Goal: Task Accomplishment & Management: Use online tool/utility

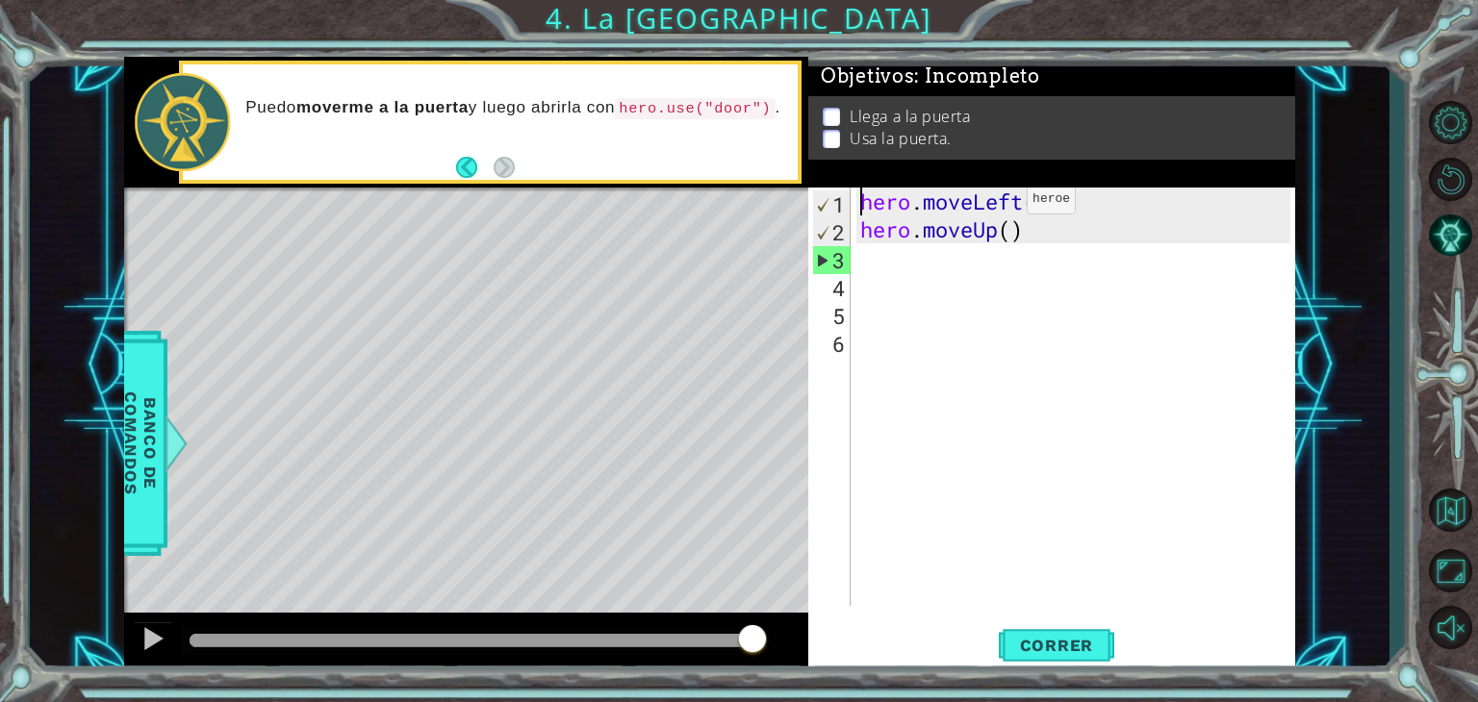
click at [831, 203] on div "1" at bounding box center [832, 204] width 38 height 28
type textarea "hero.moveLeft()"
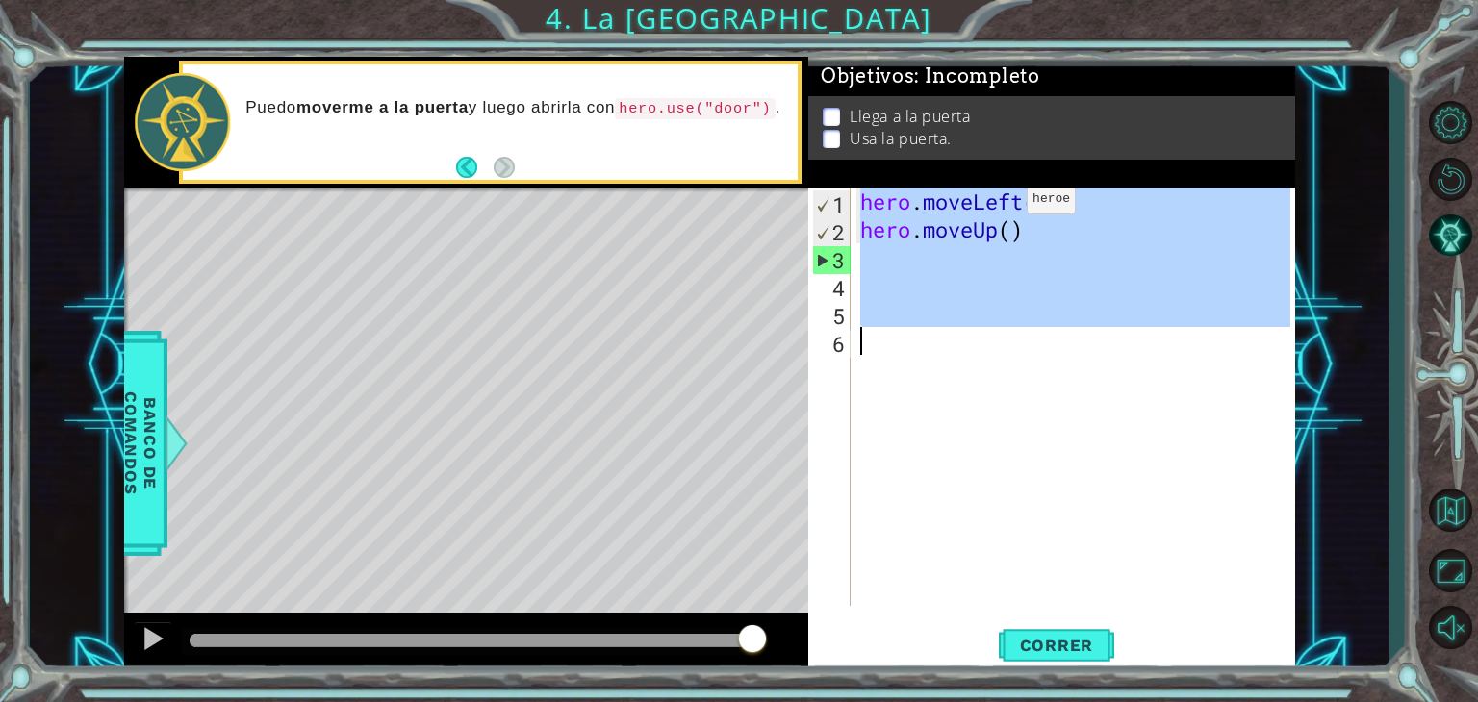
click at [831, 203] on div "1" at bounding box center [832, 204] width 38 height 28
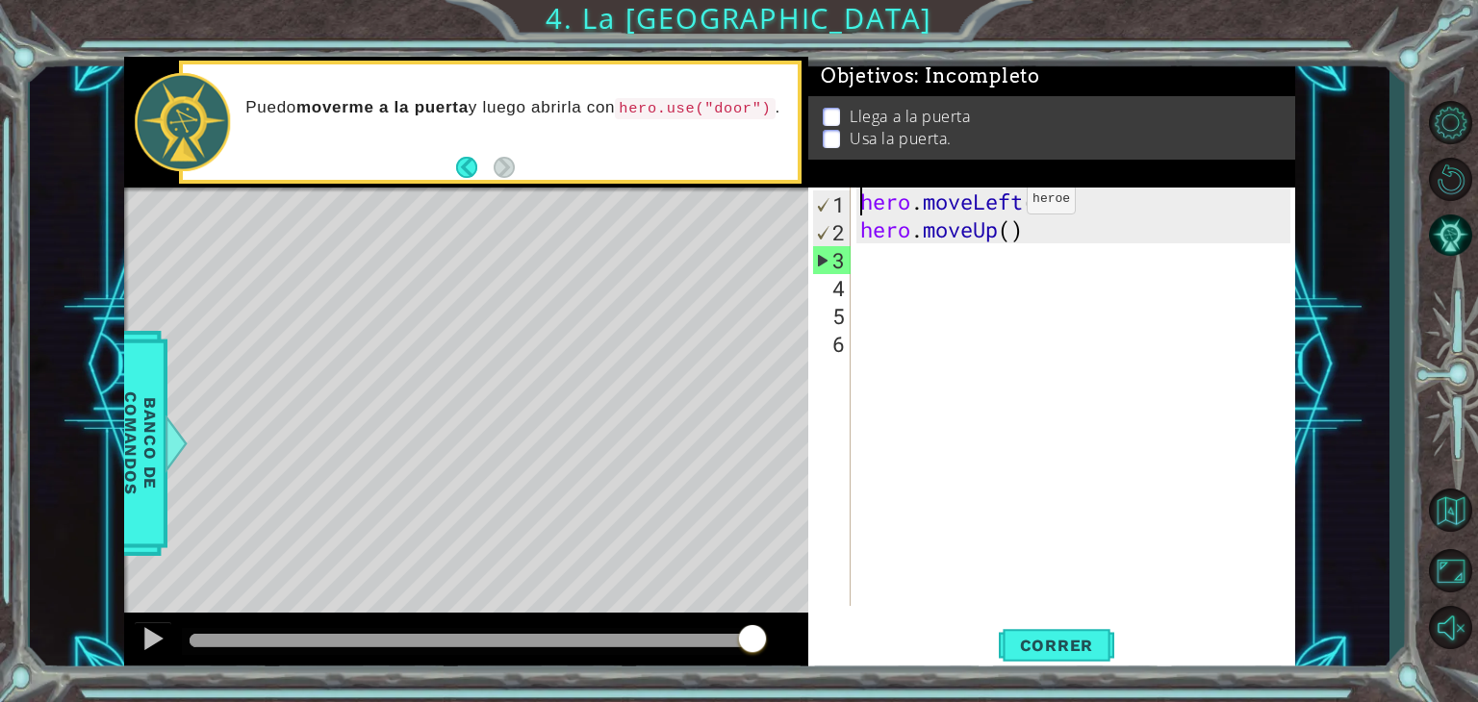
click at [831, 203] on div "1" at bounding box center [832, 204] width 38 height 28
type textarea "hero.moveLeft()"
click at [872, 262] on div "hero . moveLeft ( ) hero . moveUp ( )" at bounding box center [1077, 425] width 443 height 474
click at [1458, 511] on button "Volver al Mapa" at bounding box center [1450, 510] width 56 height 56
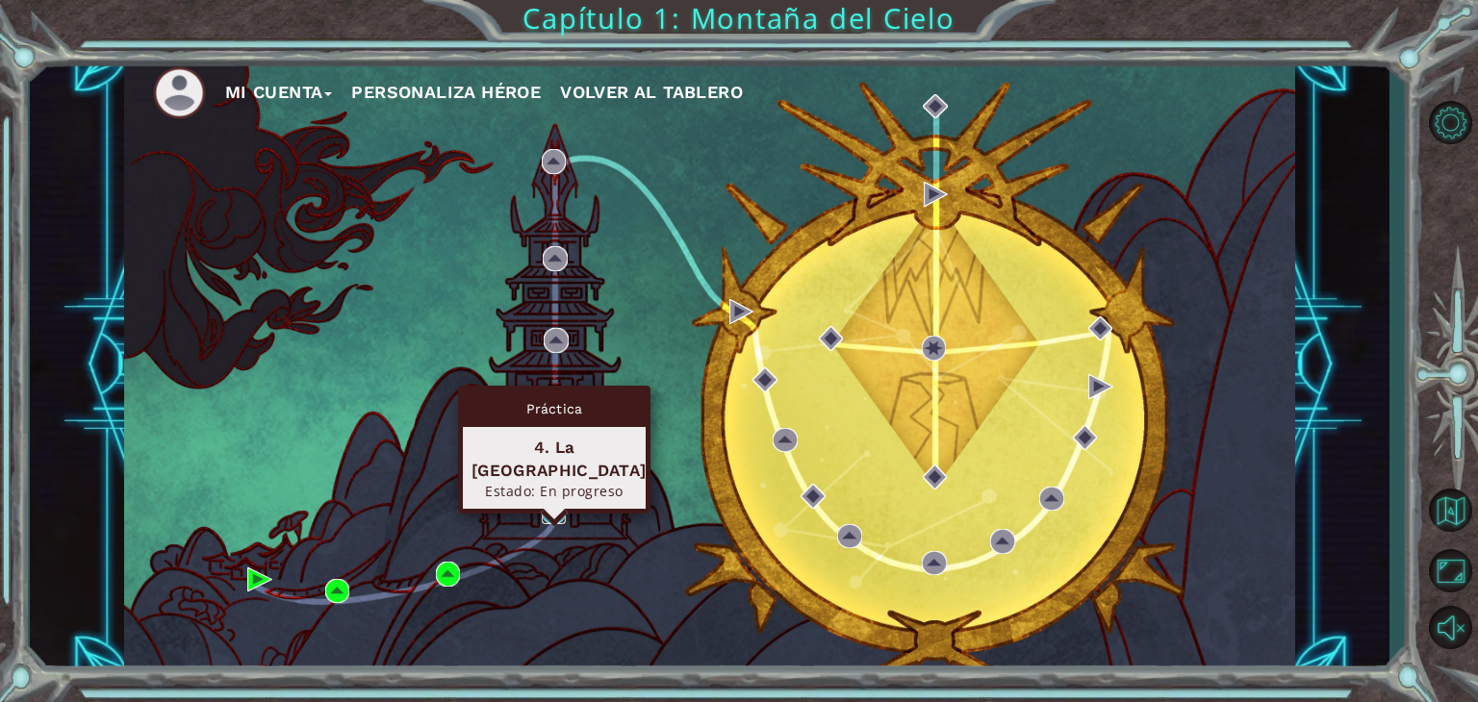
click at [555, 501] on img at bounding box center [554, 512] width 25 height 25
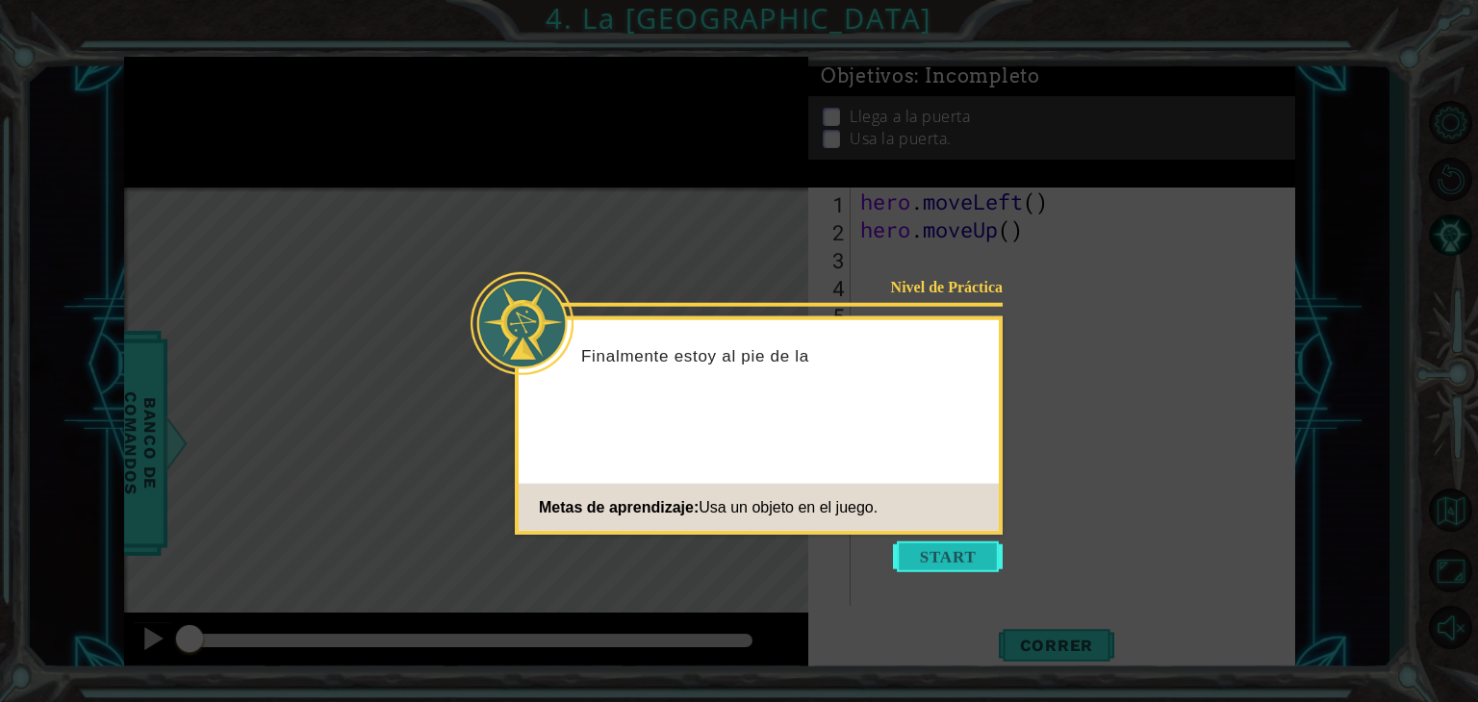
click at [929, 547] on button "Start" at bounding box center [948, 557] width 110 height 31
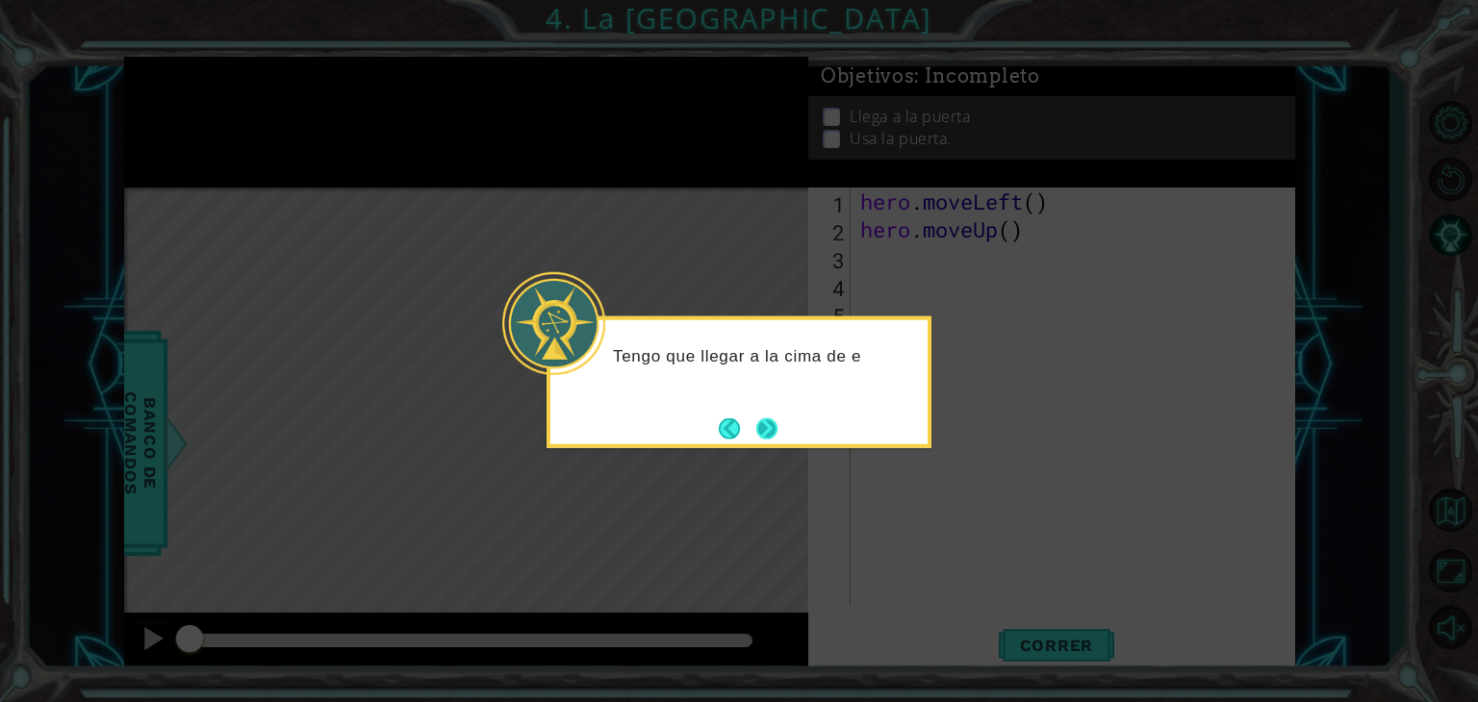
click at [768, 428] on button "Next" at bounding box center [766, 428] width 22 height 22
click at [768, 428] on button "Next" at bounding box center [766, 427] width 21 height 21
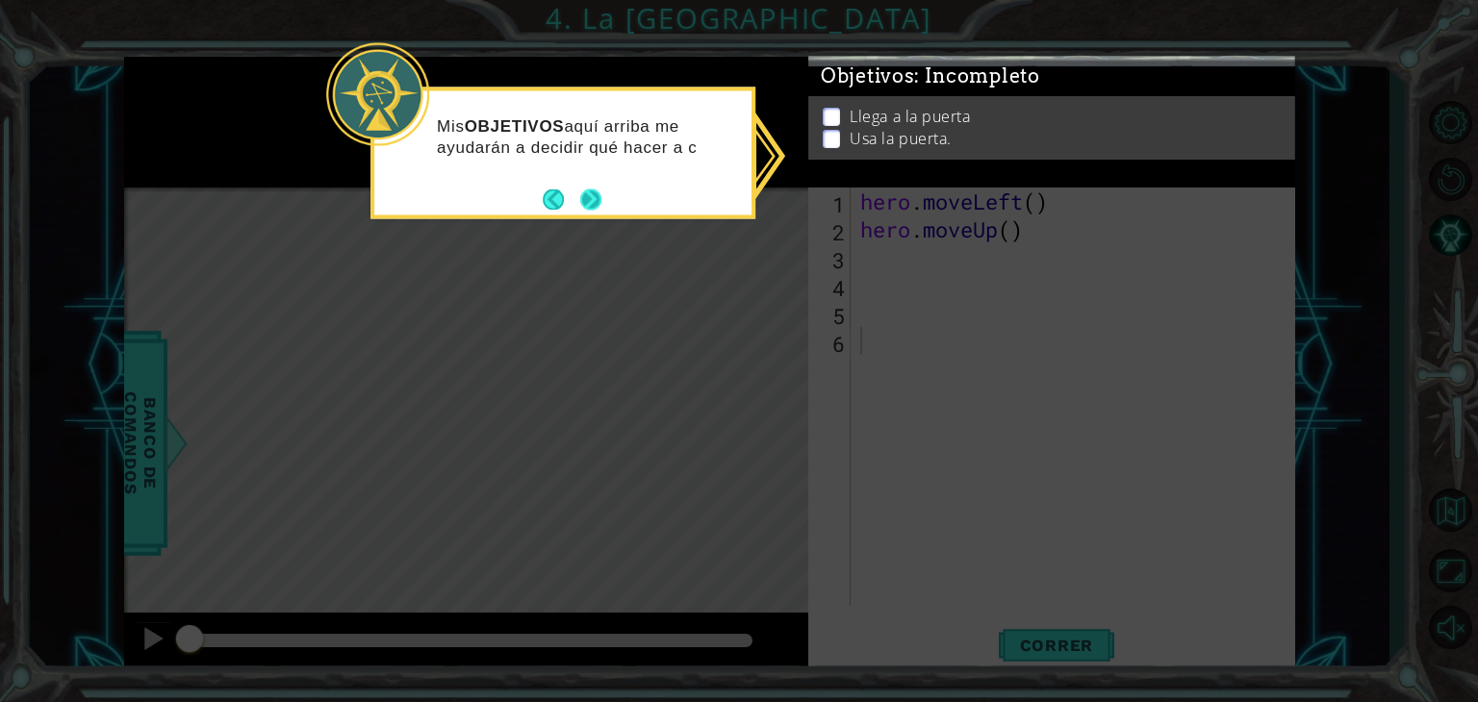
click at [586, 191] on button "Next" at bounding box center [590, 199] width 21 height 21
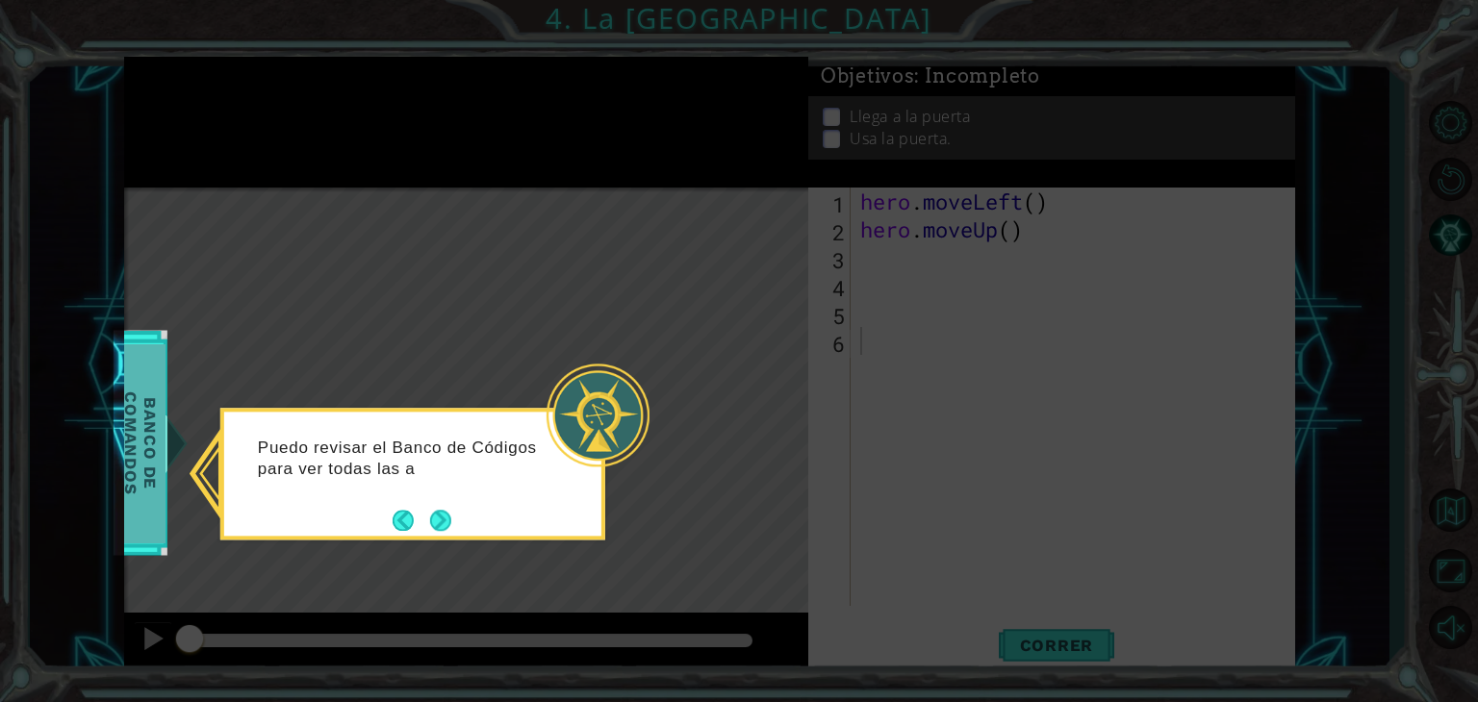
click at [152, 482] on span "Banco de comandos" at bounding box center [127, 442] width 50 height 199
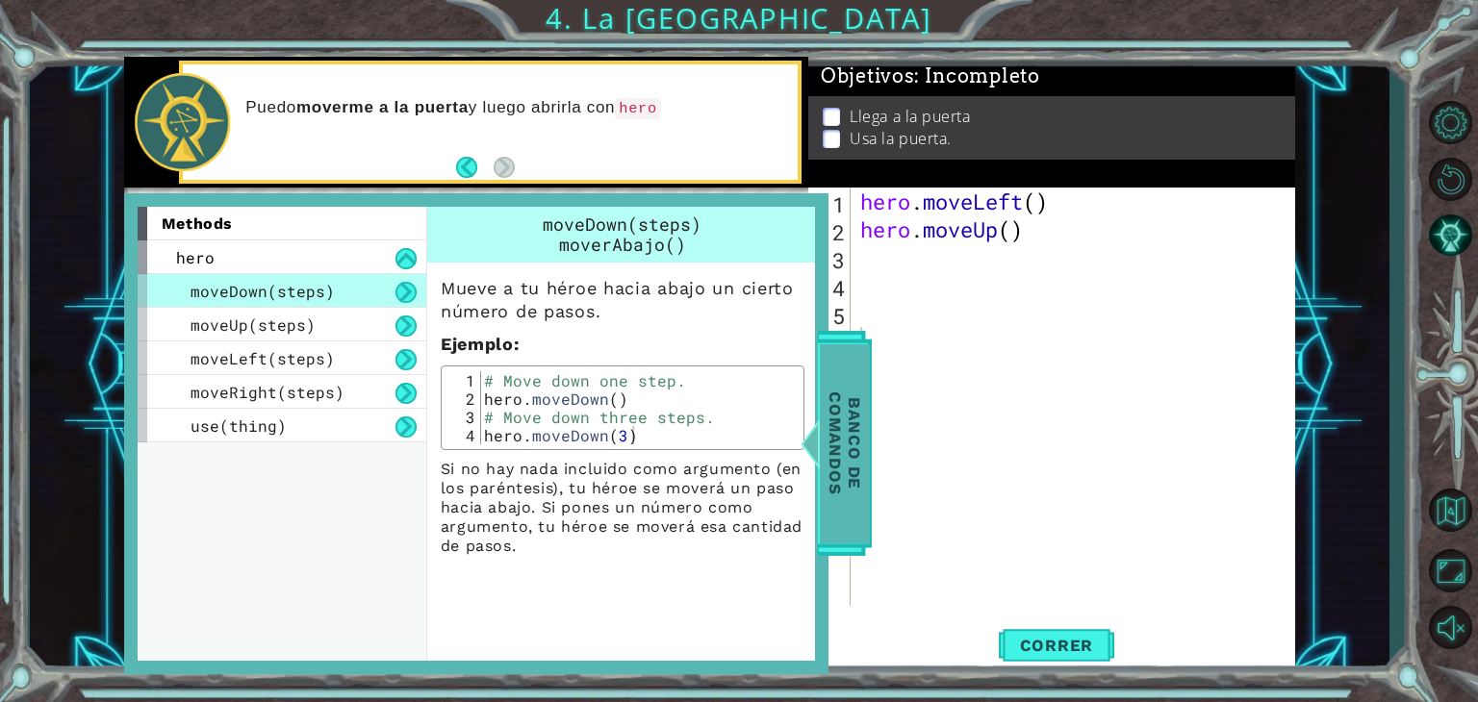
click at [841, 444] on span "Banco de comandos" at bounding box center [834, 442] width 50 height 199
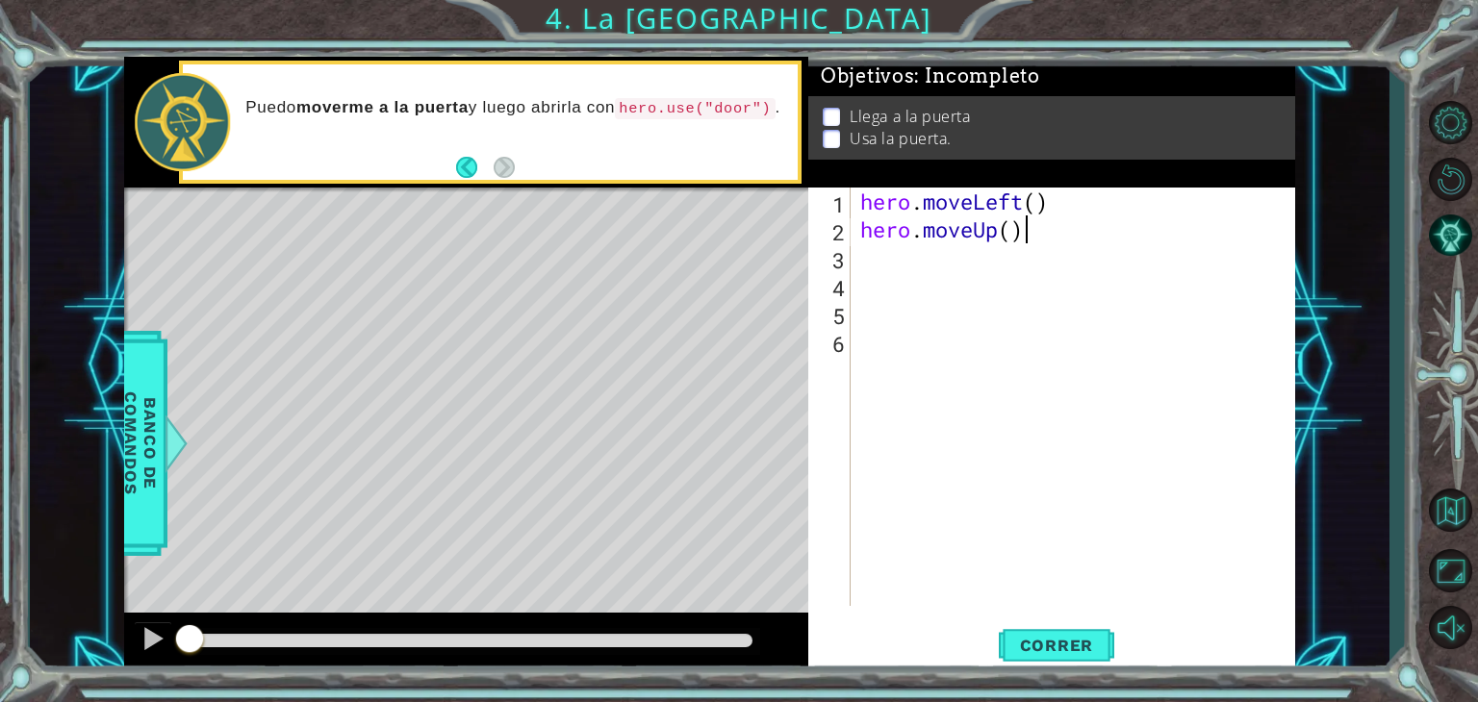
click at [1039, 228] on div "hero . moveLeft ( ) hero . moveUp ( )" at bounding box center [1077, 425] width 443 height 474
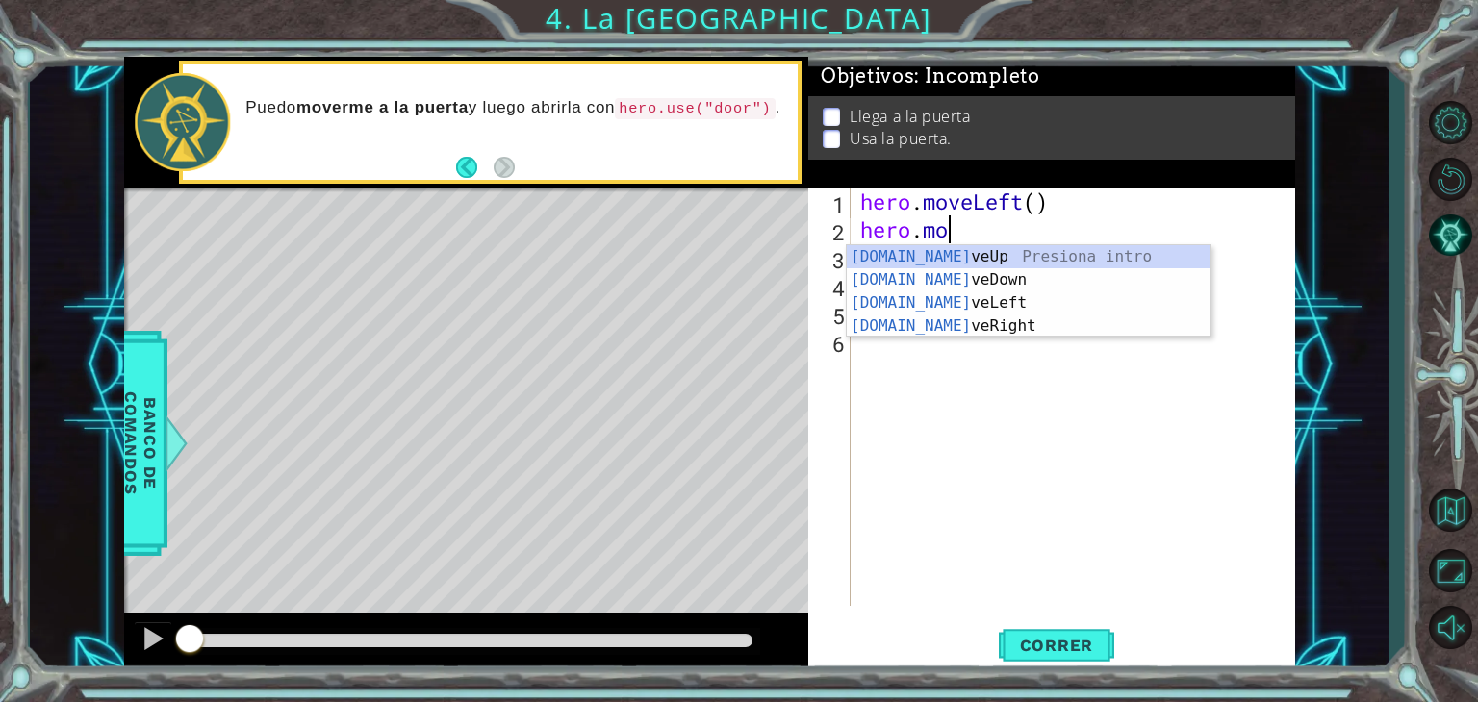
type textarea "hero.m"
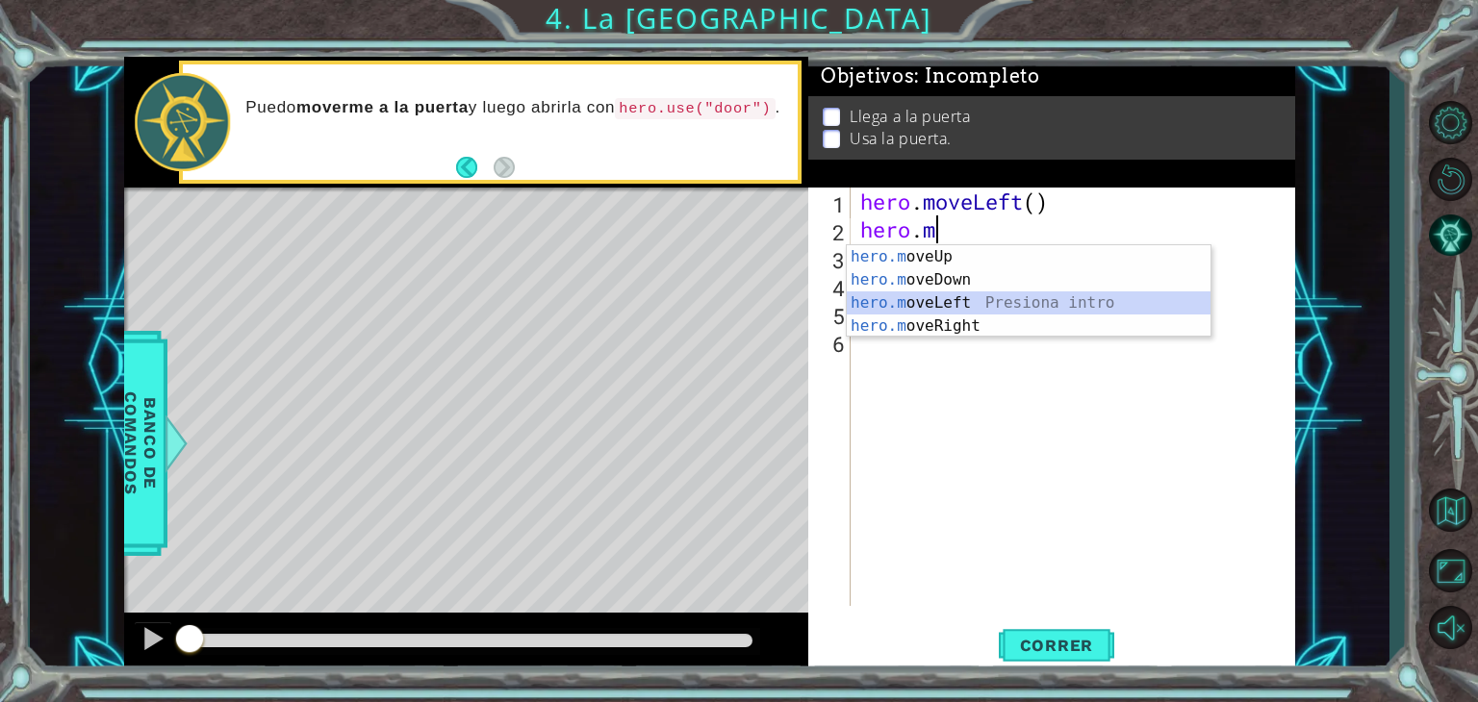
click at [971, 308] on div "hero.m oveUp Presiona intro hero.m oveDown Presiona intro hero.m oveLeft Presio…" at bounding box center [1029, 314] width 364 height 139
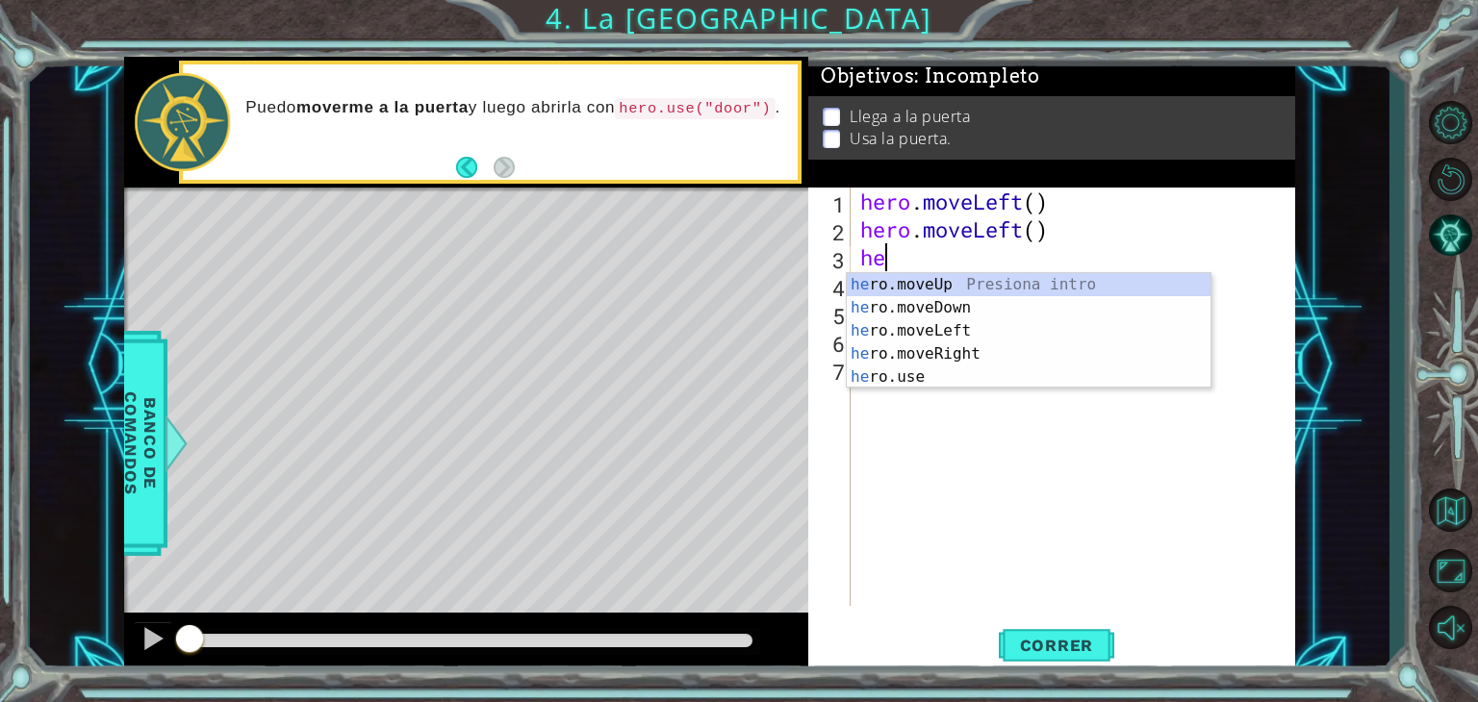
type textarea "her"
click at [970, 284] on div "her o.moveUp Presiona intro her o.moveDown Presiona intro her o.moveLeft Presio…" at bounding box center [1029, 354] width 364 height 162
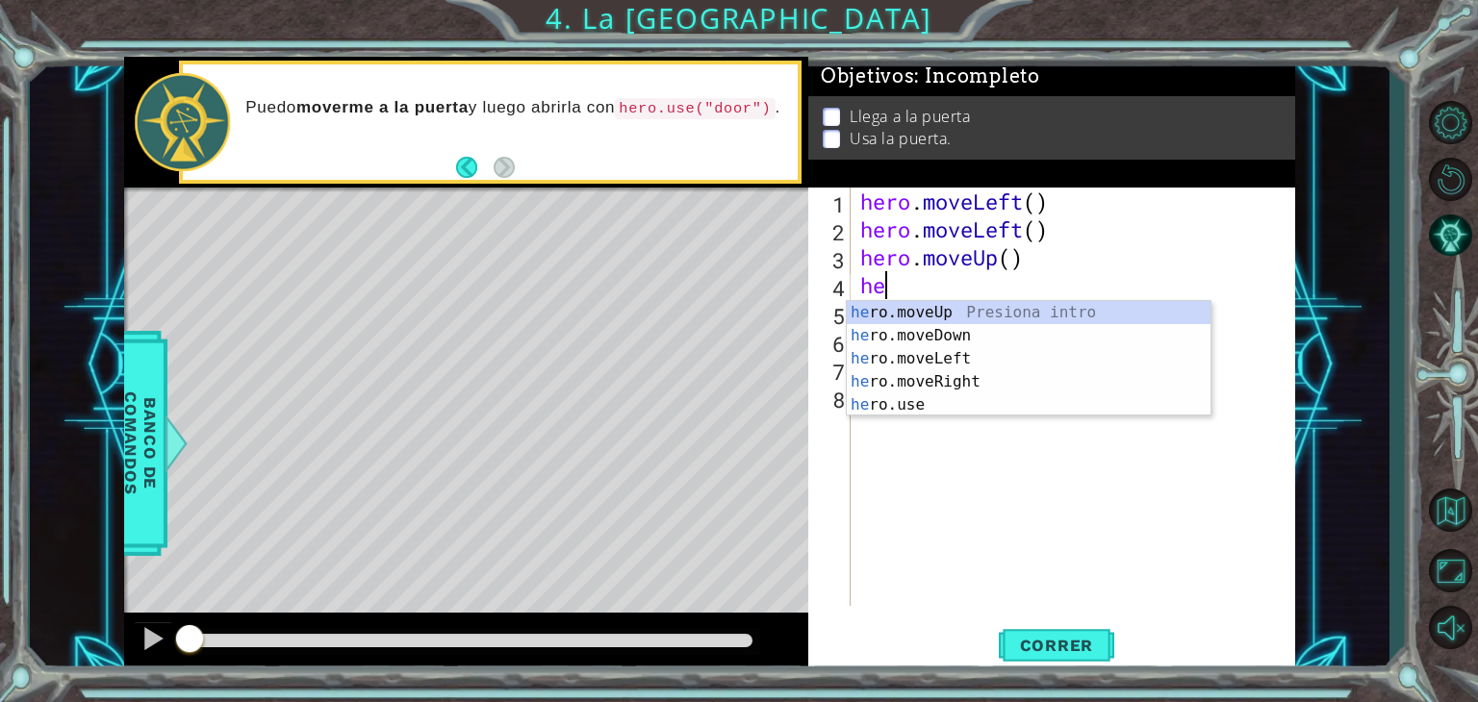
type textarea "her"
click at [963, 302] on div "her o.moveUp Presiona intro her o.moveDown Presiona intro her o.moveLeft Presio…" at bounding box center [1029, 382] width 364 height 162
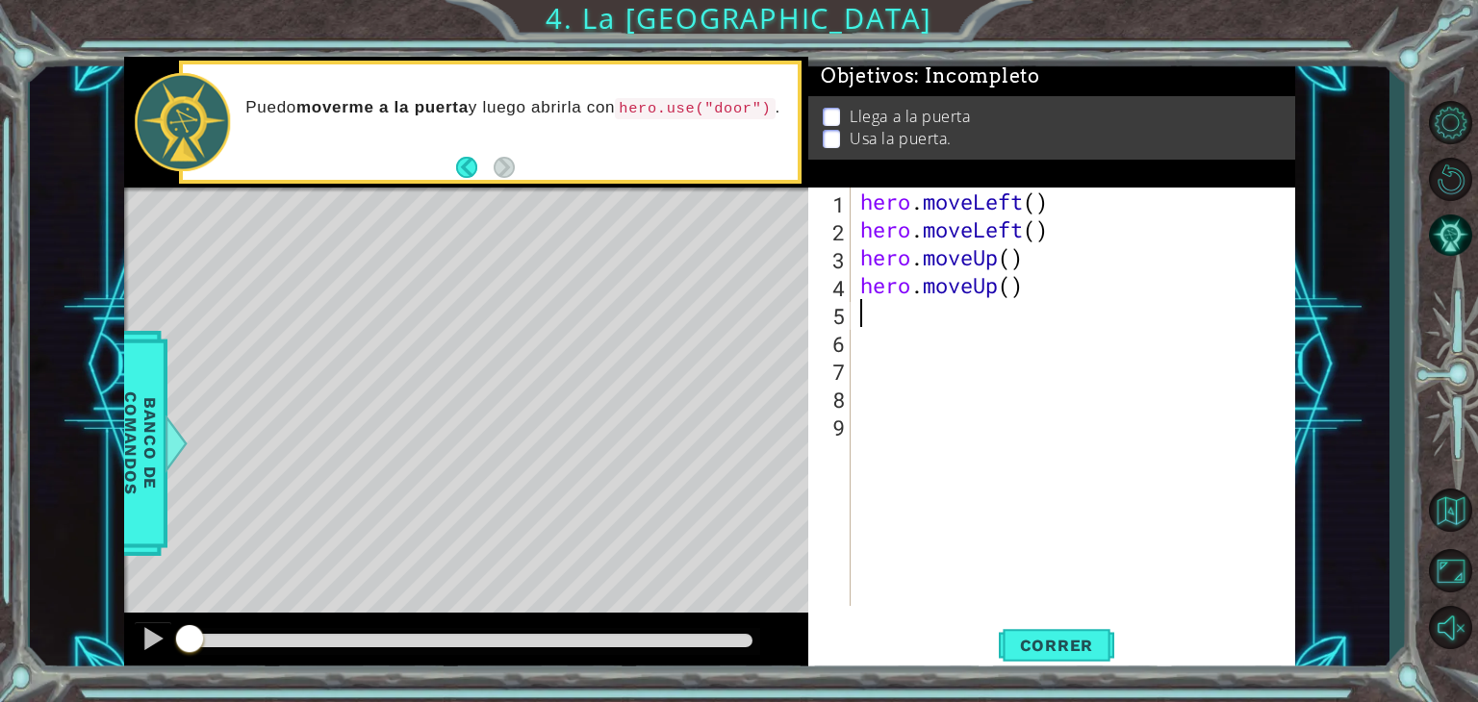
type textarea "h"
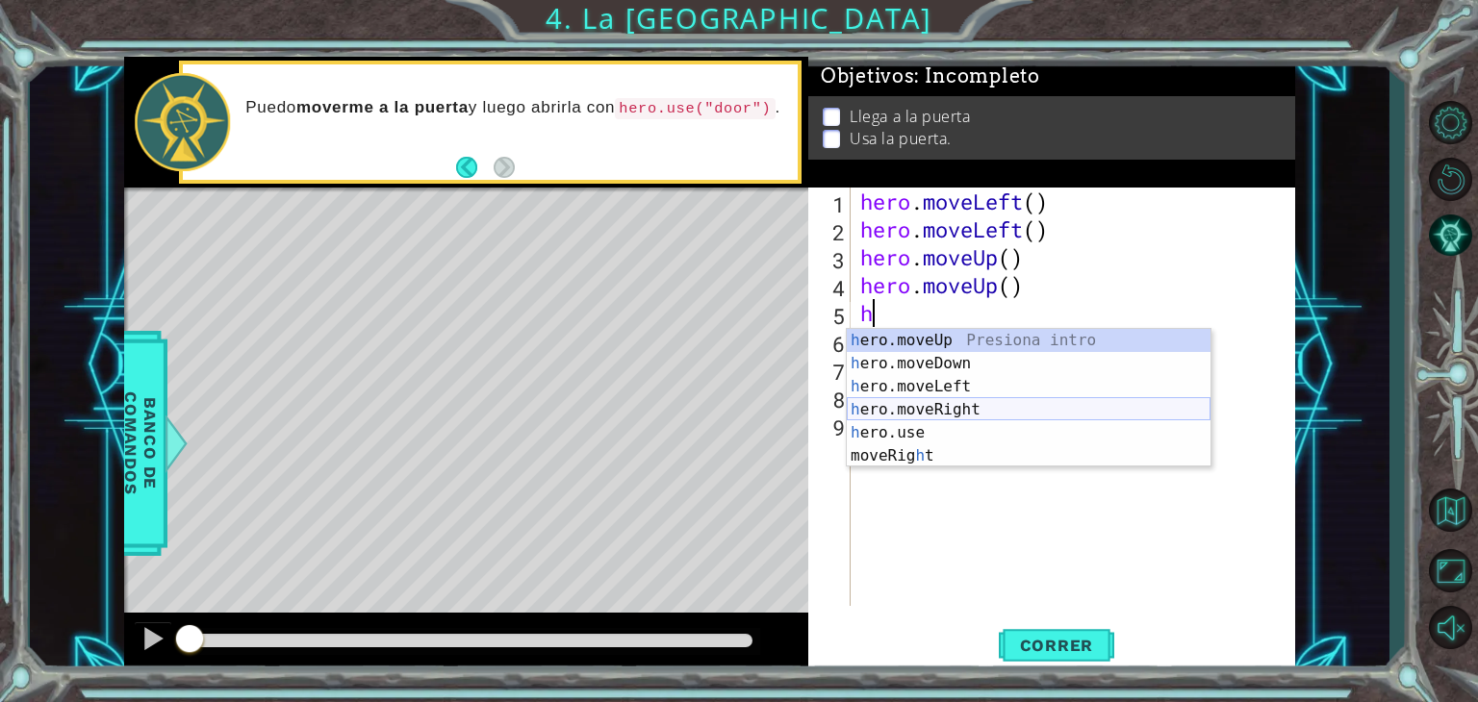
click at [939, 405] on div "h ero.moveUp Presiona intro h ero.moveDown Presiona intro h ero.moveLeft Presio…" at bounding box center [1029, 421] width 364 height 185
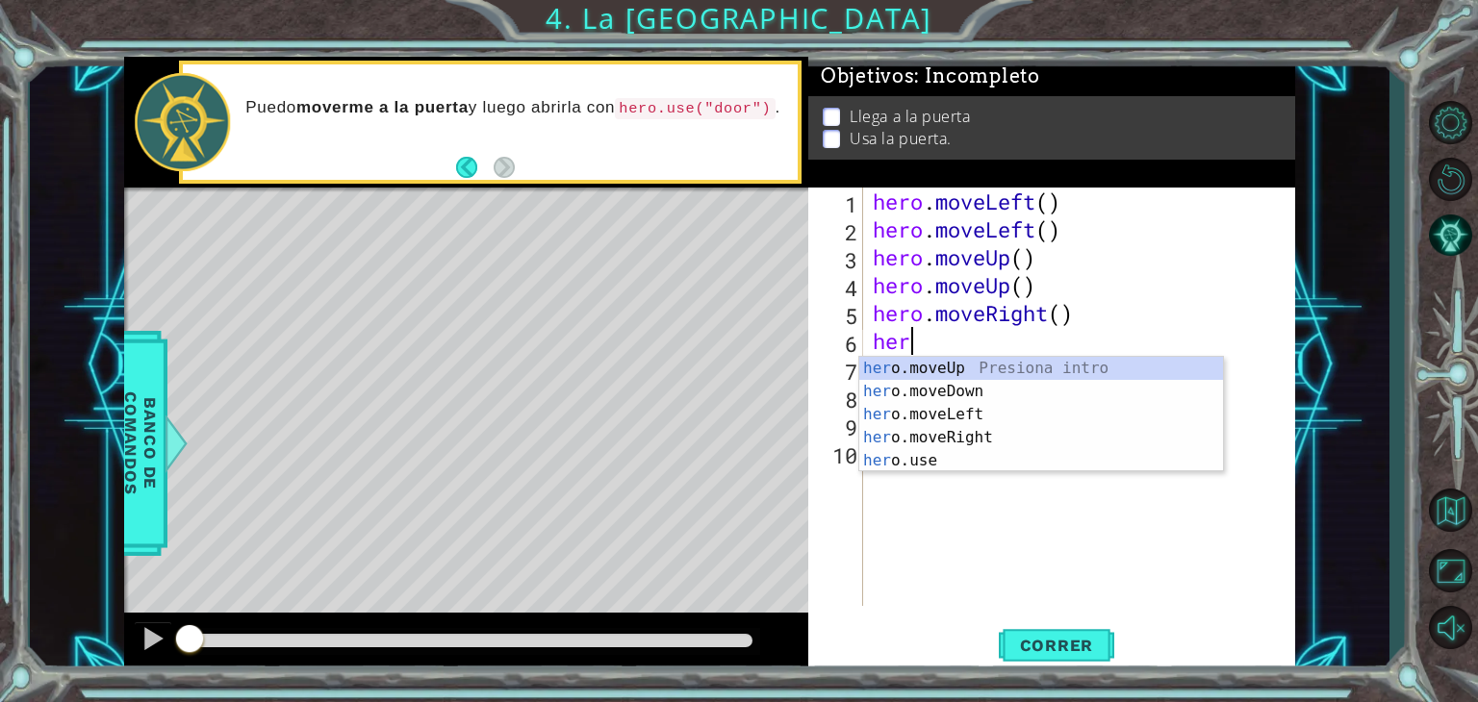
type textarea "hero"
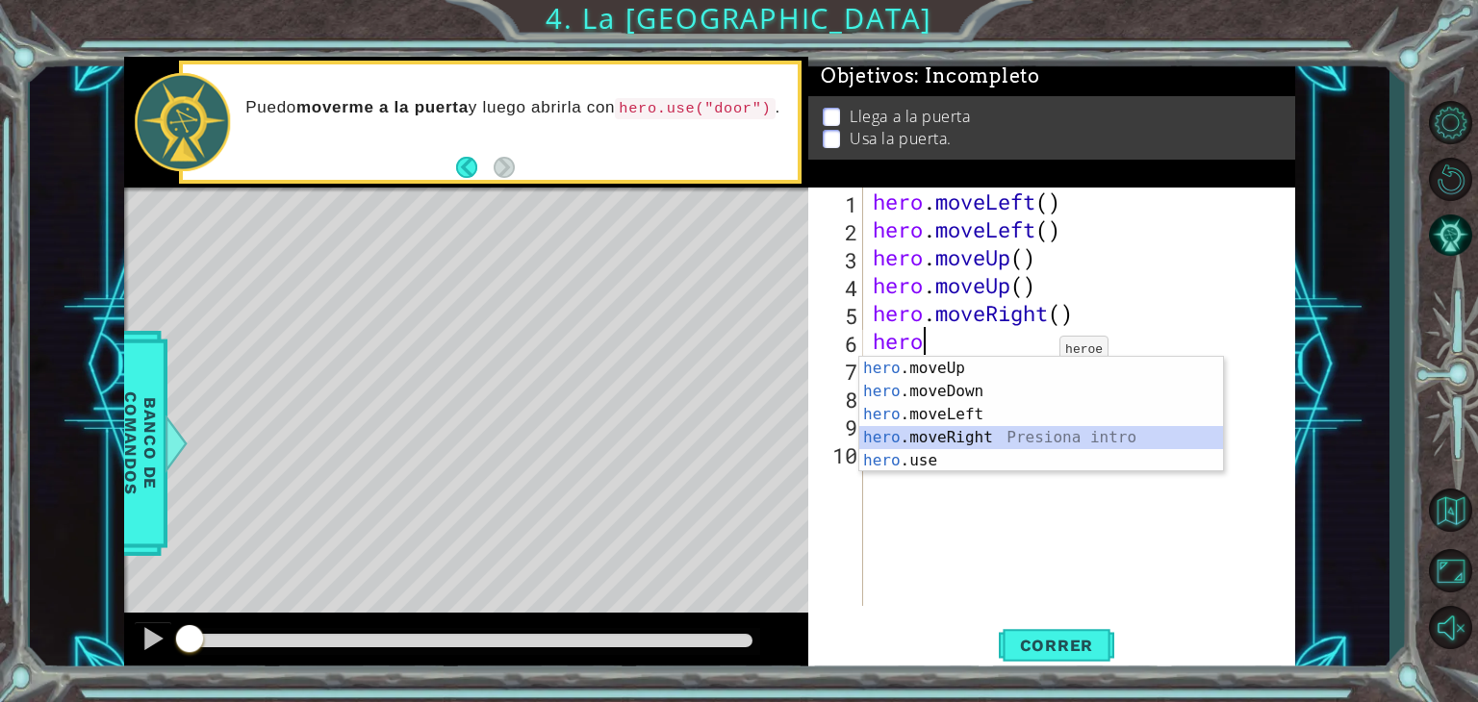
click at [999, 432] on div "hero .moveUp Presiona intro hero .moveDown Presiona intro hero .moveLeft Presio…" at bounding box center [1041, 438] width 364 height 162
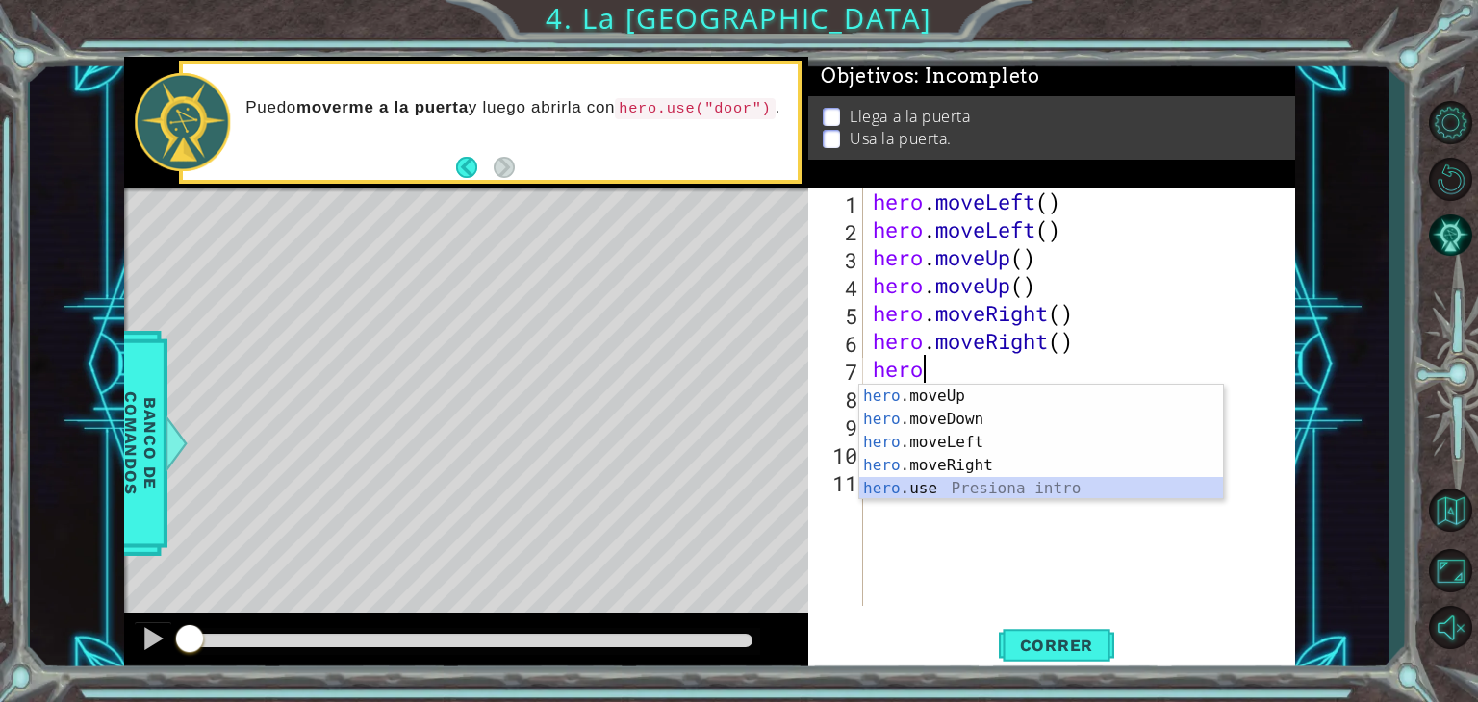
click at [956, 484] on div "hero .moveUp Presiona intro hero .moveDown Presiona intro hero .moveLeft Presio…" at bounding box center [1041, 466] width 364 height 162
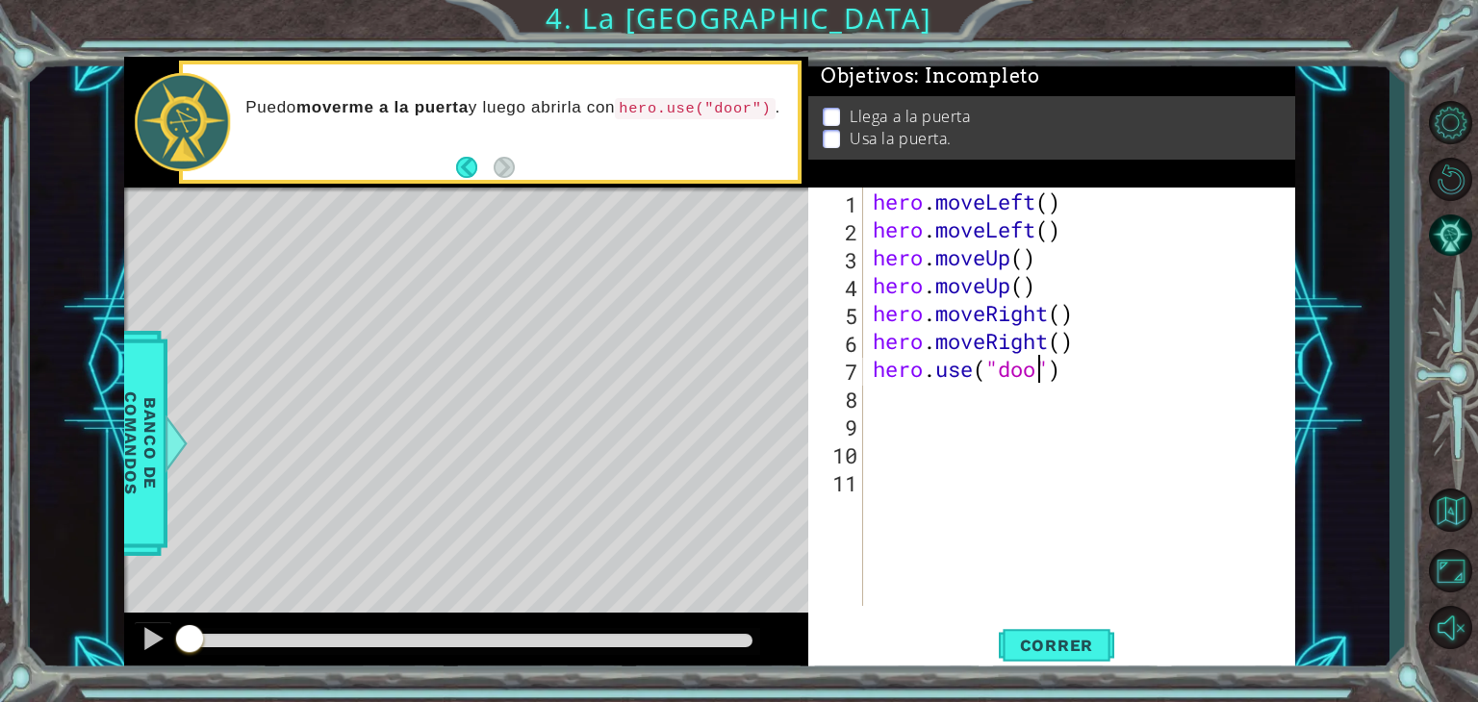
scroll to position [0, 8]
click at [1031, 633] on button "Correr" at bounding box center [1055, 645] width 115 height 49
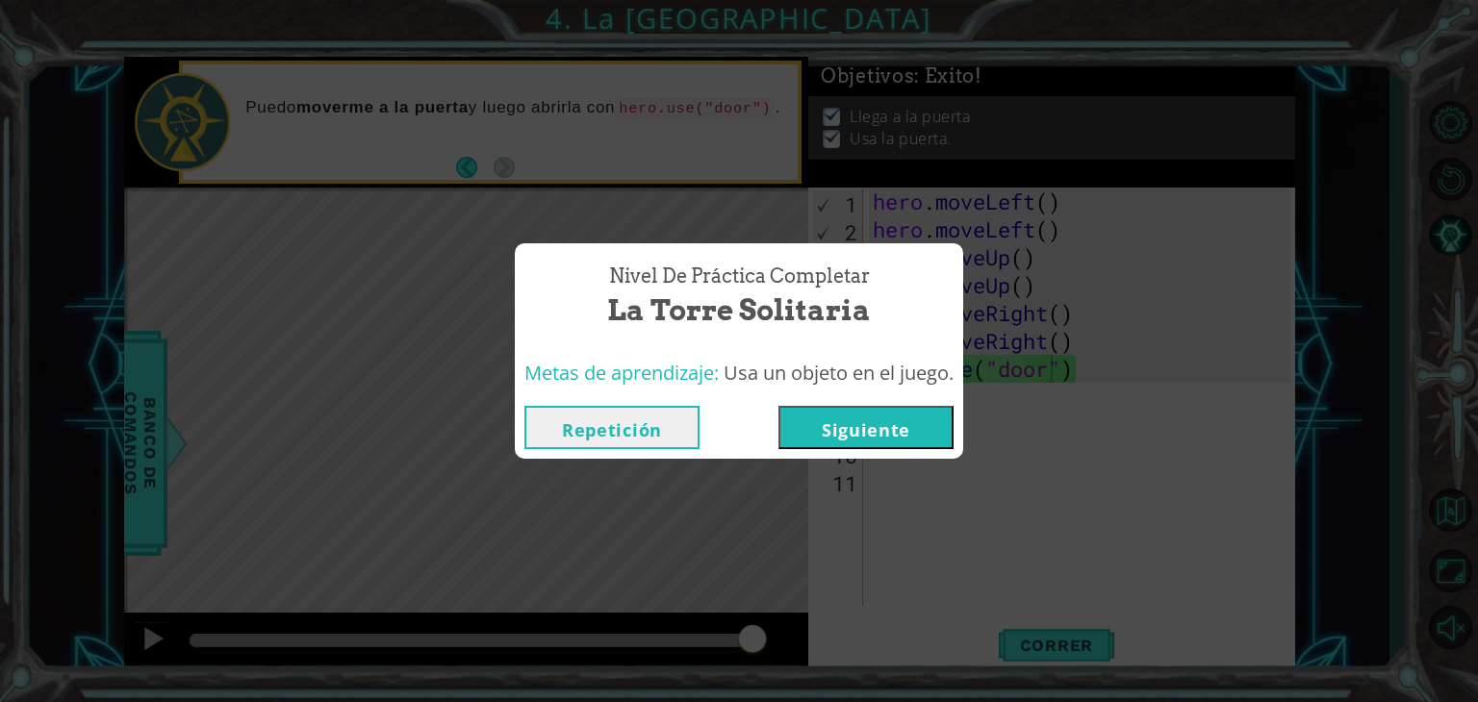
click at [629, 427] on button "Repetición" at bounding box center [611, 427] width 175 height 43
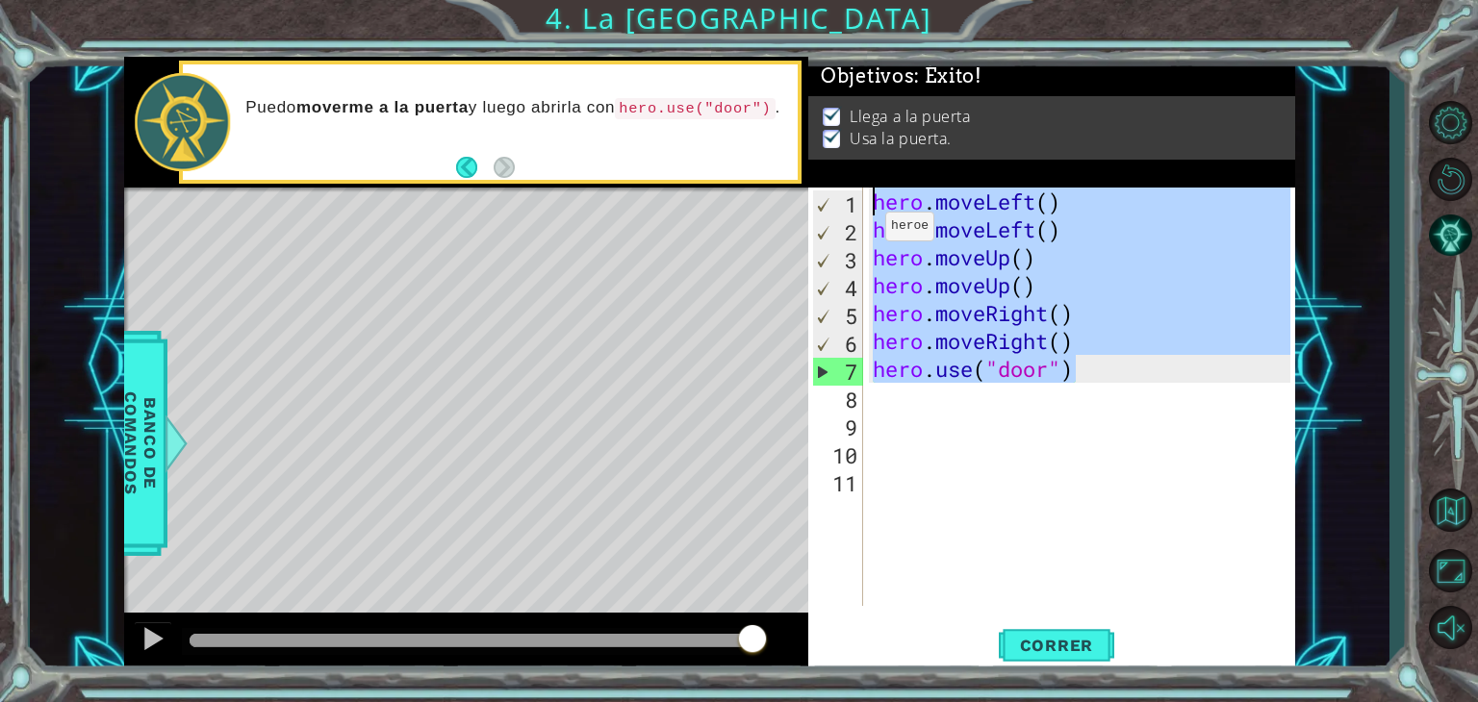
drag, startPoint x: 1163, startPoint y: 367, endPoint x: 863, endPoint y: 215, distance: 336.4
click at [863, 215] on div "hero.use("door") 1 2 3 4 5 6 7 8 9 10 11 hero . moveLeft ( ) hero . moveLeft ( …" at bounding box center [1049, 397] width 482 height 418
type textarea "hero.moveLeft() hero.moveLeft()"
click at [1462, 517] on button "Volver al Mapa" at bounding box center [1450, 510] width 56 height 56
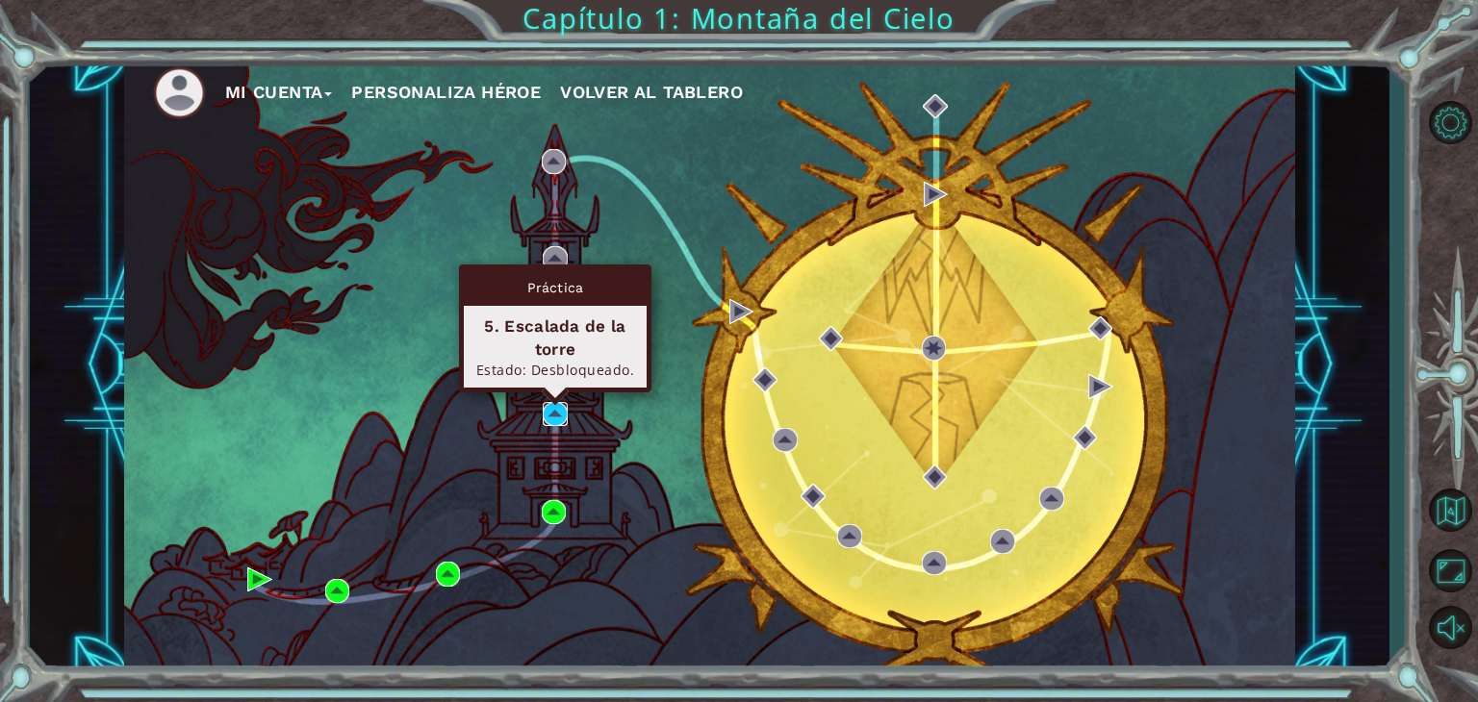
click at [558, 409] on img at bounding box center [555, 414] width 25 height 25
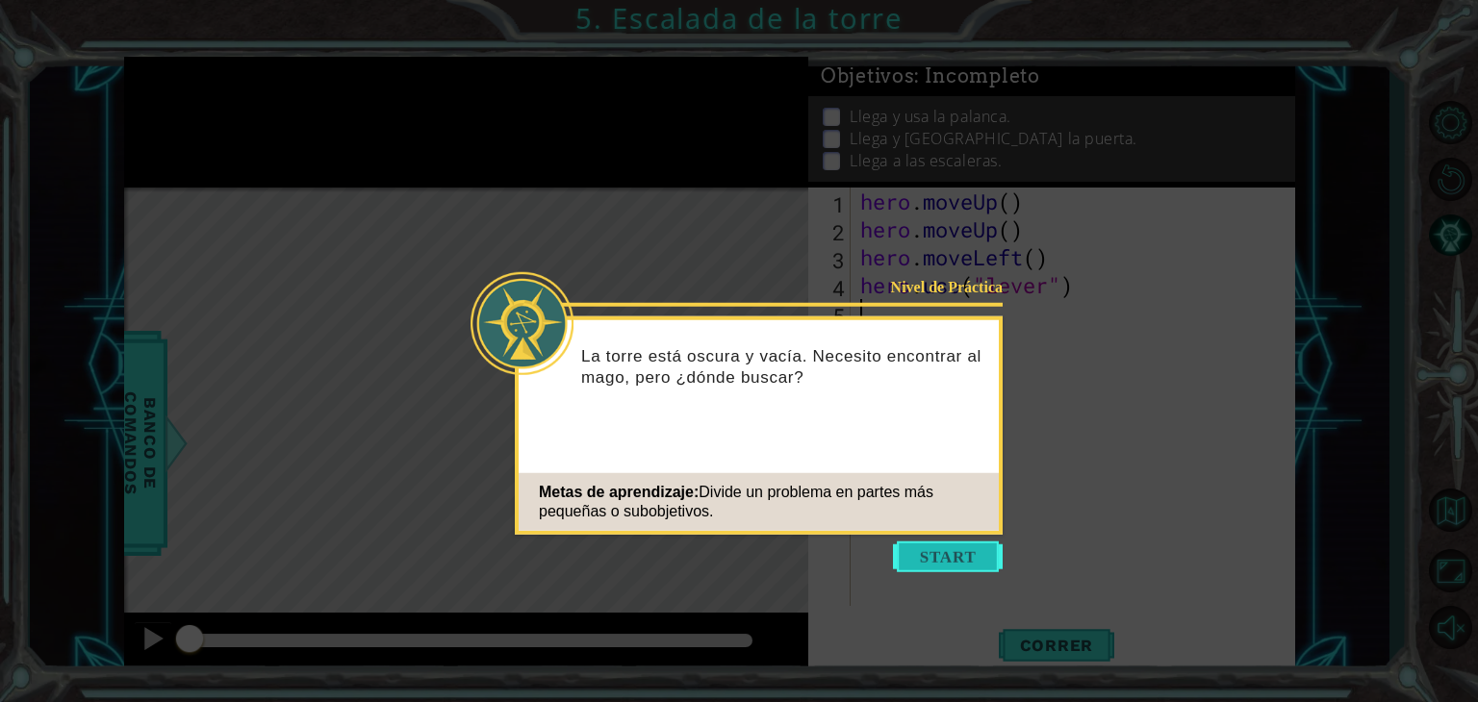
click at [918, 559] on button "Start" at bounding box center [948, 557] width 110 height 31
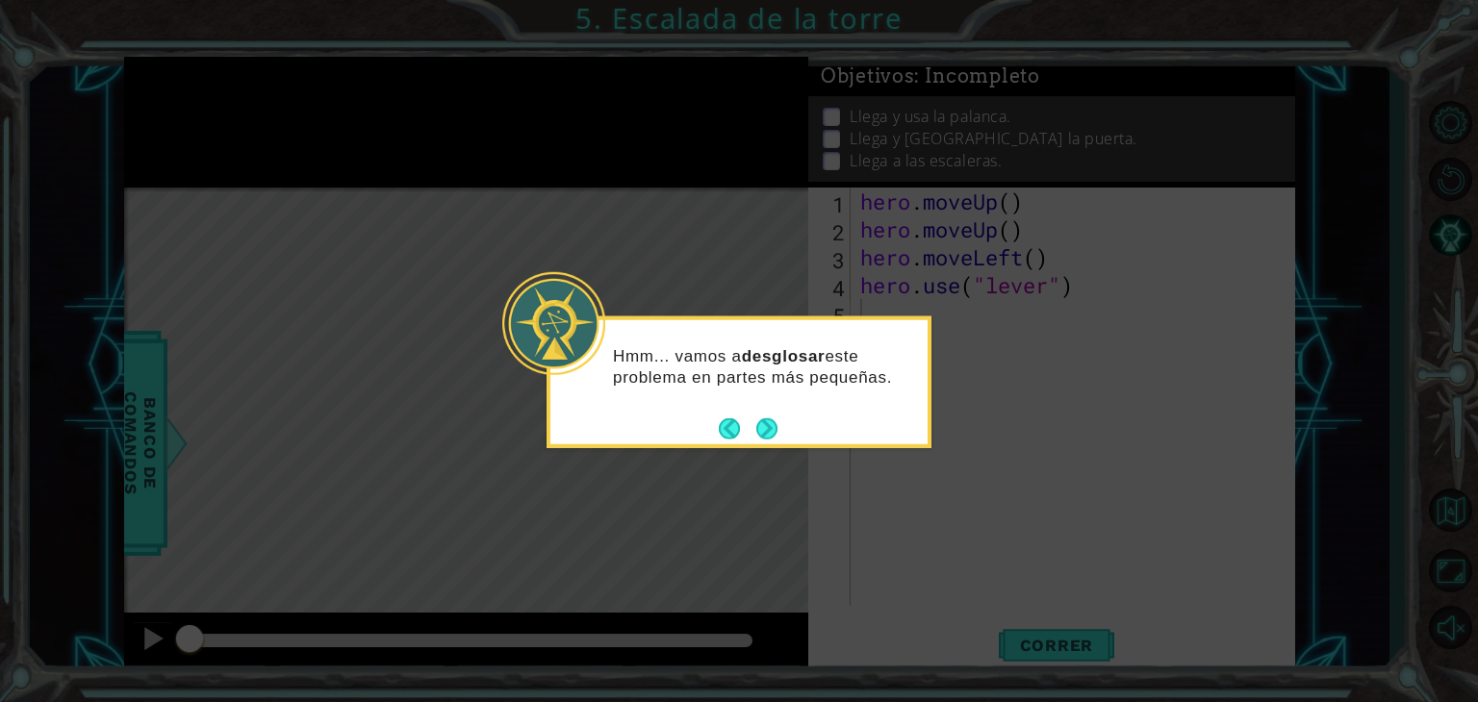
click at [1240, 457] on icon at bounding box center [739, 351] width 1478 height 702
click at [767, 429] on button "Next" at bounding box center [767, 428] width 22 height 22
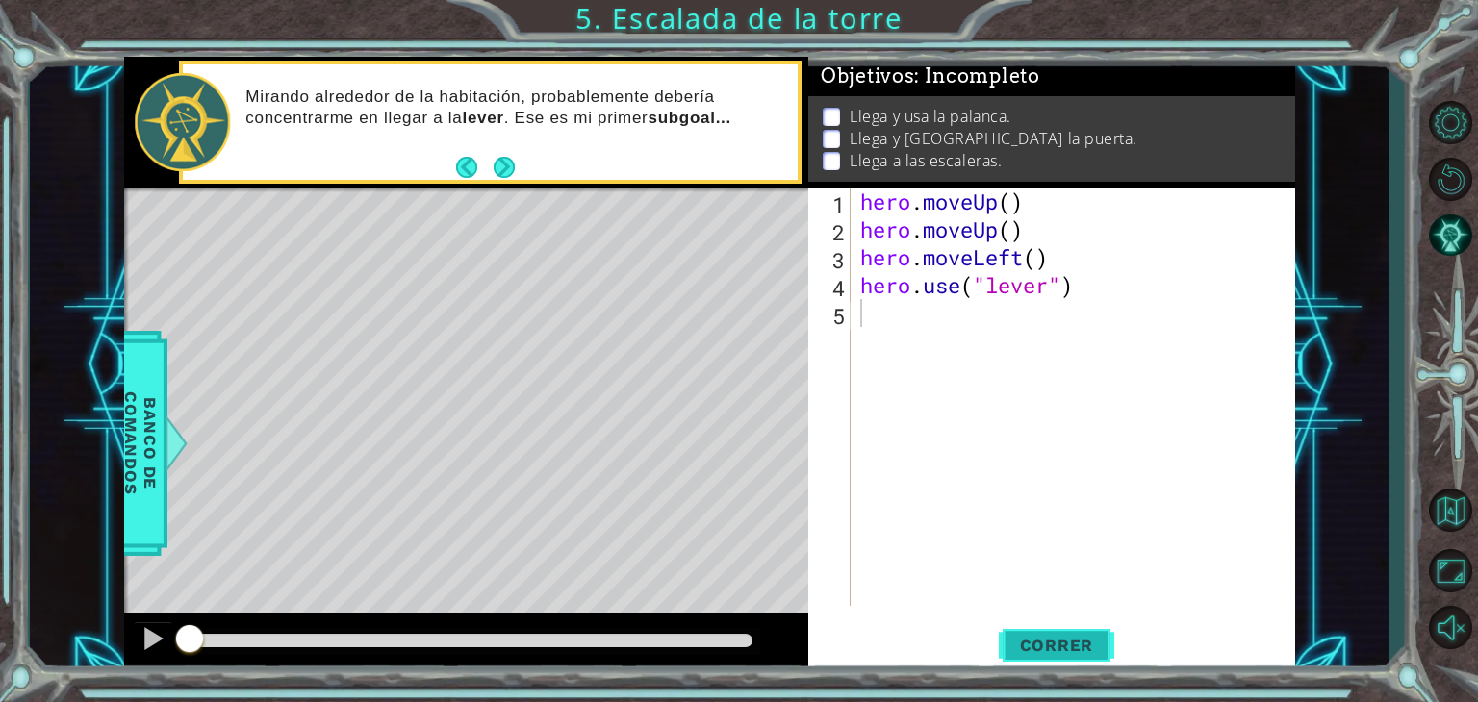
click at [1079, 634] on button "Correr" at bounding box center [1055, 645] width 115 height 49
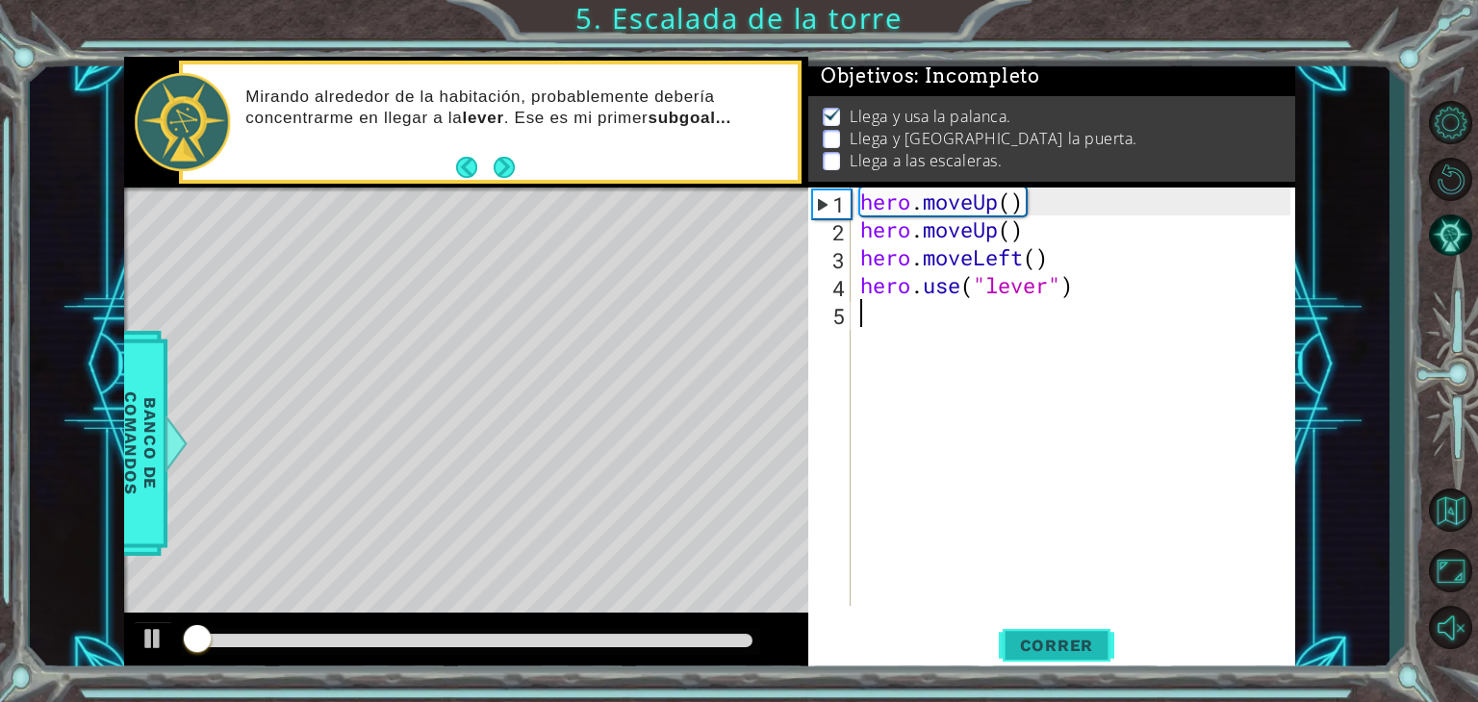
scroll to position [8, 0]
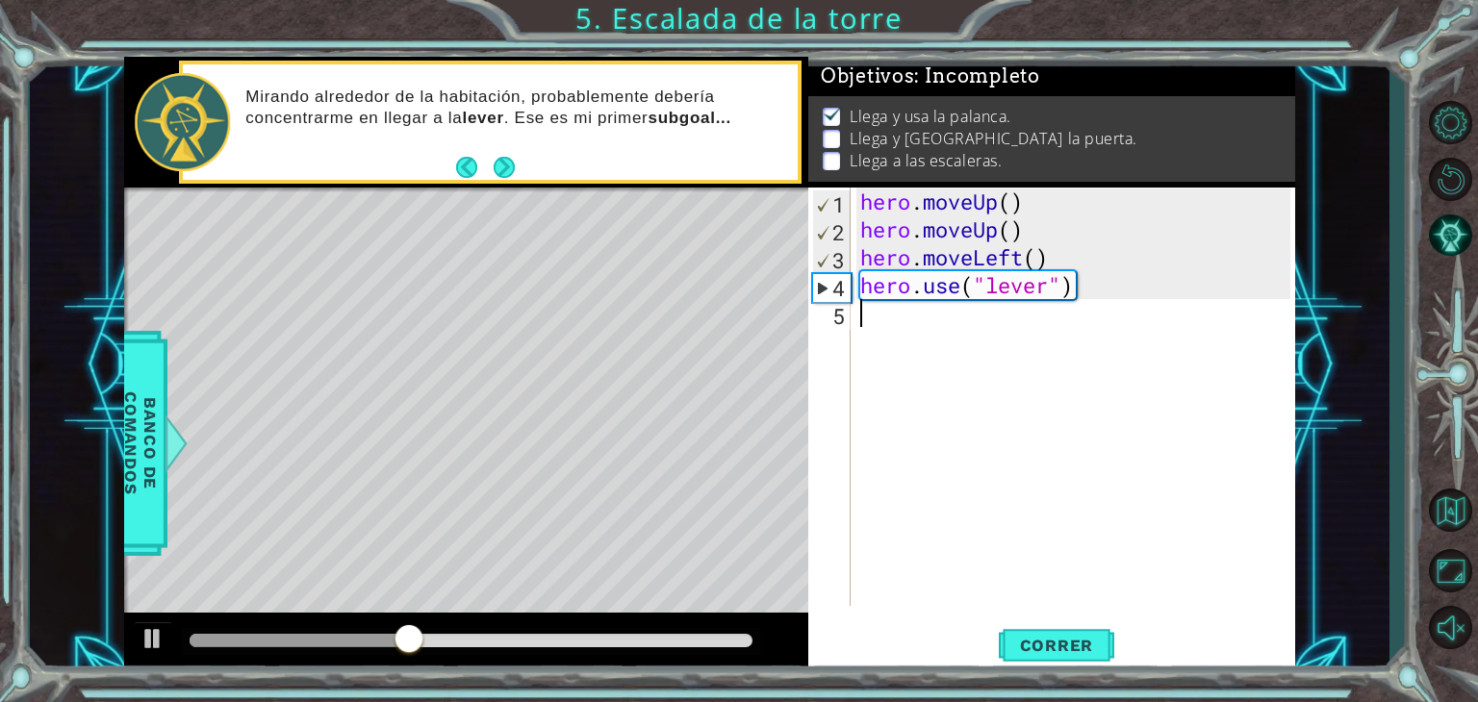
type textarea "H"
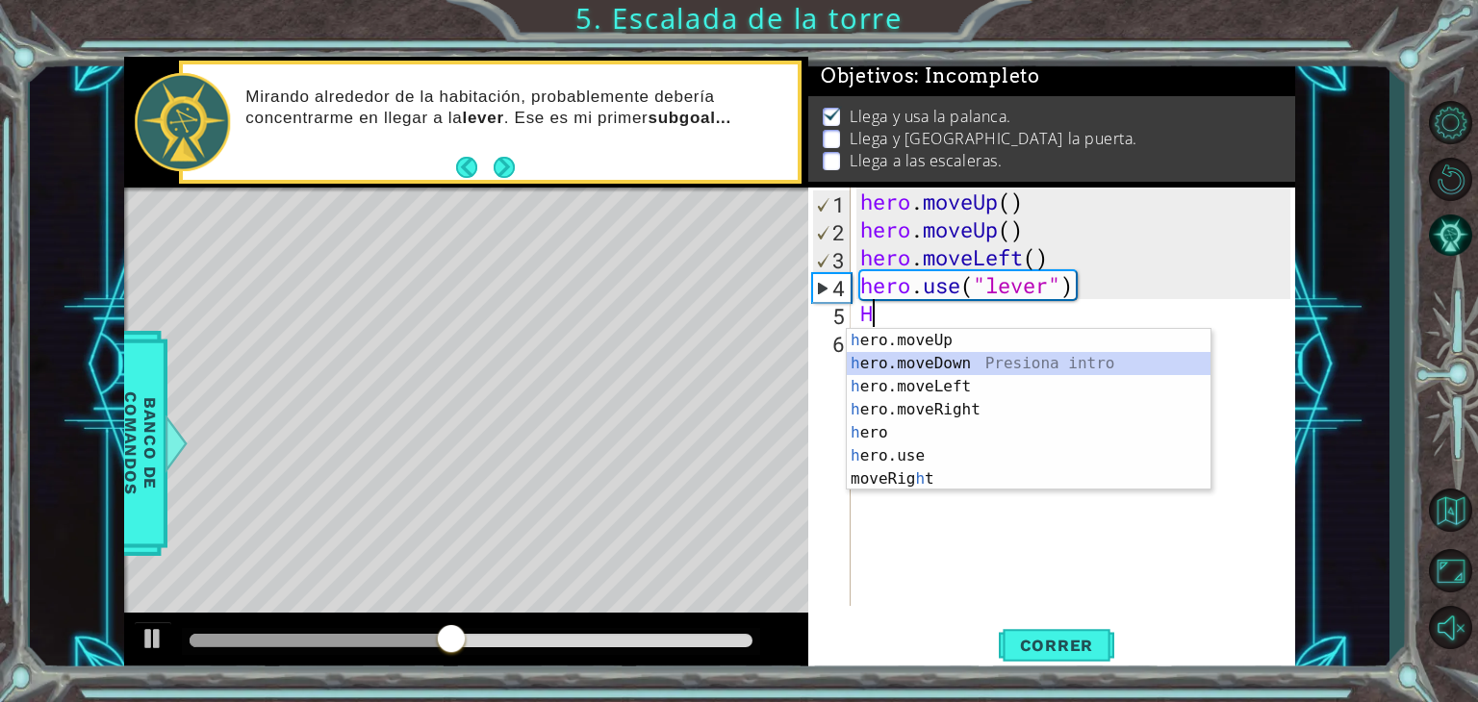
click at [948, 362] on div "h ero.moveUp Presiona intro h ero.moveDown Presiona intro h ero.moveLeft Presio…" at bounding box center [1029, 433] width 364 height 208
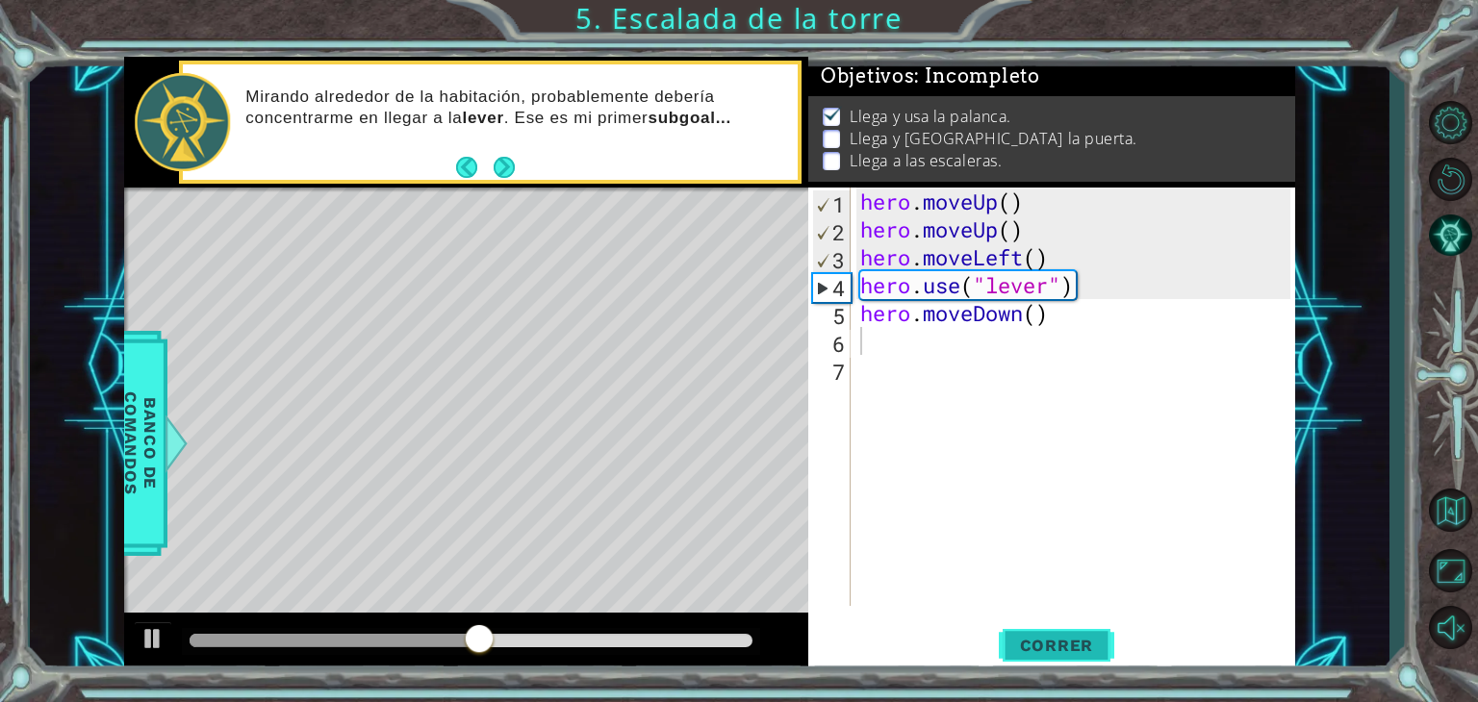
click at [1026, 638] on span "Correr" at bounding box center [1056, 645] width 113 height 19
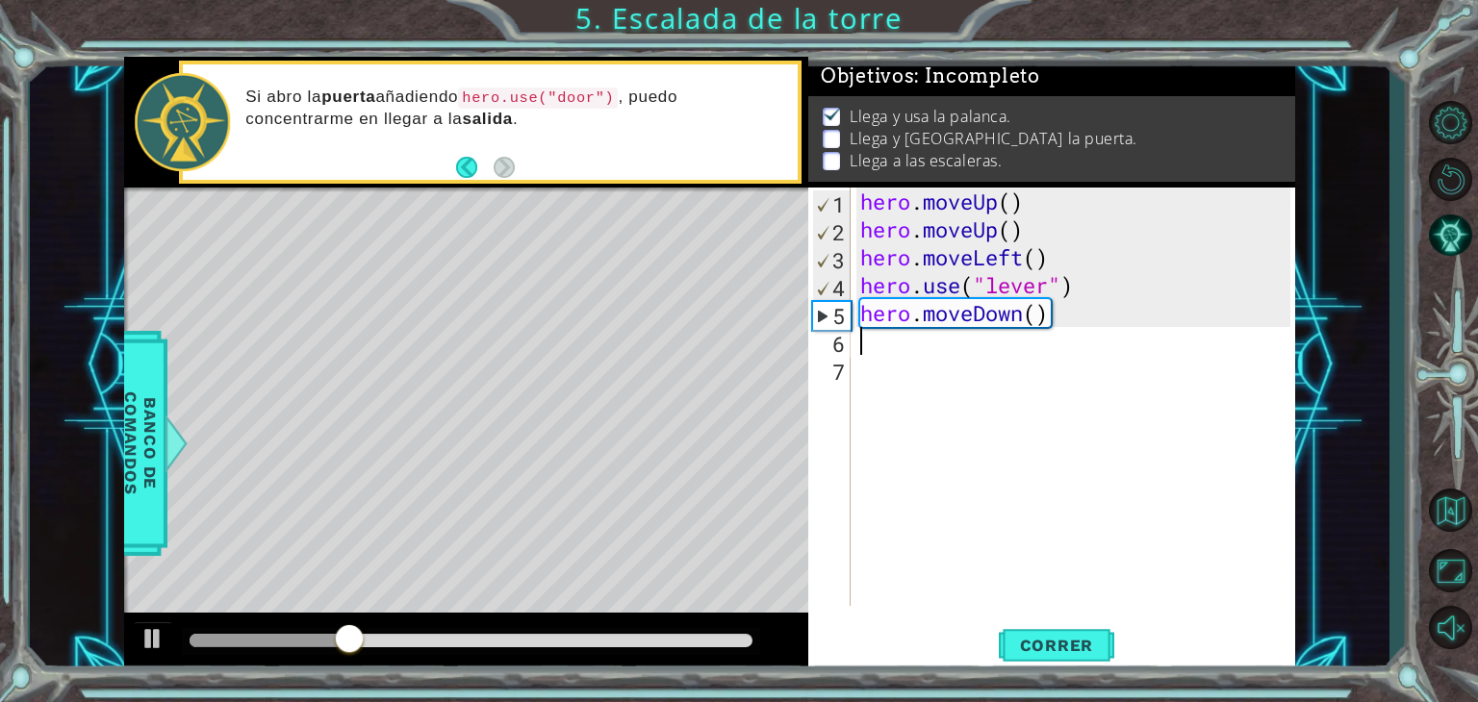
click at [883, 338] on div "hero . moveUp ( ) hero . moveUp ( ) hero . moveLeft ( ) hero . use ( "lever" ) …" at bounding box center [1077, 425] width 443 height 474
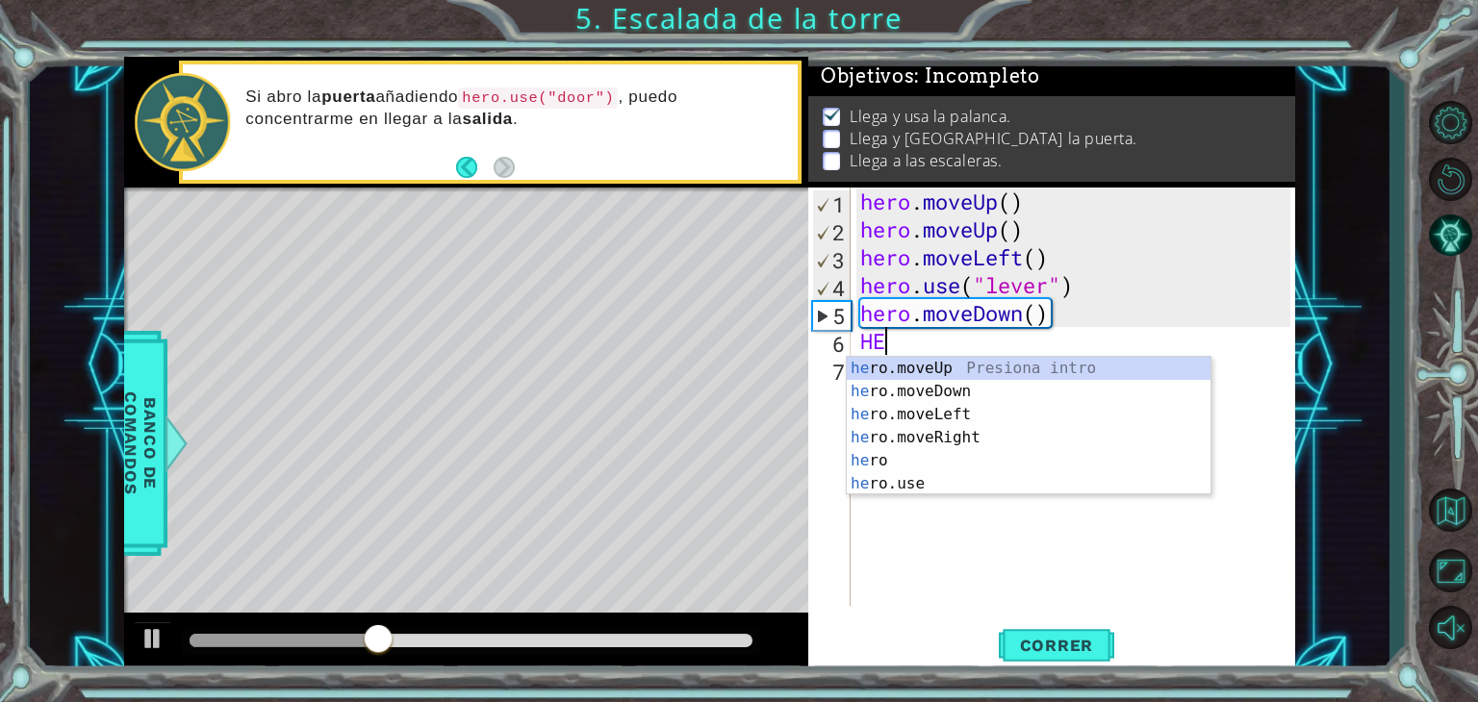
type textarea "HER"
click at [954, 369] on div "her o.moveUp Presiona intro her o.moveDown Presiona intro her o.moveLeft Presio…" at bounding box center [1029, 449] width 364 height 185
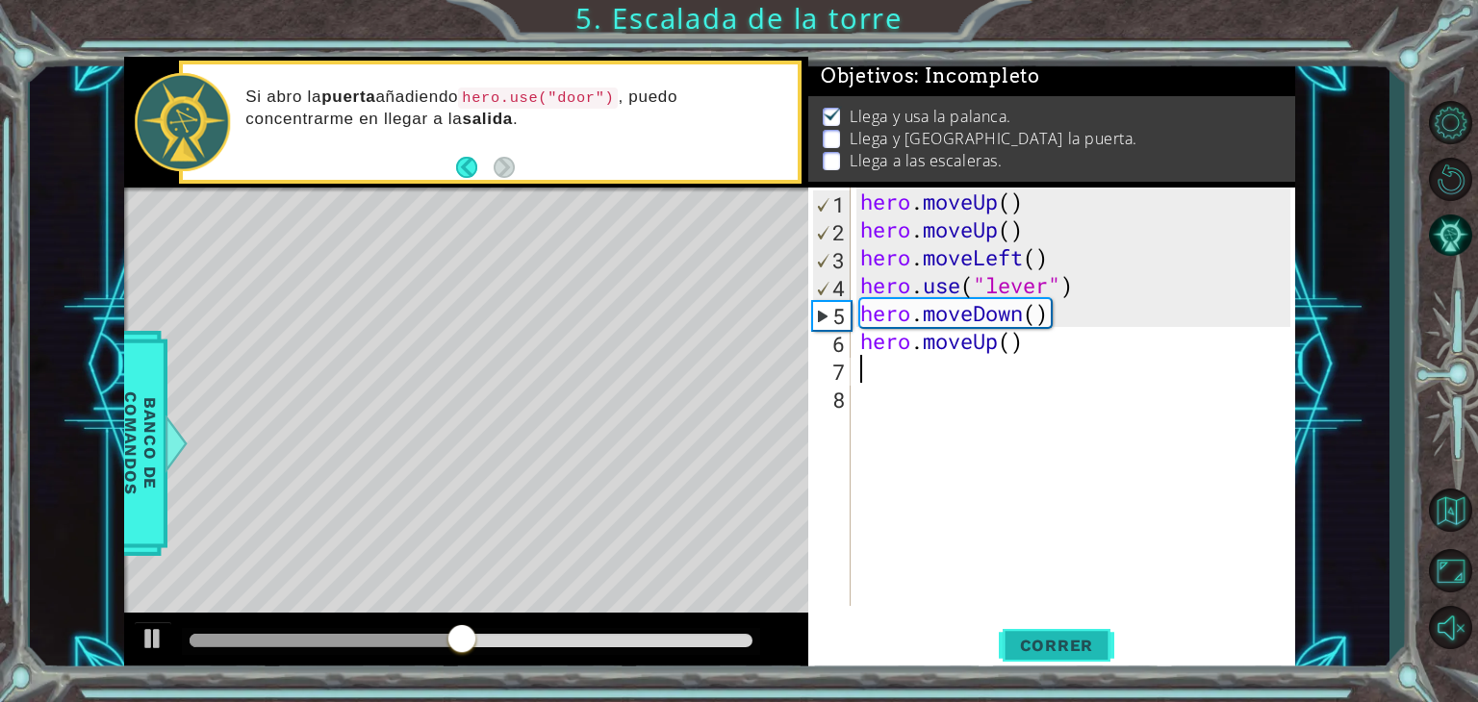
click at [1028, 648] on span "Correr" at bounding box center [1056, 645] width 113 height 19
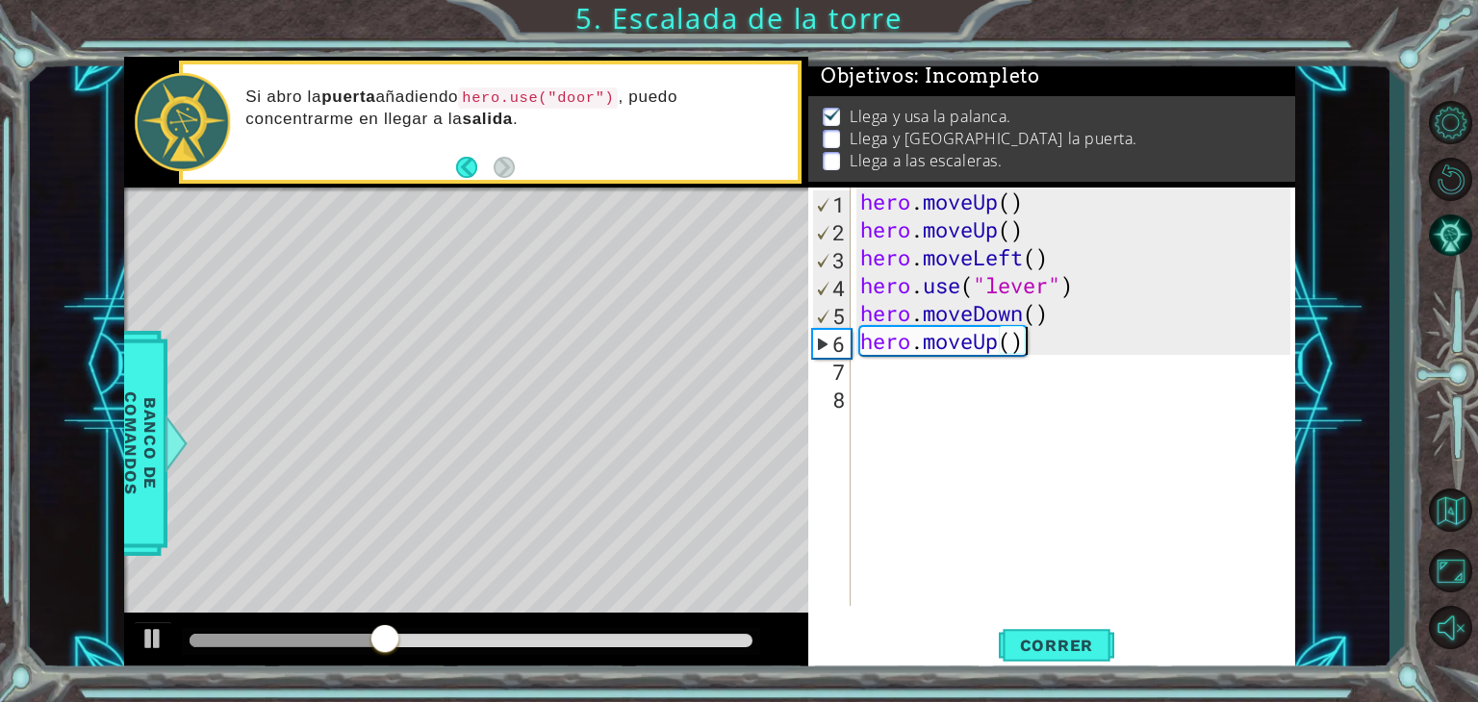
click at [1071, 355] on div "hero . moveUp ( ) hero . moveUp ( ) hero . moveLeft ( ) hero . use ( "lever" ) …" at bounding box center [1077, 425] width 443 height 474
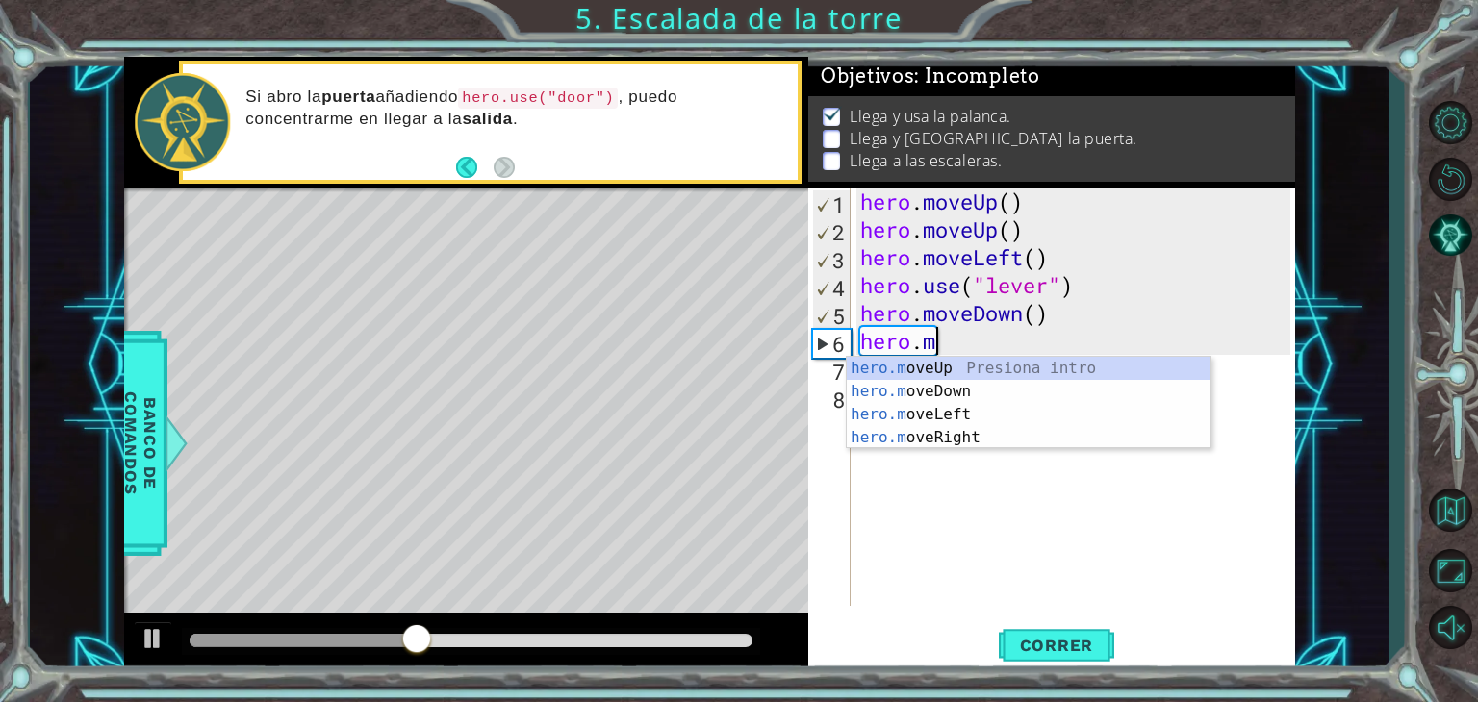
type textarea "hero."
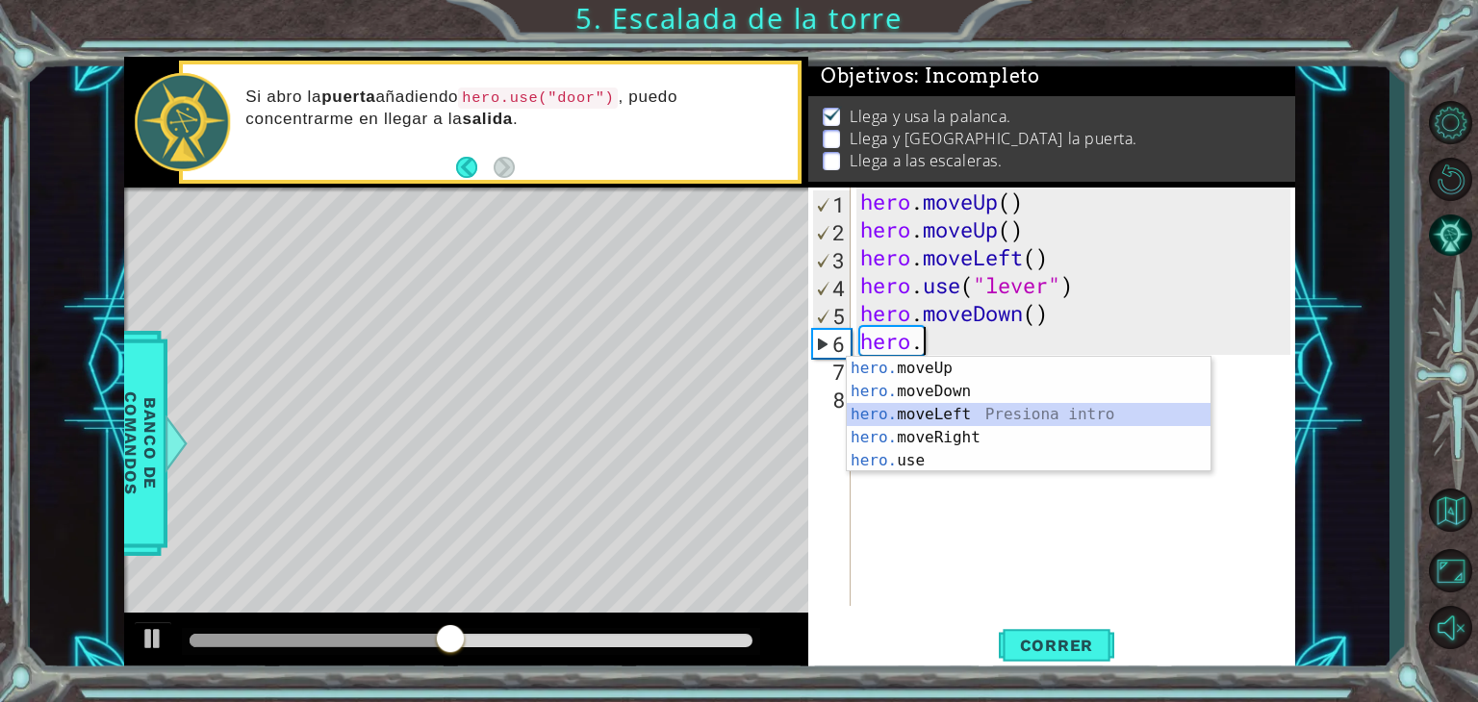
click at [960, 408] on div "hero. moveUp Presiona intro hero. moveDown Presiona intro hero. moveLeft Presio…" at bounding box center [1029, 438] width 364 height 162
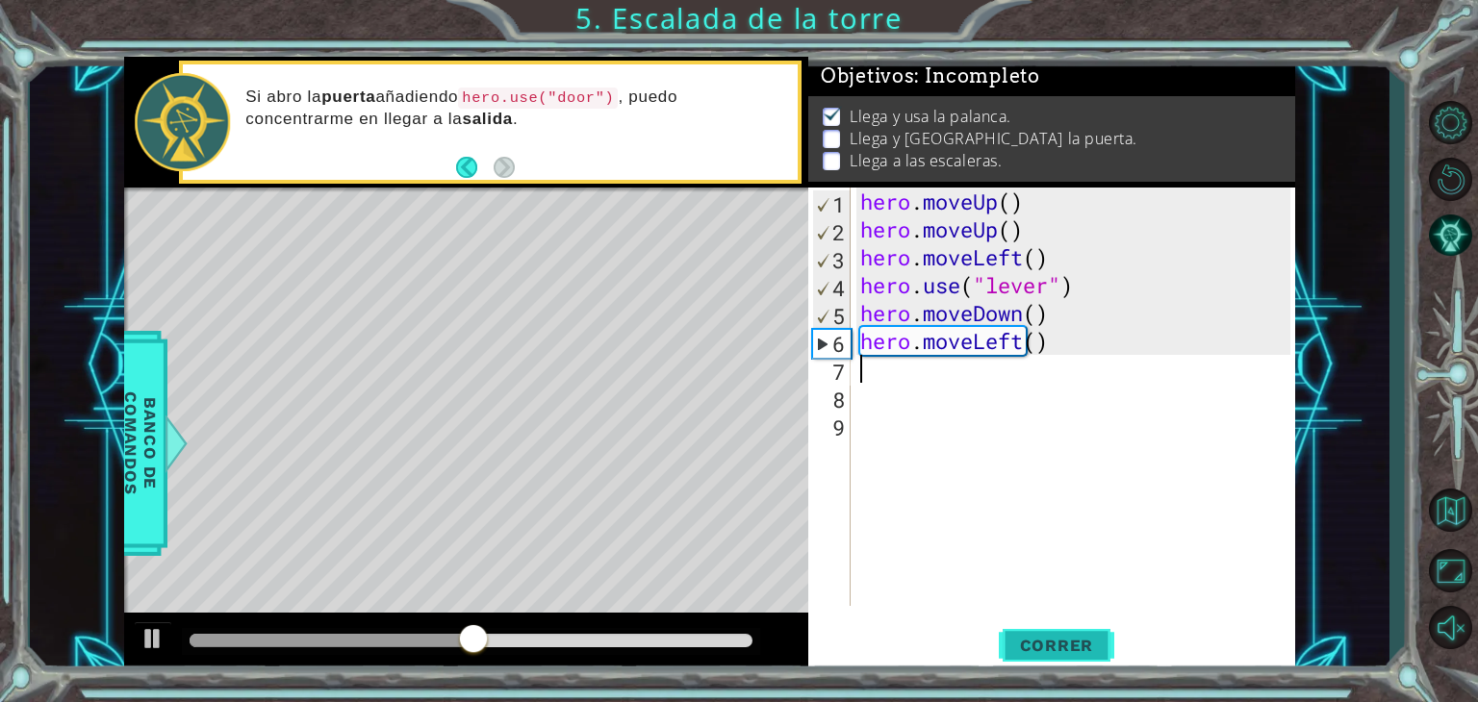
click at [1035, 646] on span "Correr" at bounding box center [1056, 645] width 113 height 19
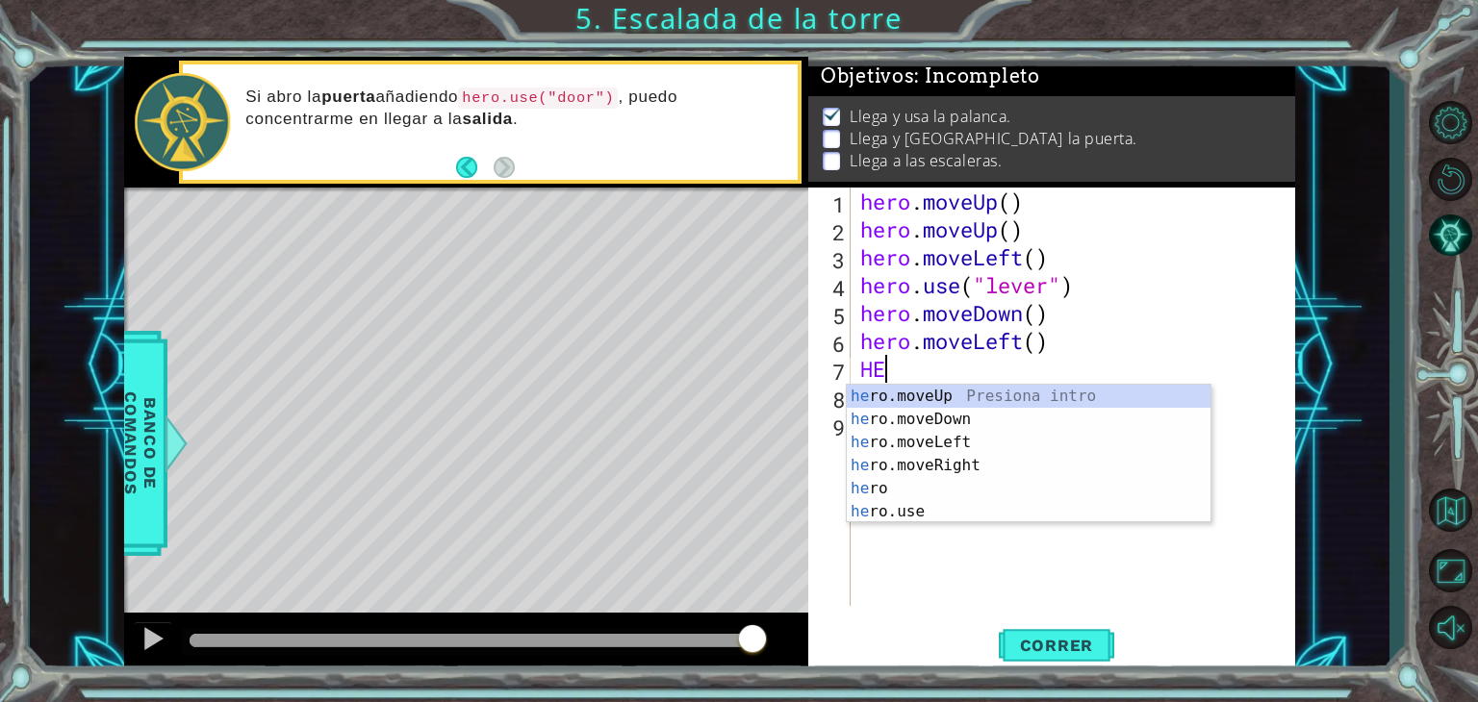
type textarea "HER"
click at [958, 397] on div "her o.moveUp Presiona intro her o.moveDown Presiona intro her o.moveLeft Presio…" at bounding box center [1029, 477] width 364 height 185
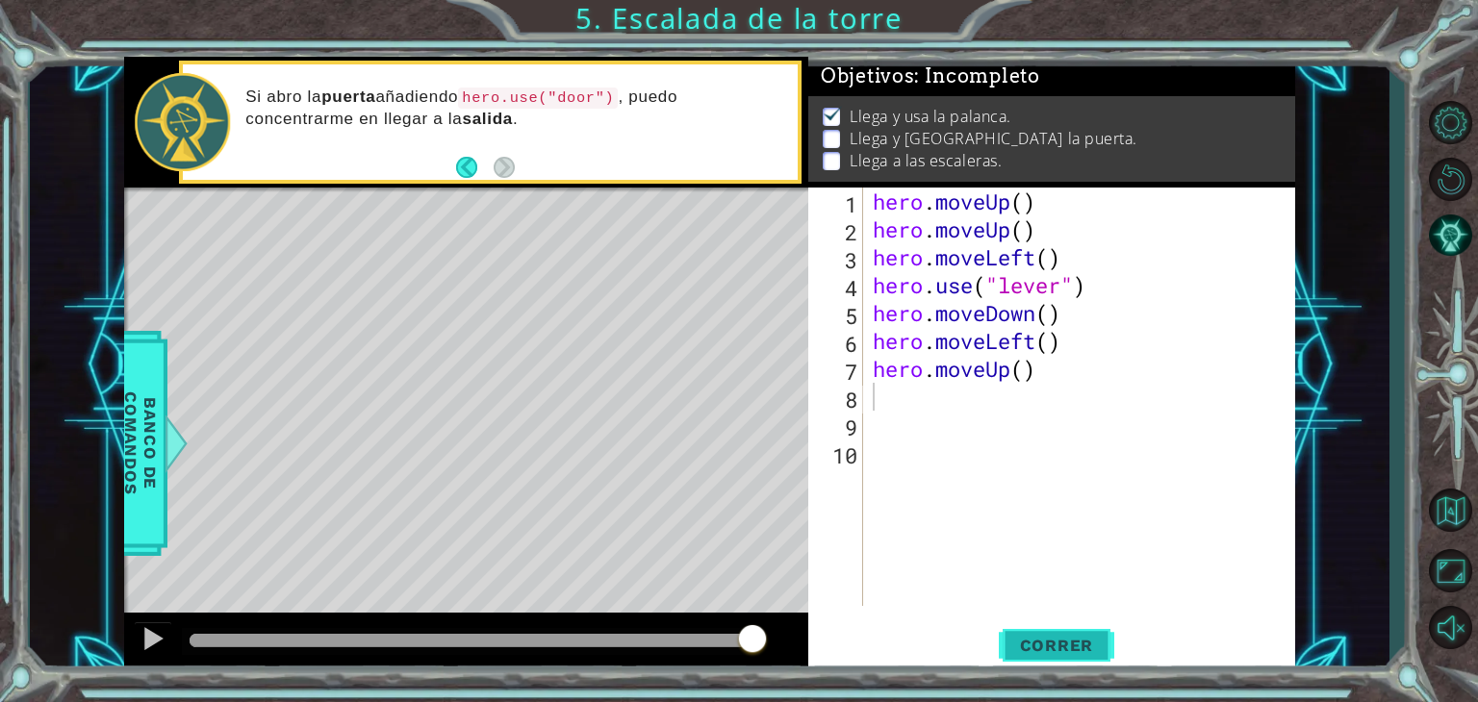
click at [1037, 642] on span "Correr" at bounding box center [1056, 645] width 113 height 19
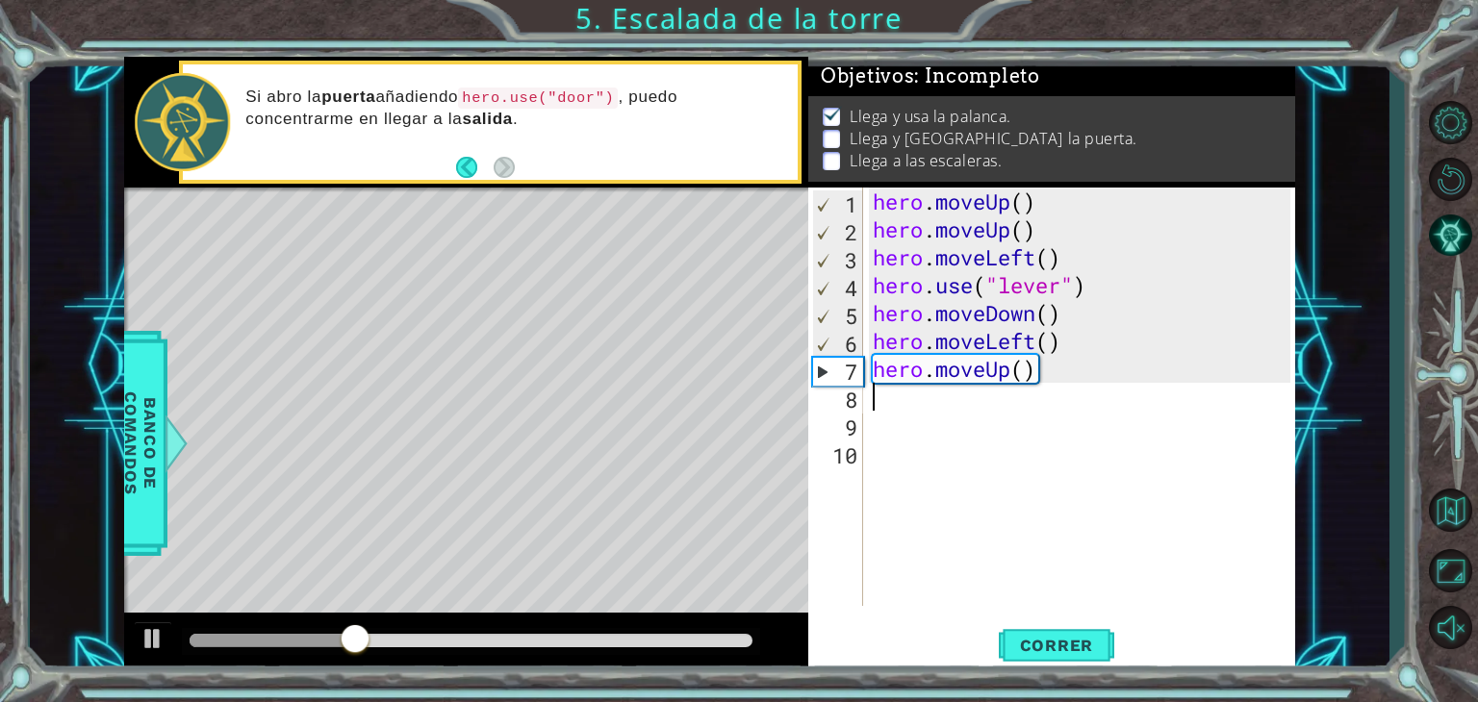
click at [1047, 388] on div "hero . moveUp ( ) hero . moveUp ( ) hero . moveLeft ( ) hero . use ( "lever" ) …" at bounding box center [1085, 425] width 432 height 474
click at [1050, 364] on div "hero . moveUp ( ) hero . moveUp ( ) hero . moveLeft ( ) hero . use ( "lever" ) …" at bounding box center [1085, 425] width 432 height 474
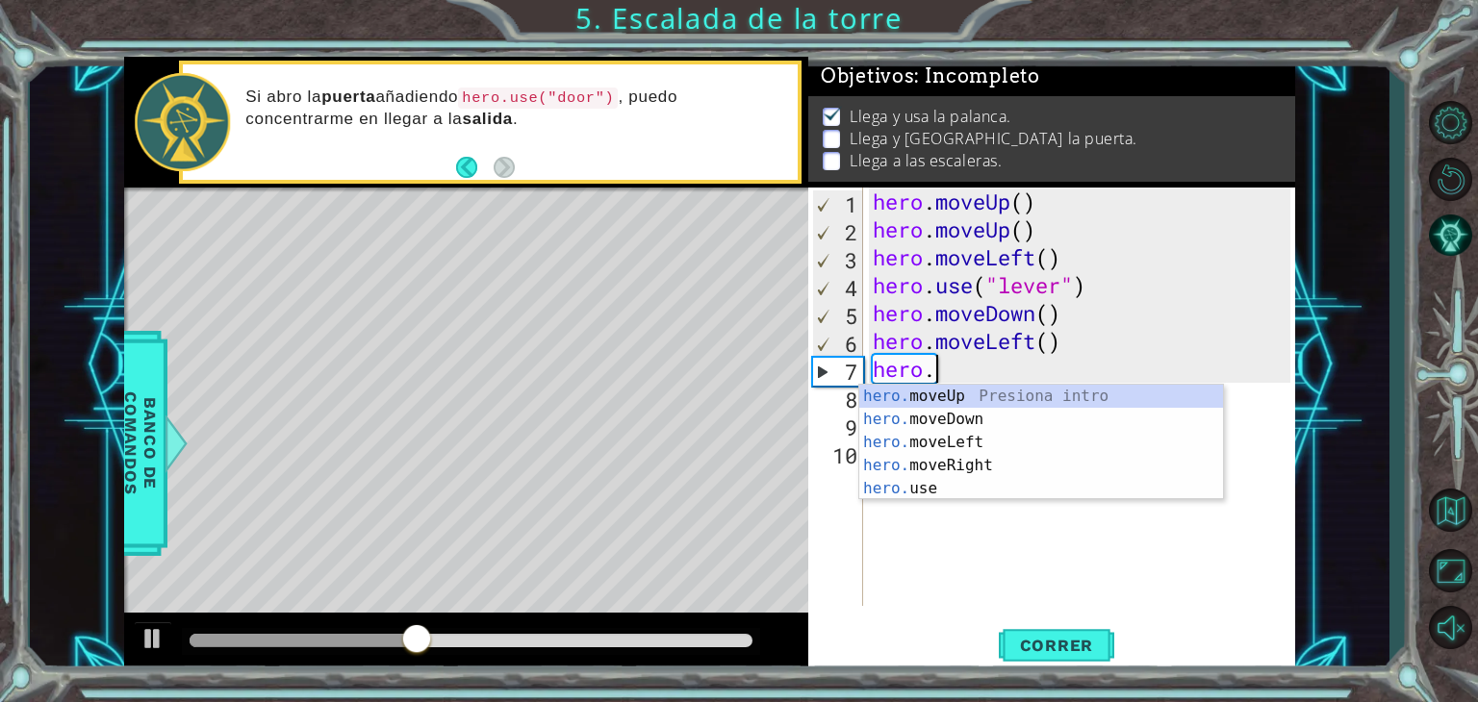
type textarea "hero"
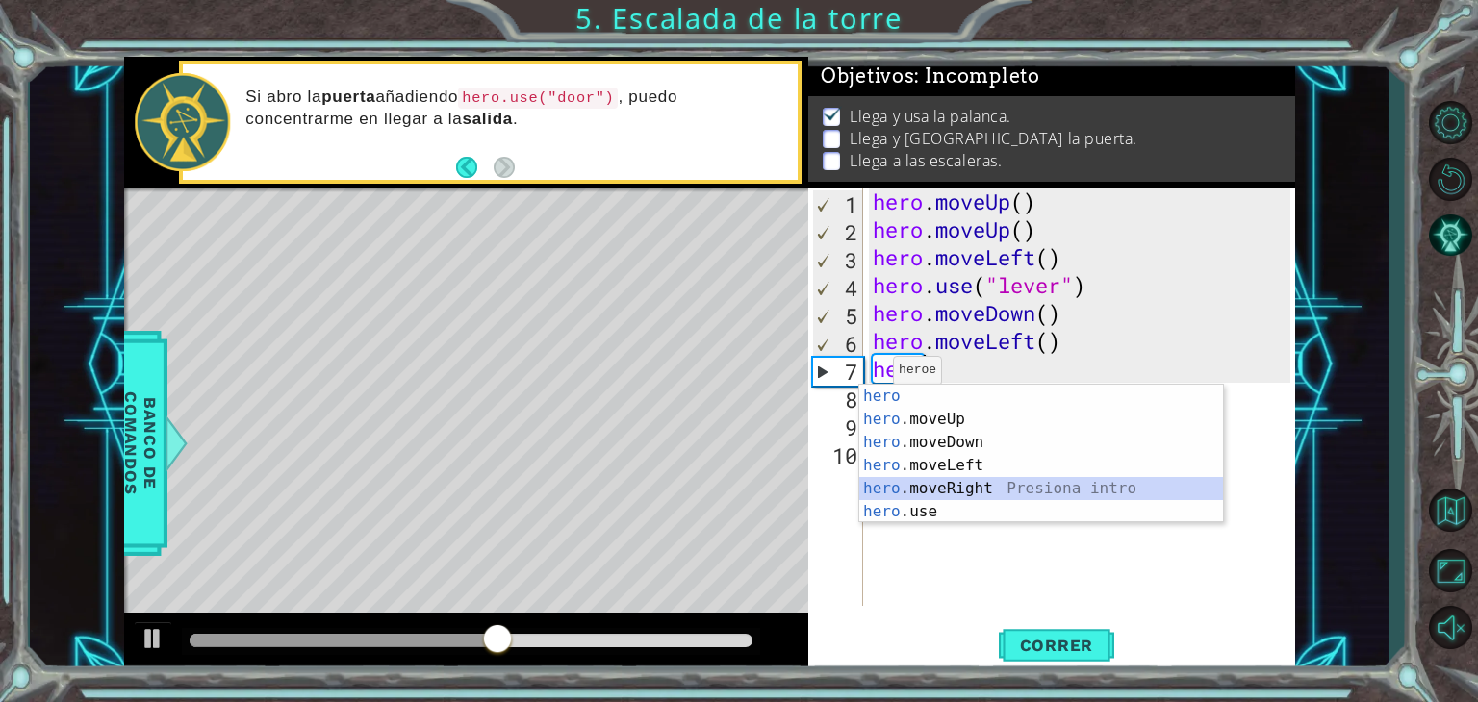
click at [953, 487] on div "hero Presiona intro hero .moveUp Presiona intro hero .moveDown Presiona intro h…" at bounding box center [1041, 477] width 364 height 185
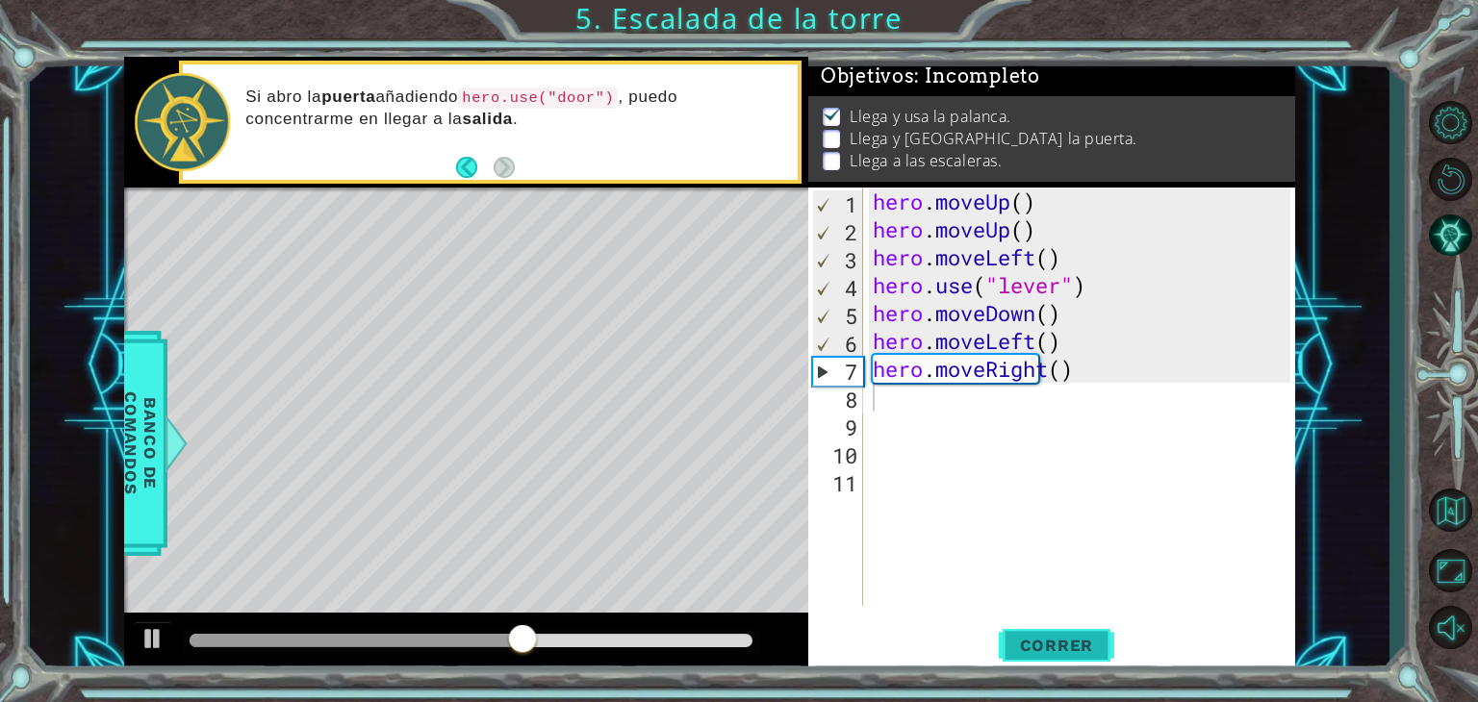
click at [1049, 647] on span "Correr" at bounding box center [1056, 645] width 113 height 19
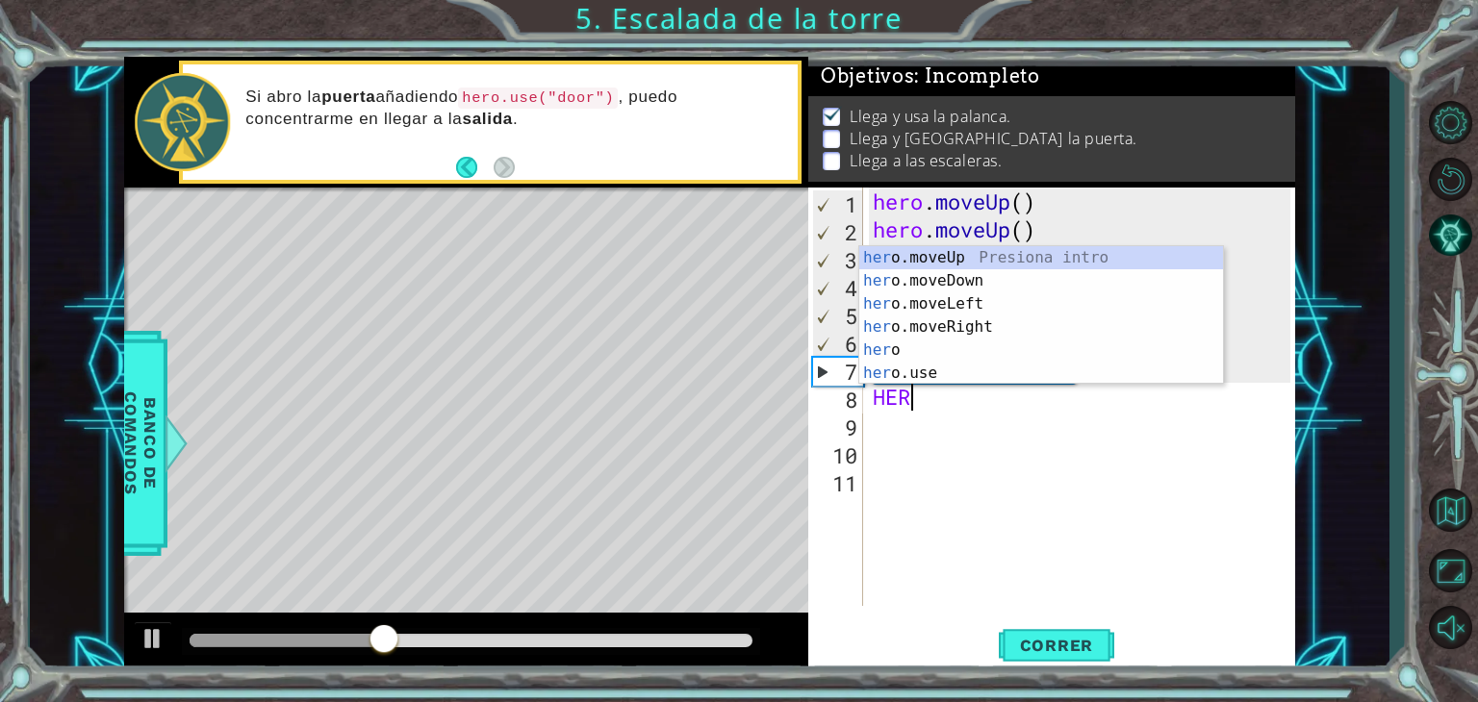
type textarea "HERO"
click at [959, 257] on div "hero .moveUp Presiona intro hero .moveDown Presiona intro hero .moveLeft Presio…" at bounding box center [1041, 338] width 364 height 185
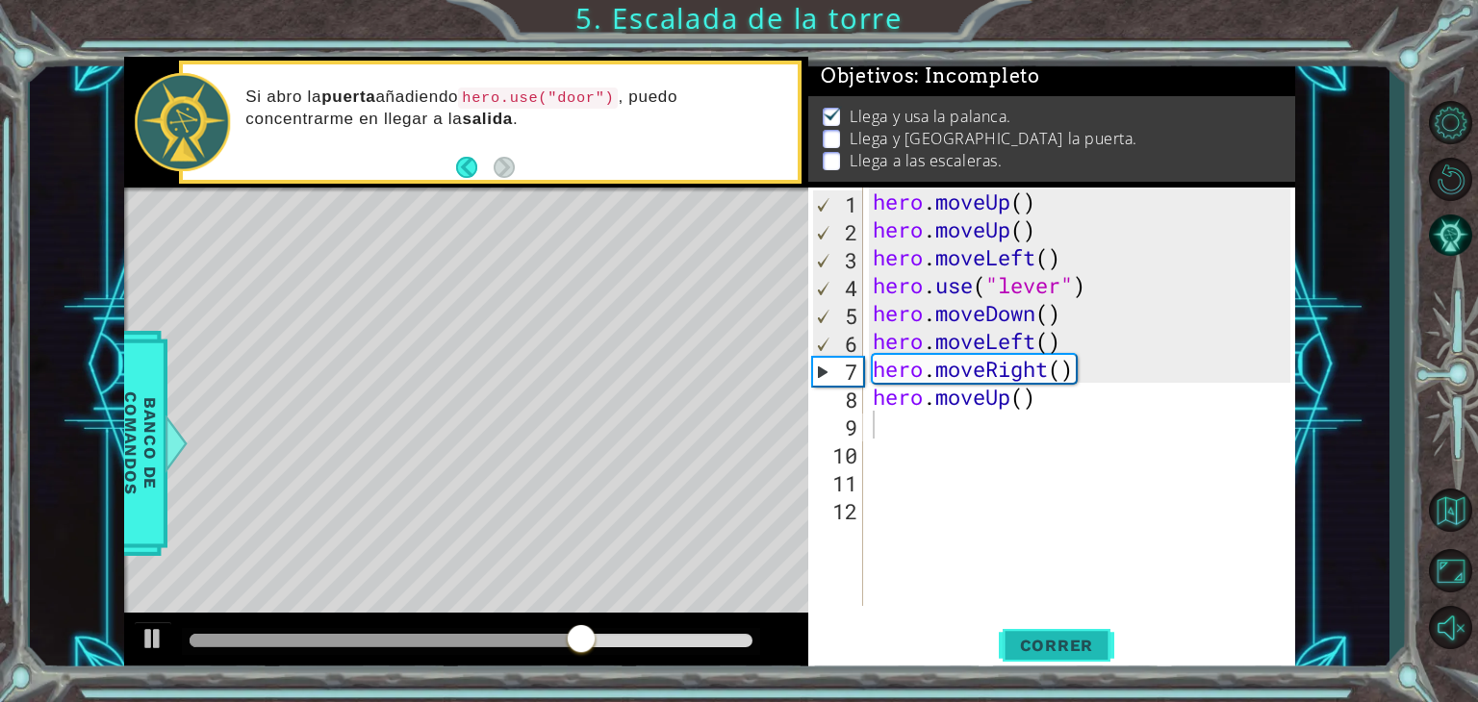
click at [1026, 628] on button "Correr" at bounding box center [1055, 645] width 115 height 49
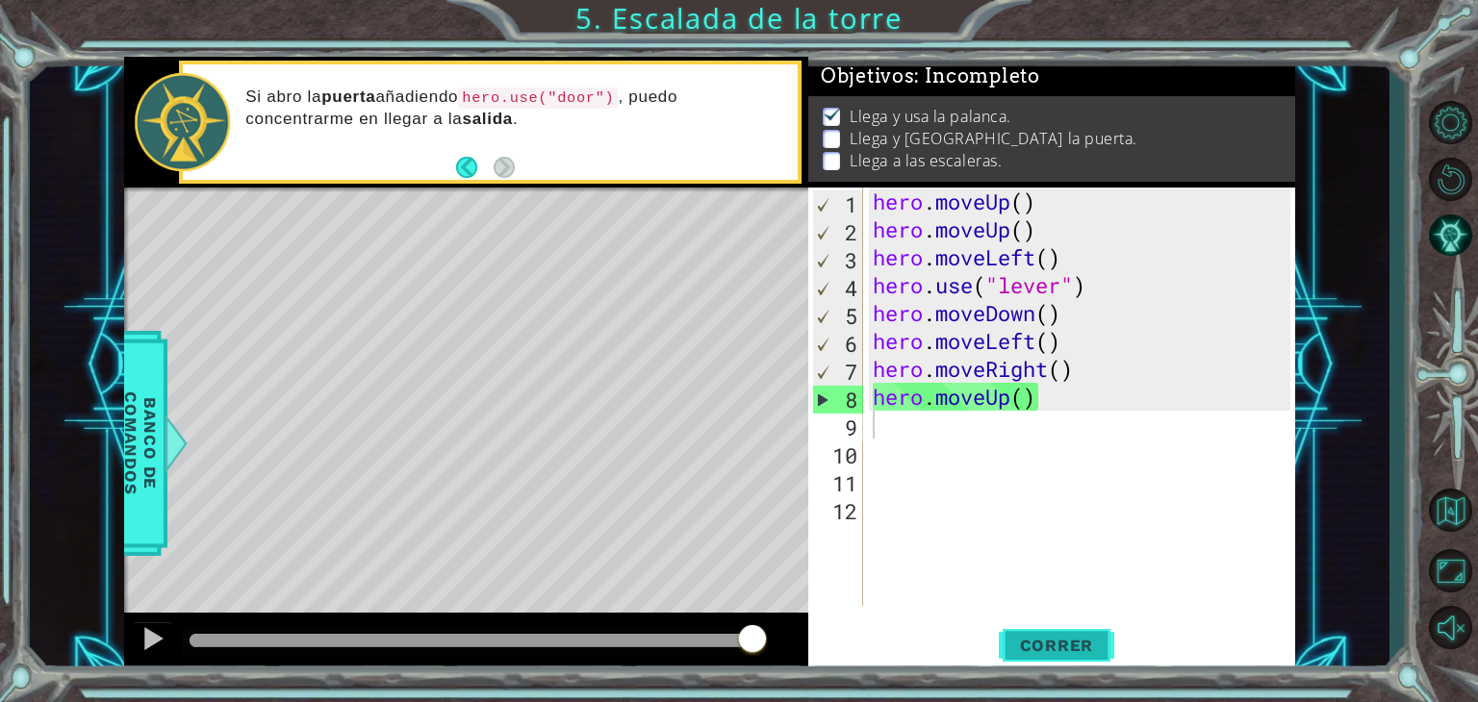
click at [1063, 632] on button "Correr" at bounding box center [1055, 645] width 115 height 49
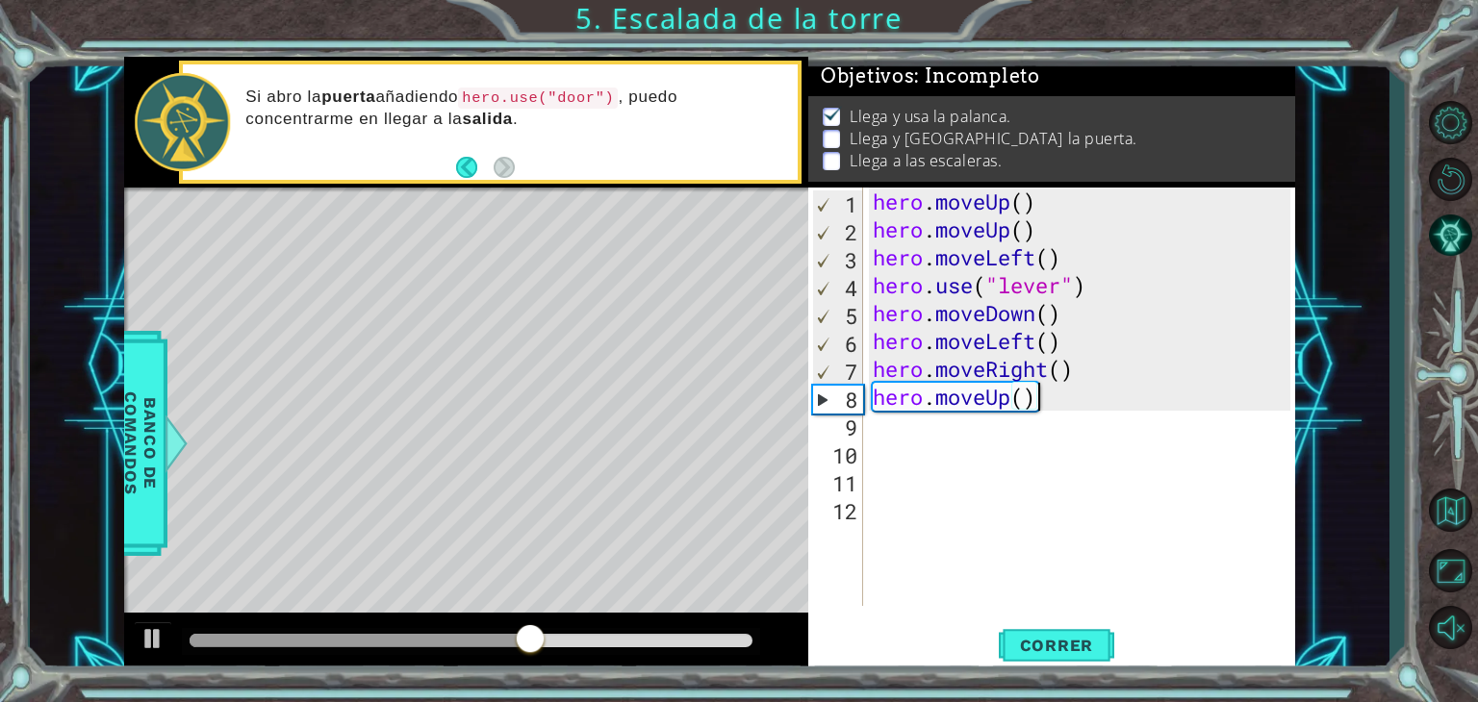
click at [1042, 397] on div "hero . moveUp ( ) hero . moveUp ( ) hero . moveLeft ( ) hero . use ( "lever" ) …" at bounding box center [1085, 425] width 432 height 474
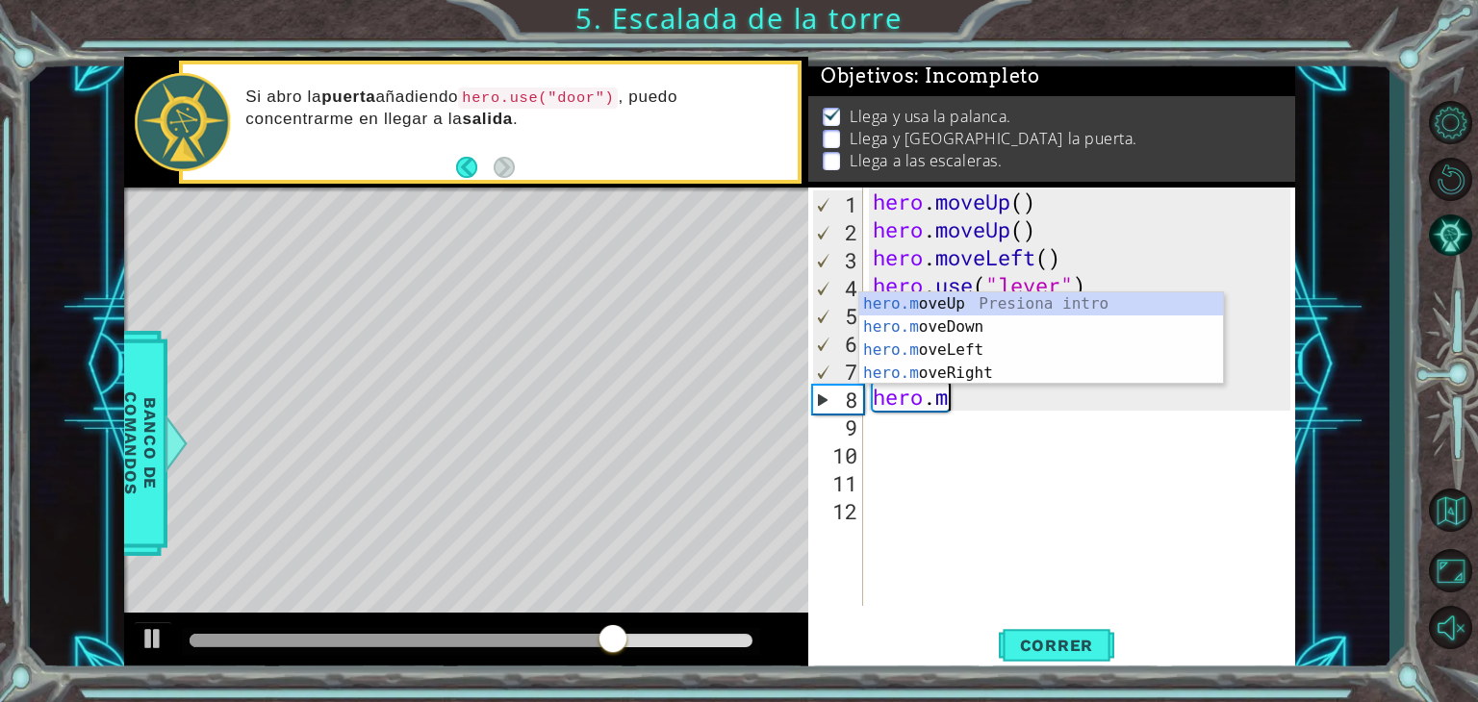
type textarea "hero"
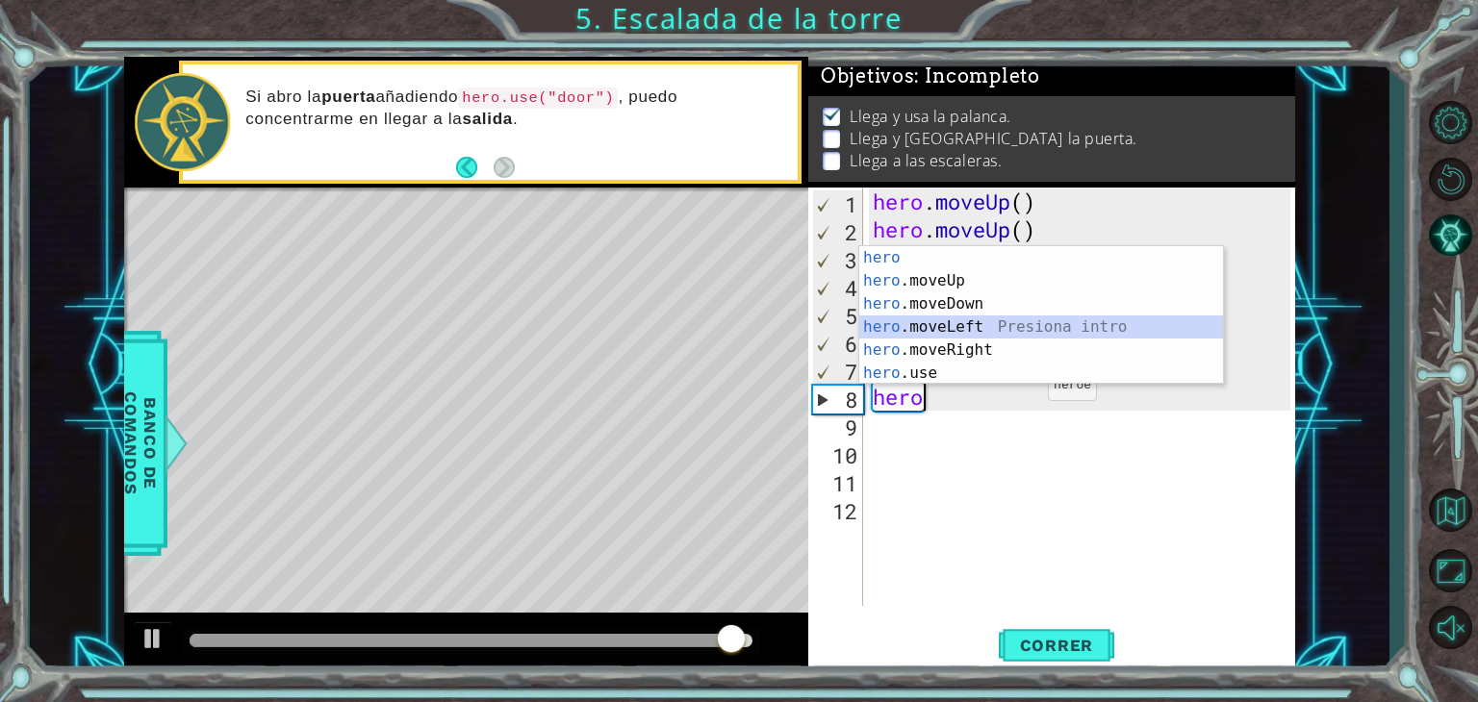
click at [1003, 332] on div "hero Presiona intro hero .moveUp Presiona intro hero .moveDown Presiona intro h…" at bounding box center [1041, 338] width 364 height 185
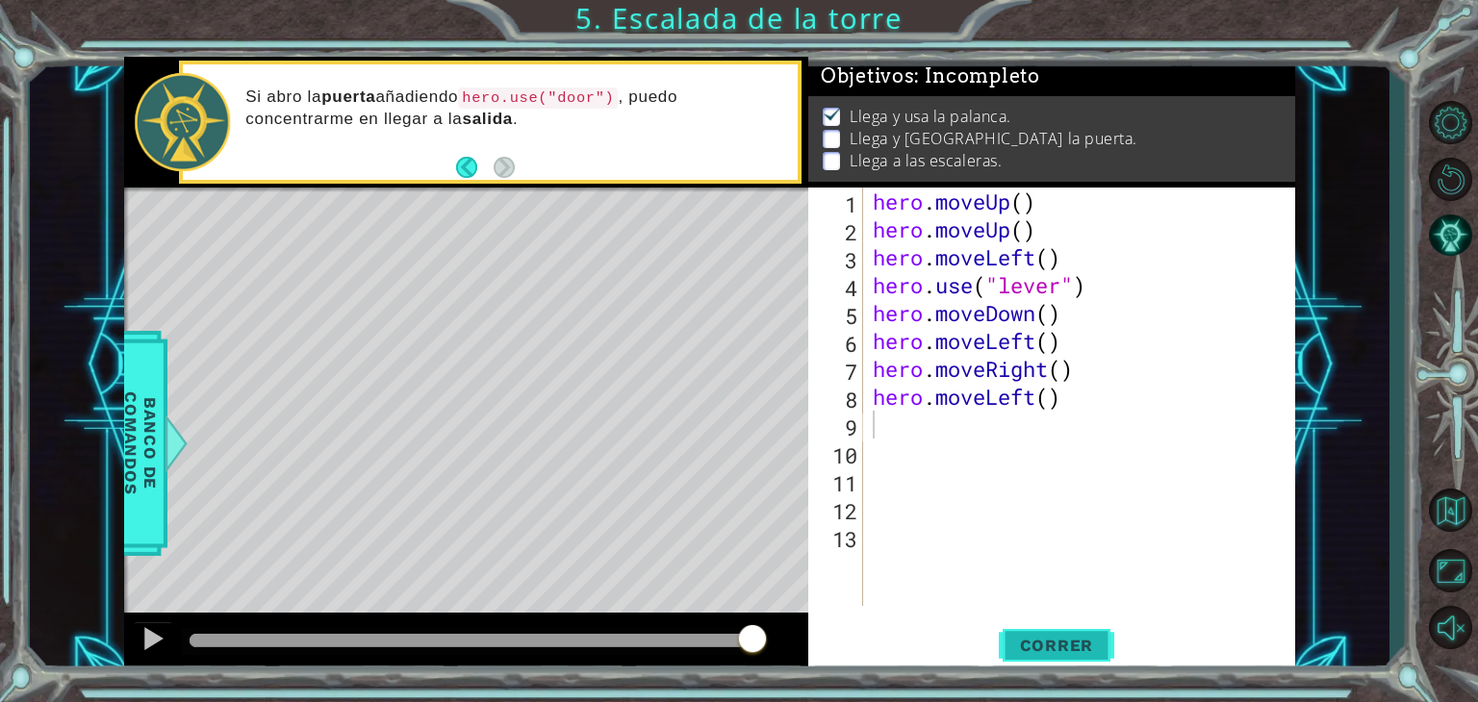
click at [1040, 640] on span "Correr" at bounding box center [1056, 645] width 113 height 19
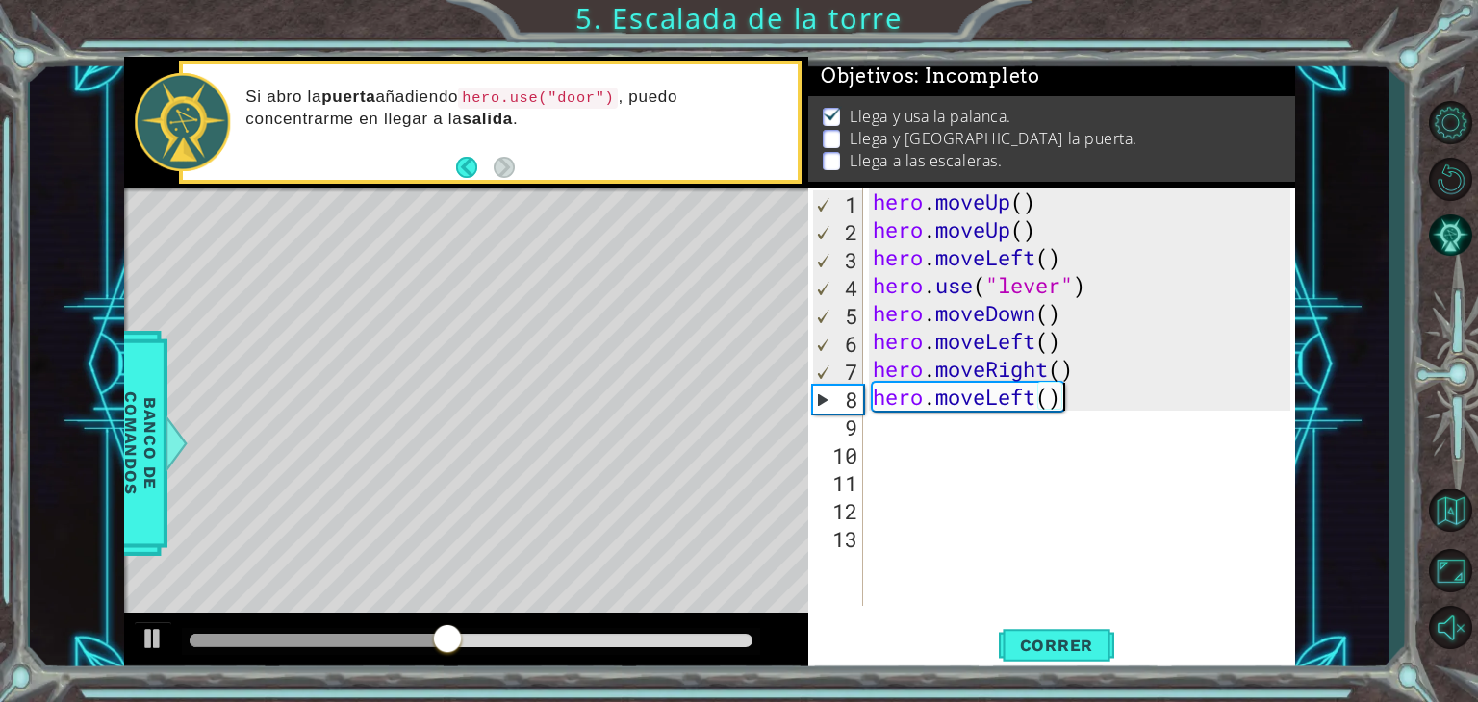
click at [1063, 409] on div "hero . moveUp ( ) hero . moveUp ( ) hero . moveLeft ( ) hero . use ( "lever" ) …" at bounding box center [1085, 425] width 432 height 474
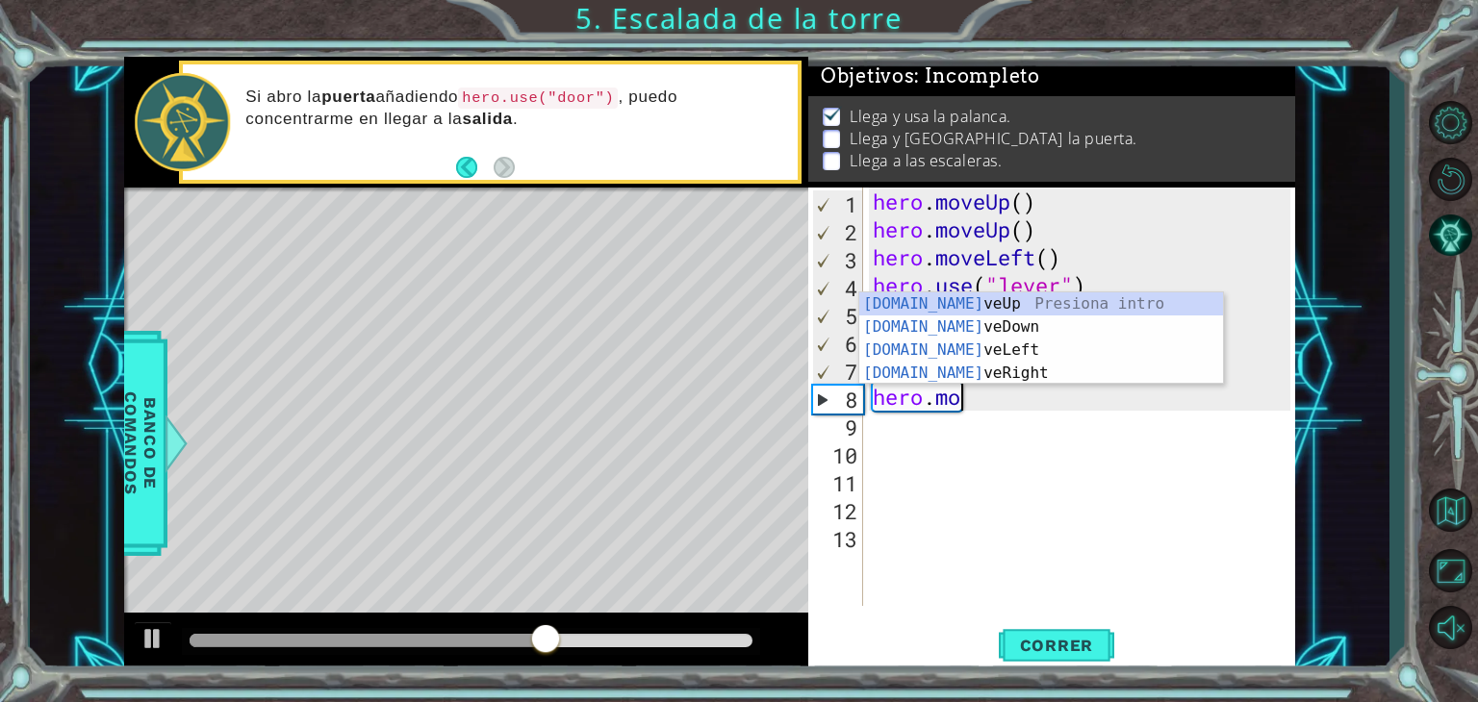
type textarea "hero."
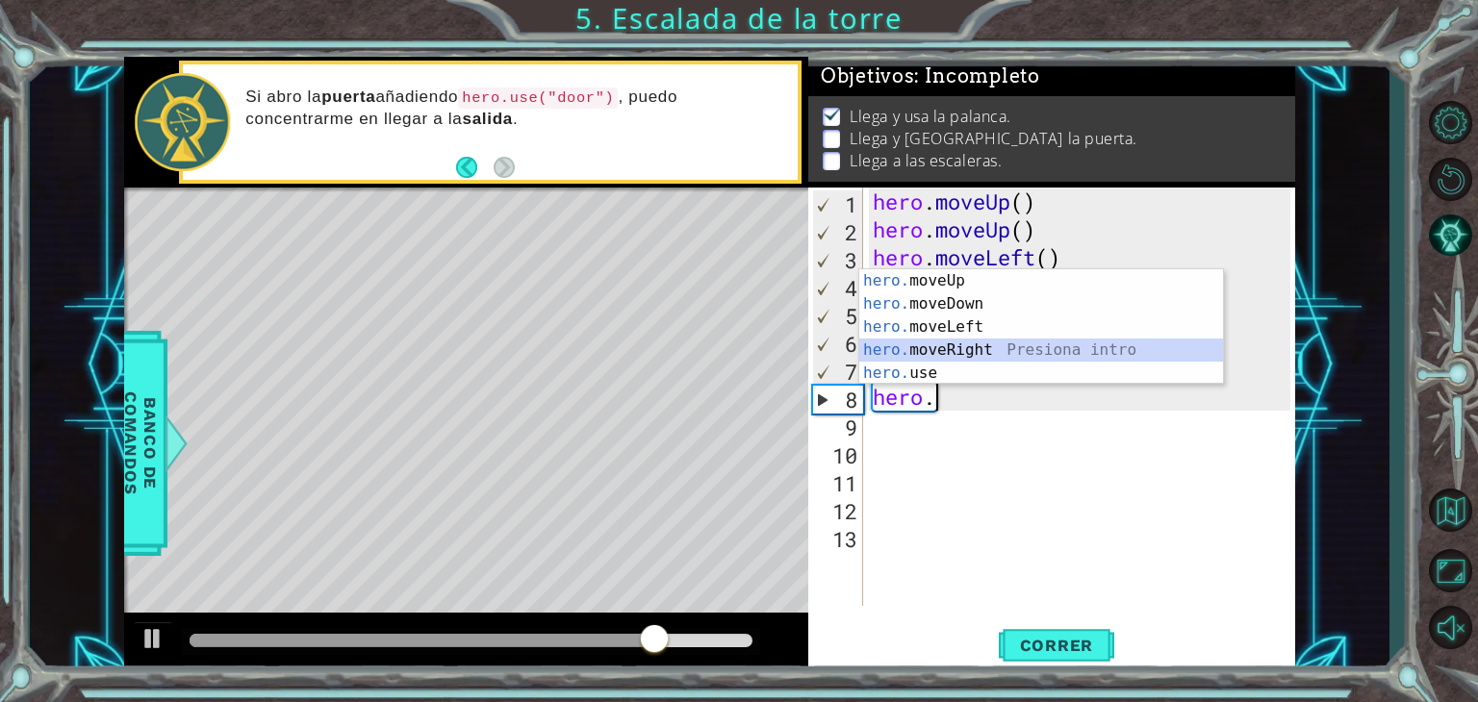
click at [965, 341] on div "hero. moveUp Presiona intro hero. moveDown Presiona intro hero. moveLeft Presio…" at bounding box center [1041, 350] width 364 height 162
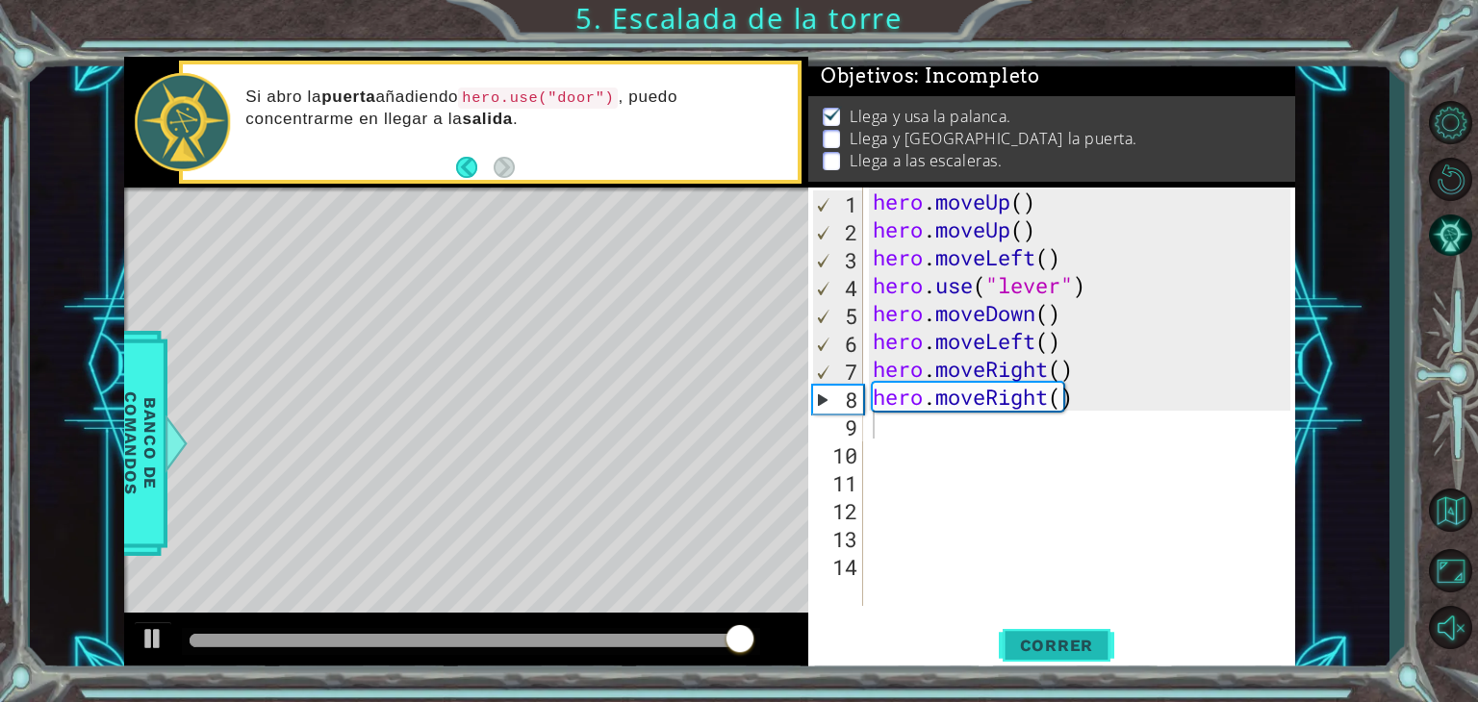
click at [1074, 624] on button "Correr" at bounding box center [1055, 645] width 115 height 49
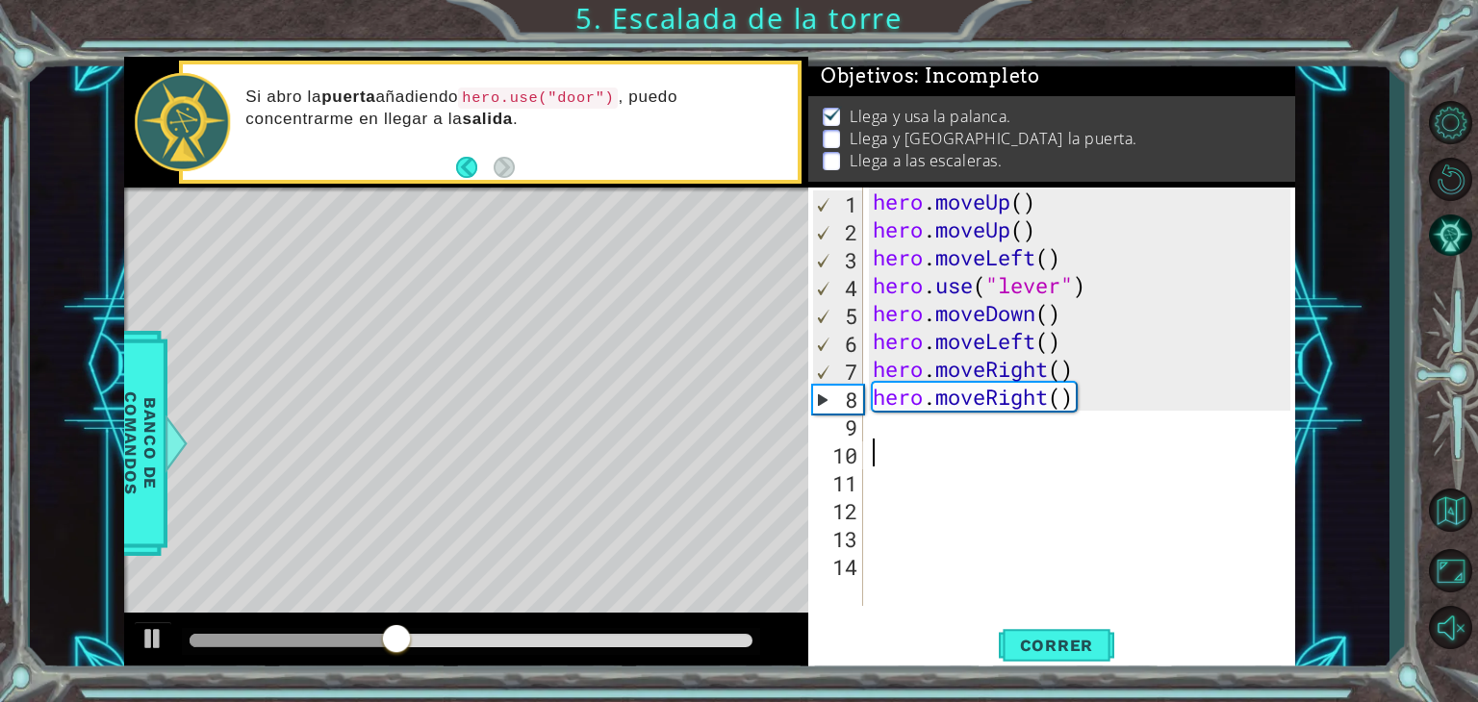
click at [998, 458] on div "hero . moveUp ( ) hero . moveUp ( ) hero . moveLeft ( ) hero . use ( "lever" ) …" at bounding box center [1085, 425] width 432 height 474
click at [963, 426] on div "hero . moveUp ( ) hero . moveUp ( ) hero . moveLeft ( ) hero . use ( "lever" ) …" at bounding box center [1085, 425] width 432 height 474
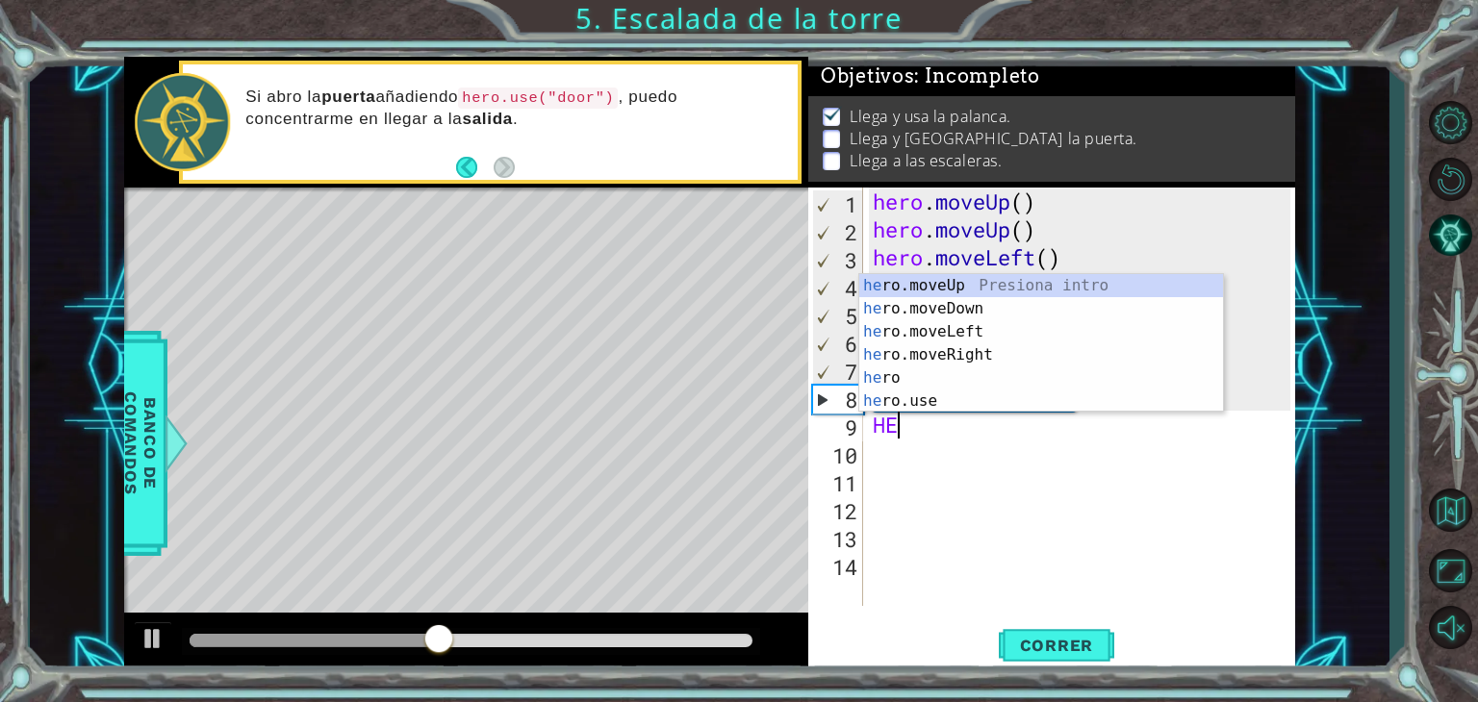
type textarea "HER"
click at [967, 291] on div "her o.moveUp Presiona intro her o.moveDown Presiona intro her o.moveLeft Presio…" at bounding box center [1041, 366] width 364 height 185
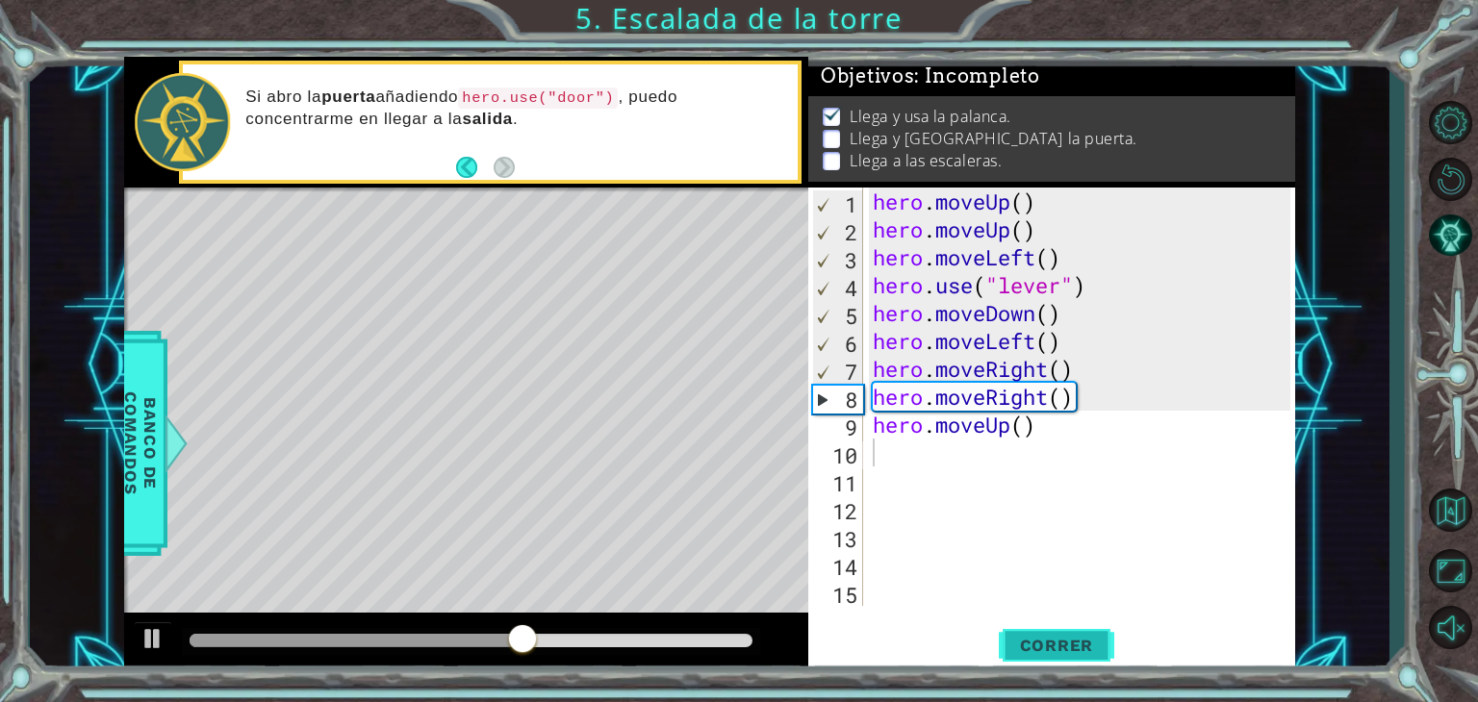
click at [1035, 629] on button "Correr" at bounding box center [1055, 645] width 115 height 49
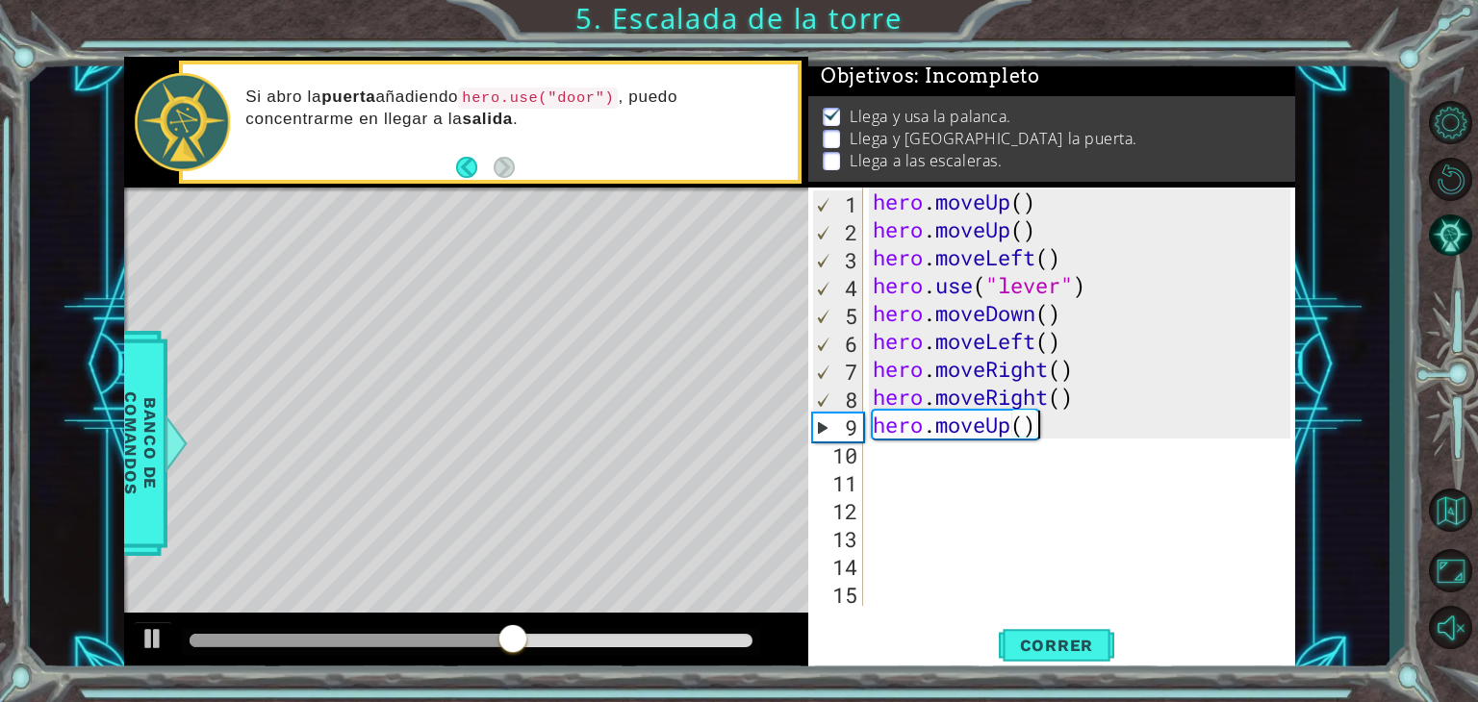
click at [1053, 420] on div "hero . moveUp ( ) hero . moveUp ( ) hero . moveLeft ( ) hero . use ( "lever" ) …" at bounding box center [1085, 425] width 432 height 474
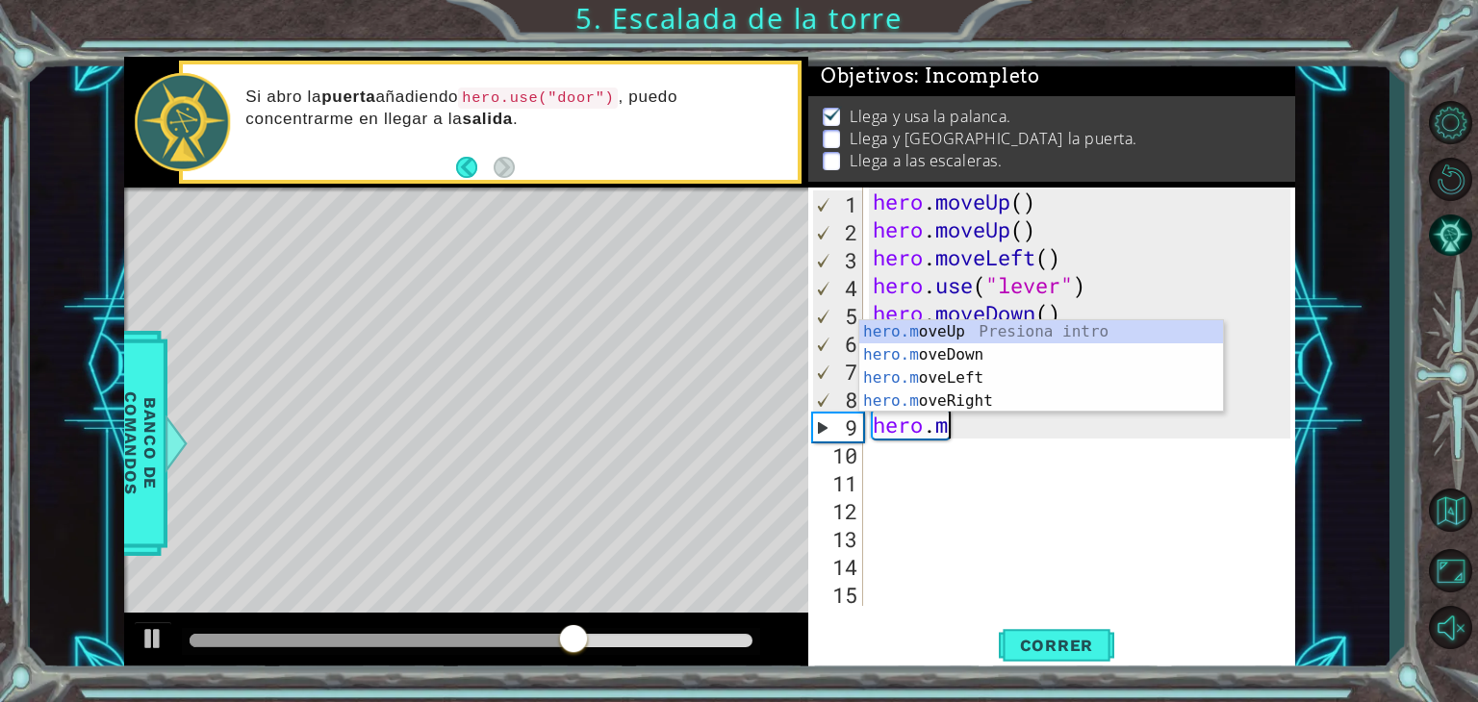
type textarea "hero."
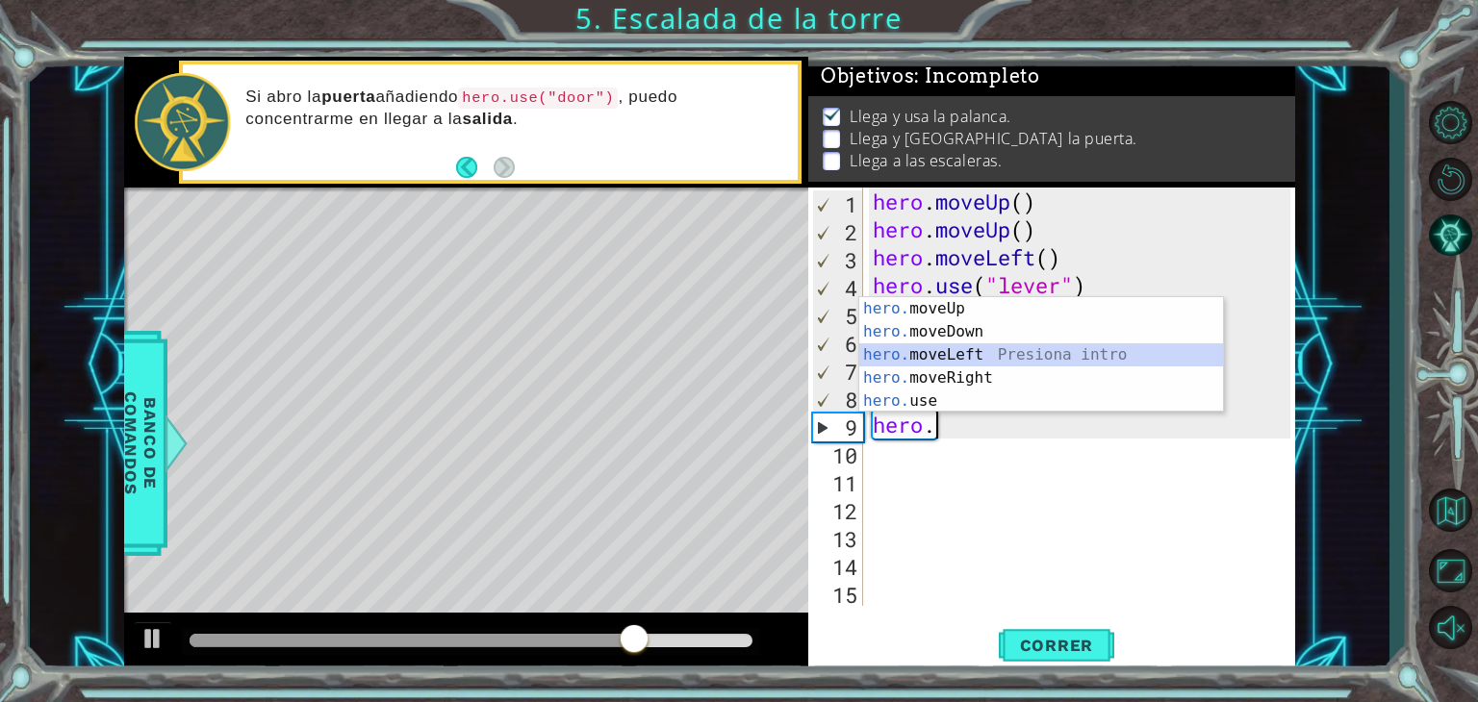
click at [999, 354] on div "hero. moveUp Presiona intro hero. moveDown Presiona intro hero. moveLeft Presio…" at bounding box center [1041, 378] width 364 height 162
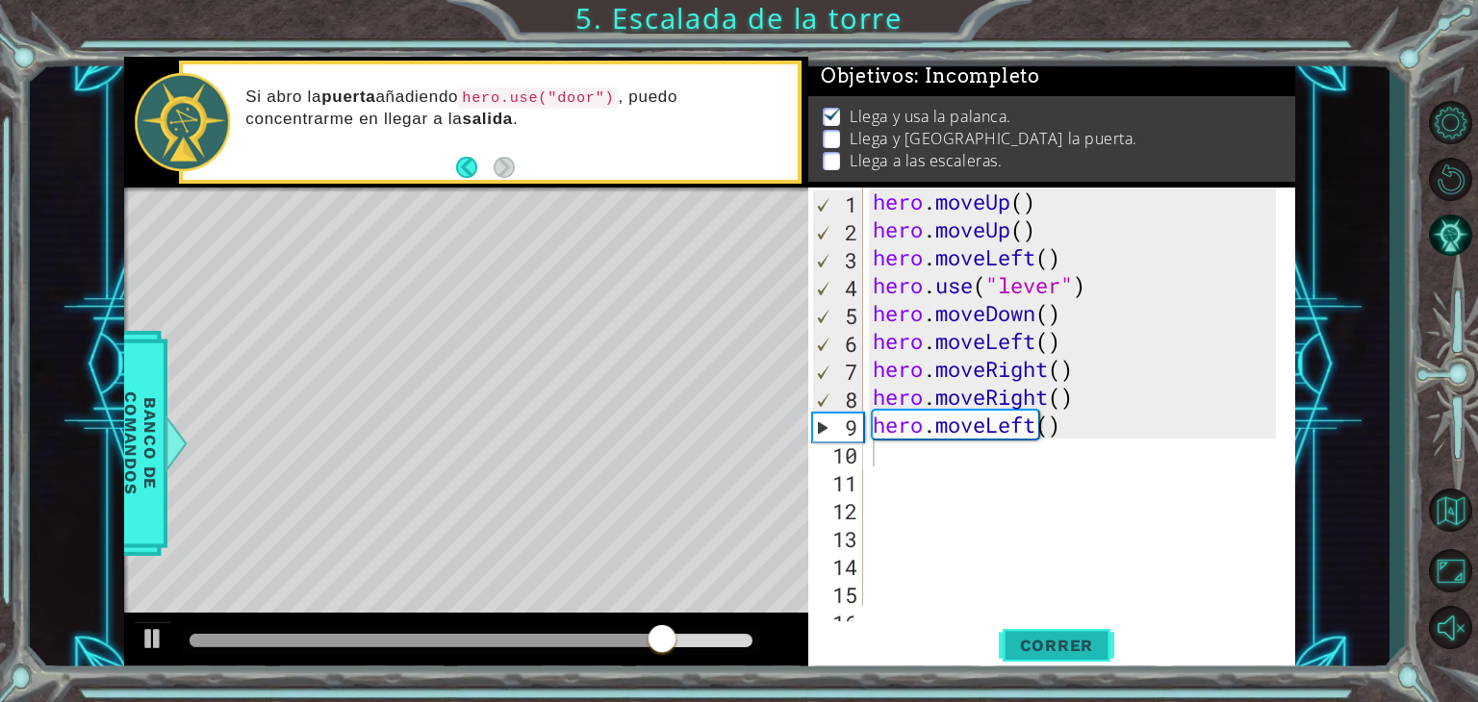
click at [1024, 645] on span "Correr" at bounding box center [1056, 645] width 113 height 19
click at [1080, 450] on div "hero . moveUp ( ) hero . moveUp ( ) hero . moveLeft ( ) hero . use ( "lever" ) …" at bounding box center [1077, 425] width 417 height 474
click at [1079, 429] on div "hero . moveUp ( ) hero . moveUp ( ) hero . moveLeft ( ) hero . use ( "lever" ) …" at bounding box center [1077, 425] width 417 height 474
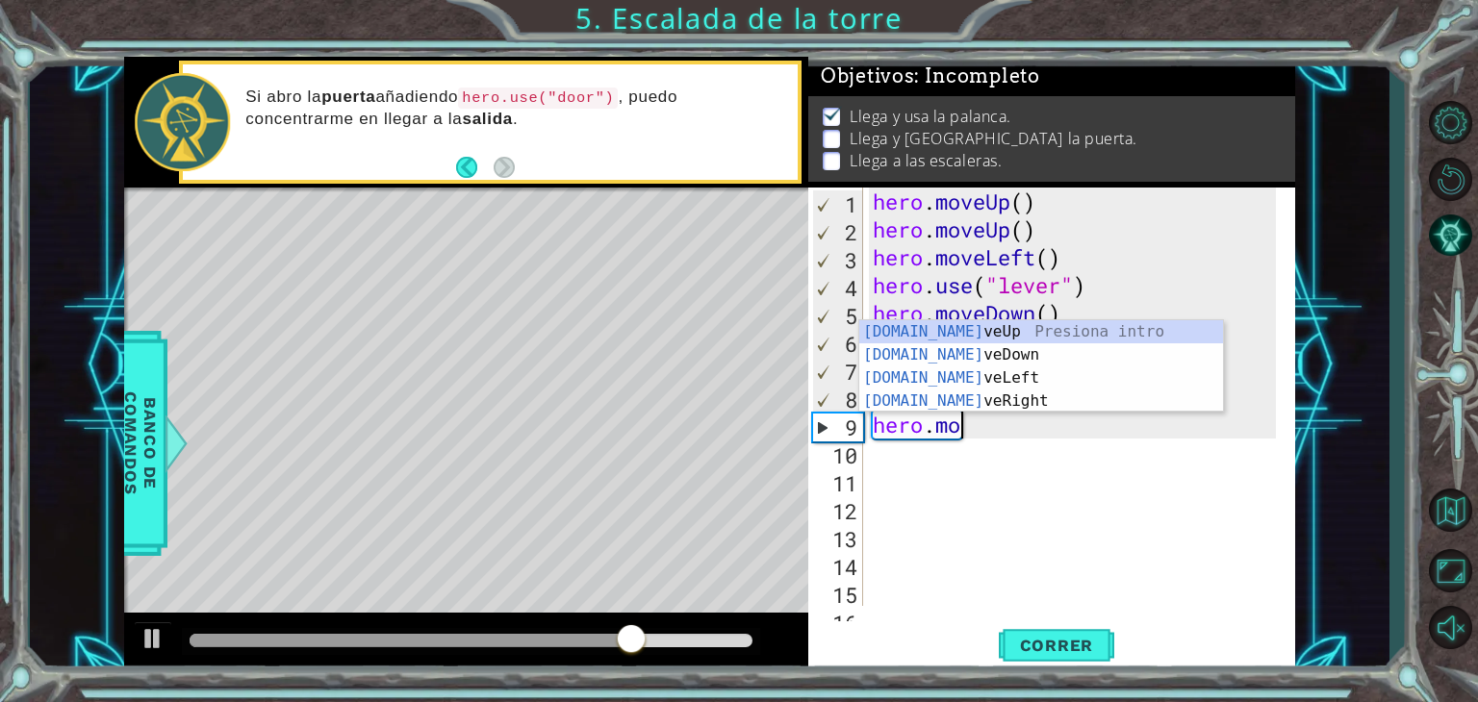
type textarea "hero."
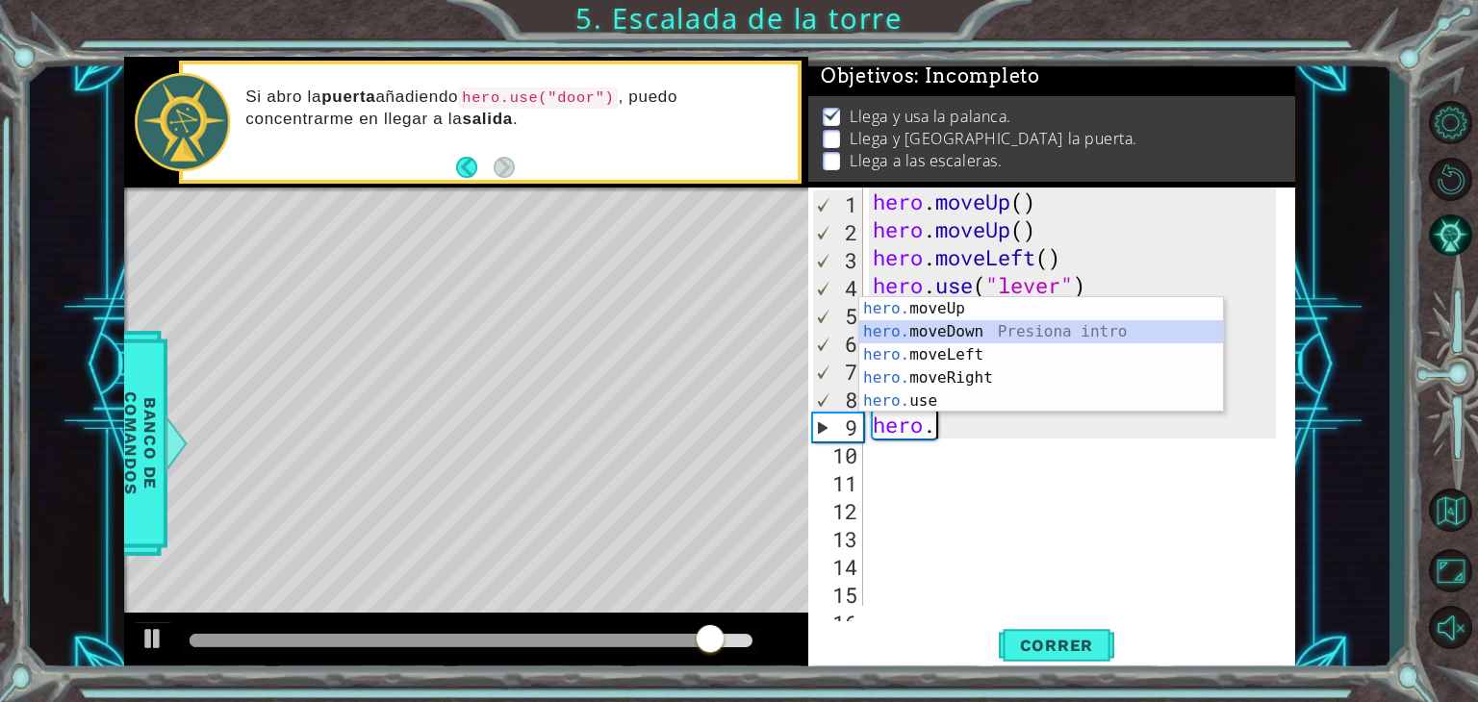
click at [997, 321] on div "hero. moveUp Presiona intro hero. moveDown Presiona intro hero. moveLeft Presio…" at bounding box center [1041, 378] width 364 height 162
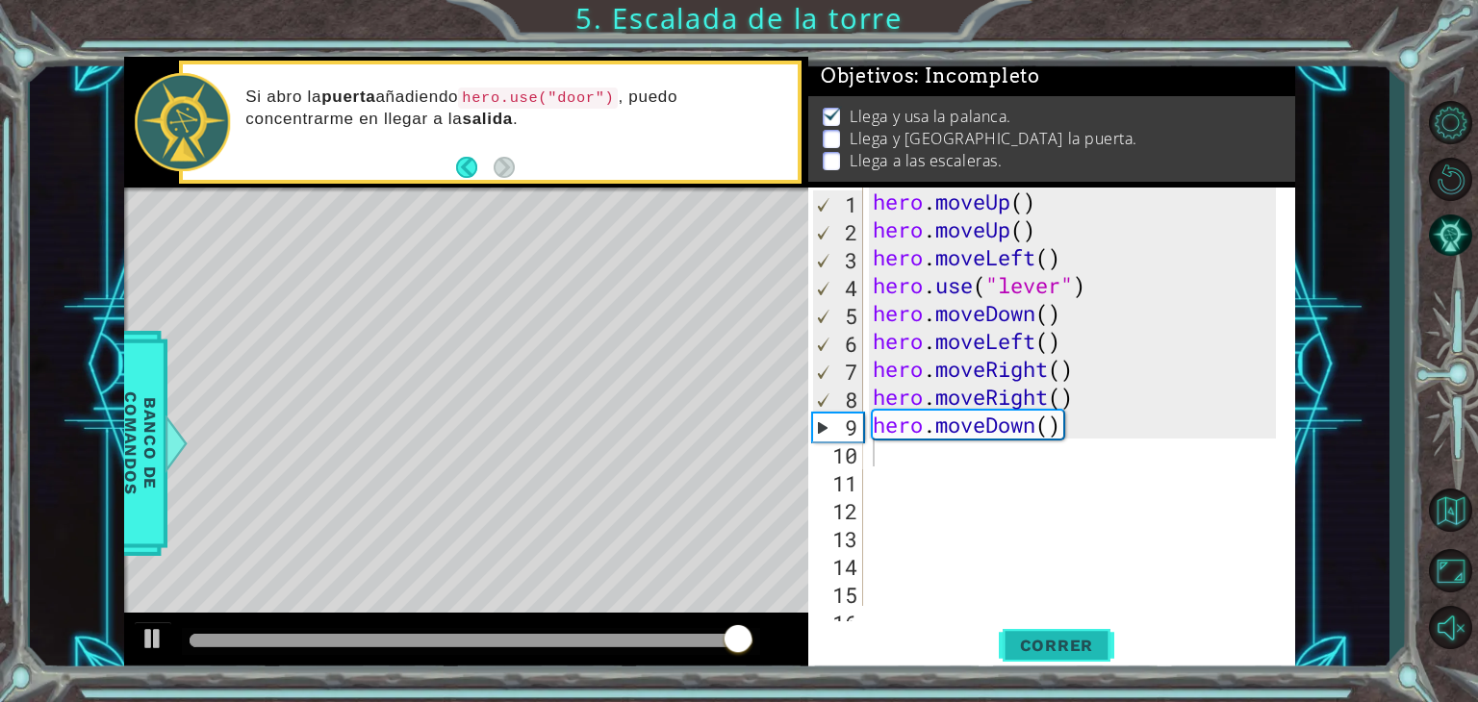
click at [1043, 640] on span "Correr" at bounding box center [1056, 645] width 113 height 19
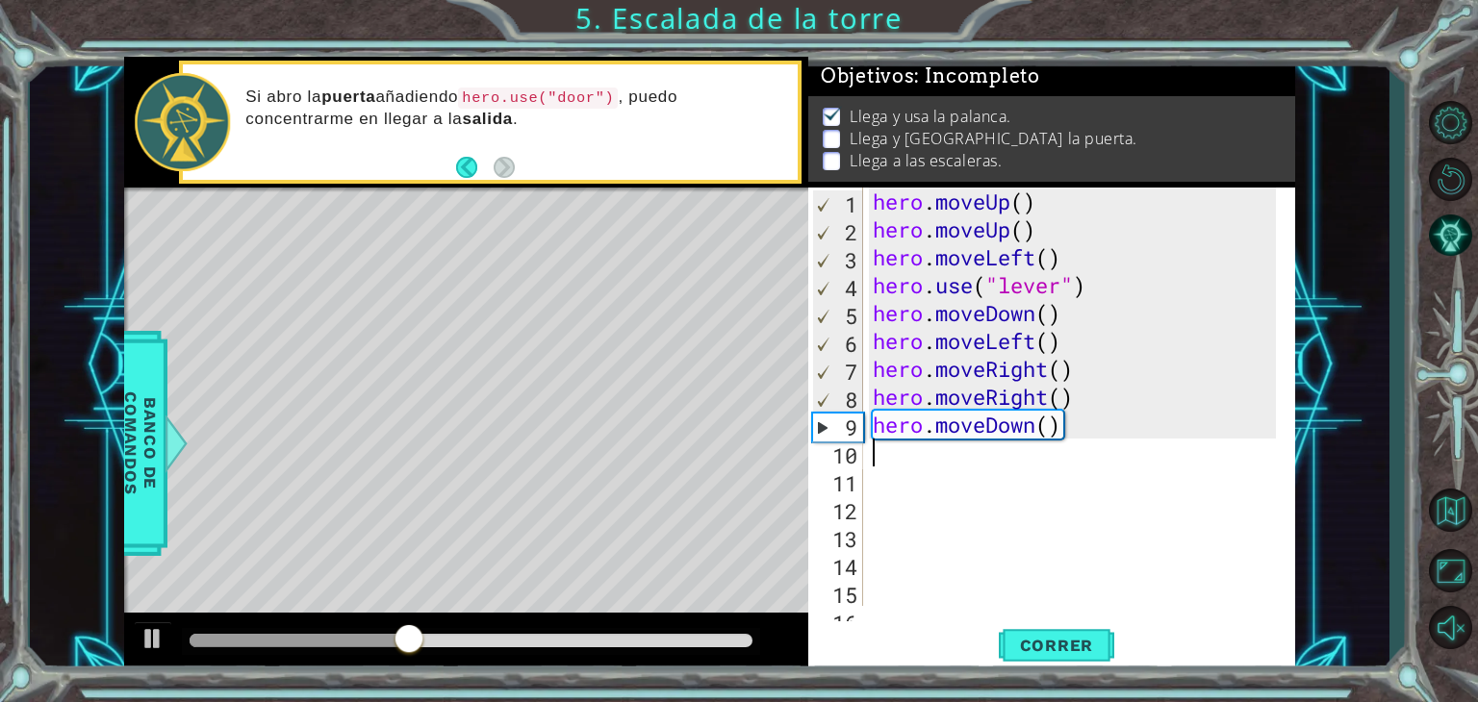
click at [1089, 414] on div "hero . moveUp ( ) hero . moveUp ( ) hero . moveLeft ( ) hero . use ( "lever" ) …" at bounding box center [1077, 425] width 417 height 474
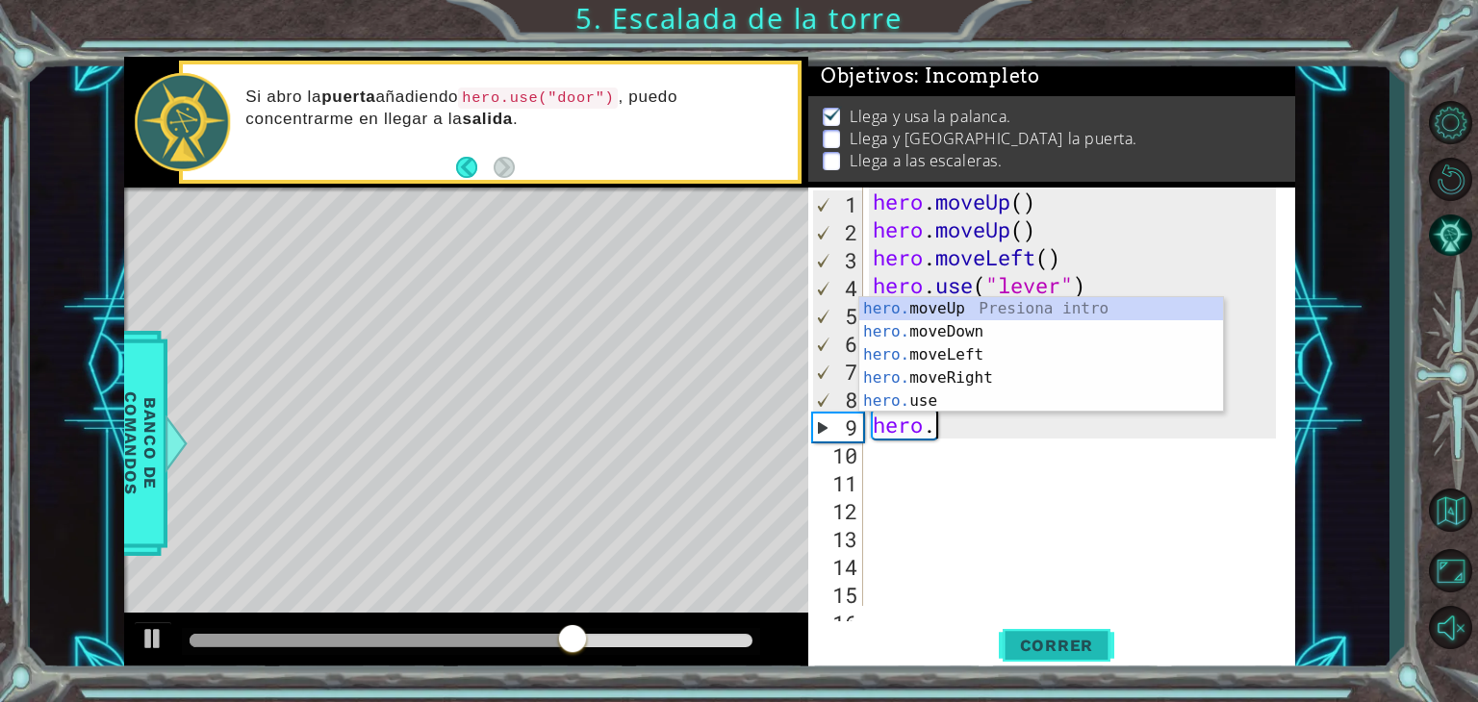
click at [1035, 624] on button "Correr" at bounding box center [1055, 645] width 115 height 49
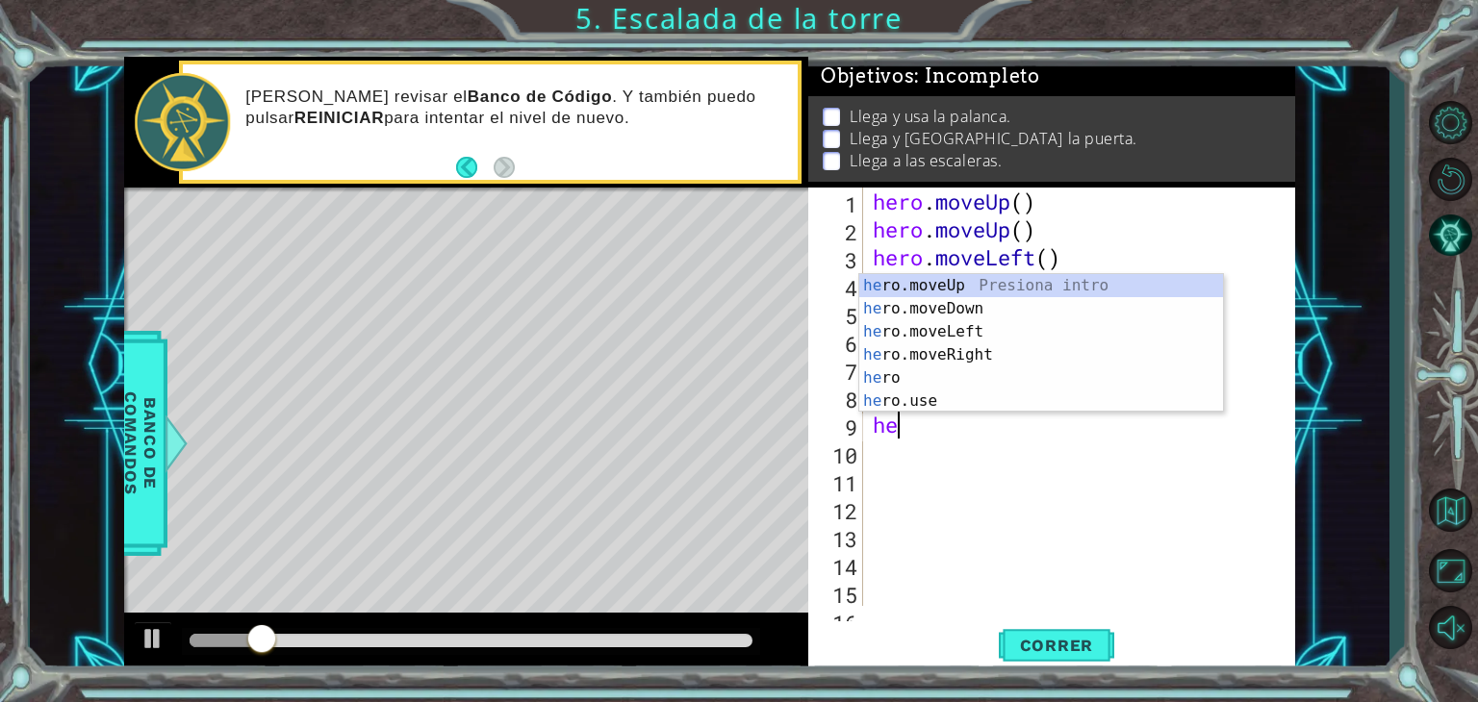
type textarea "h"
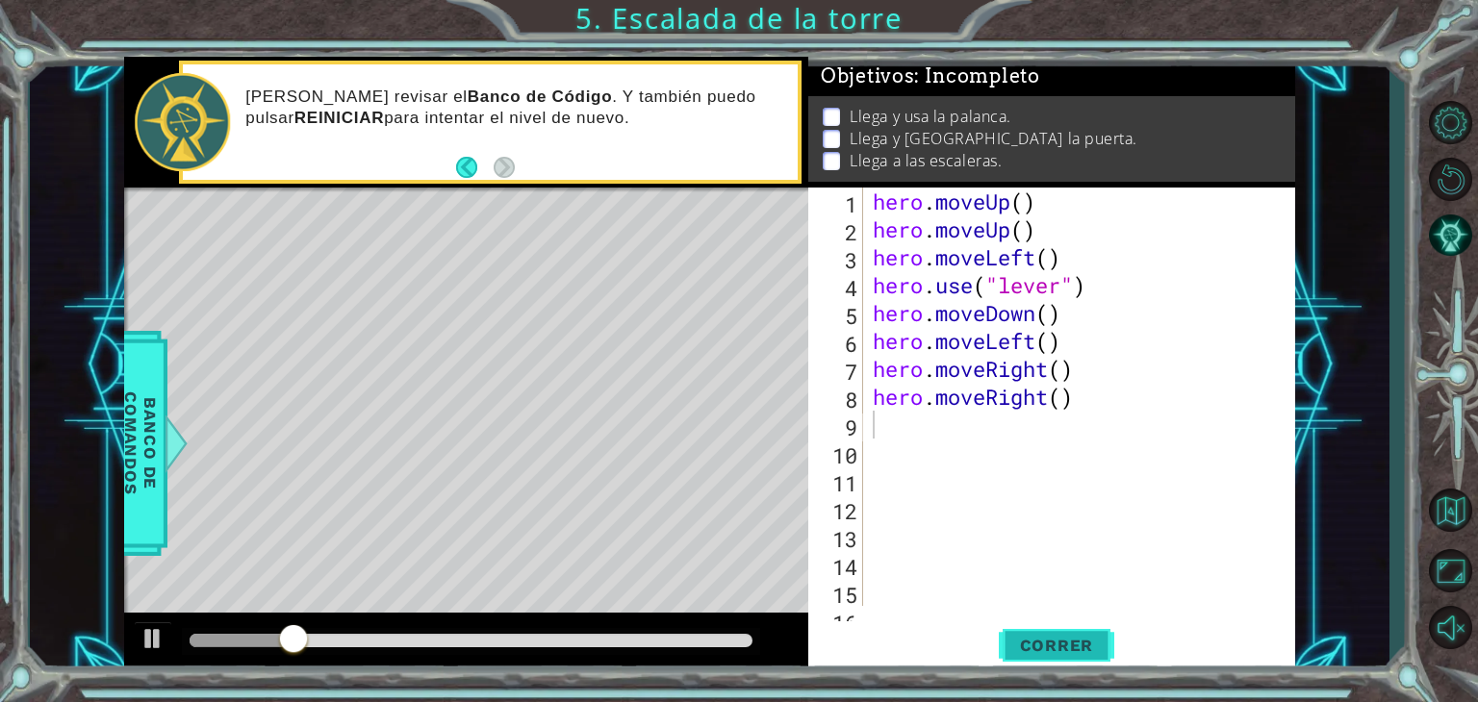
click at [1036, 658] on button "Correr" at bounding box center [1055, 645] width 115 height 49
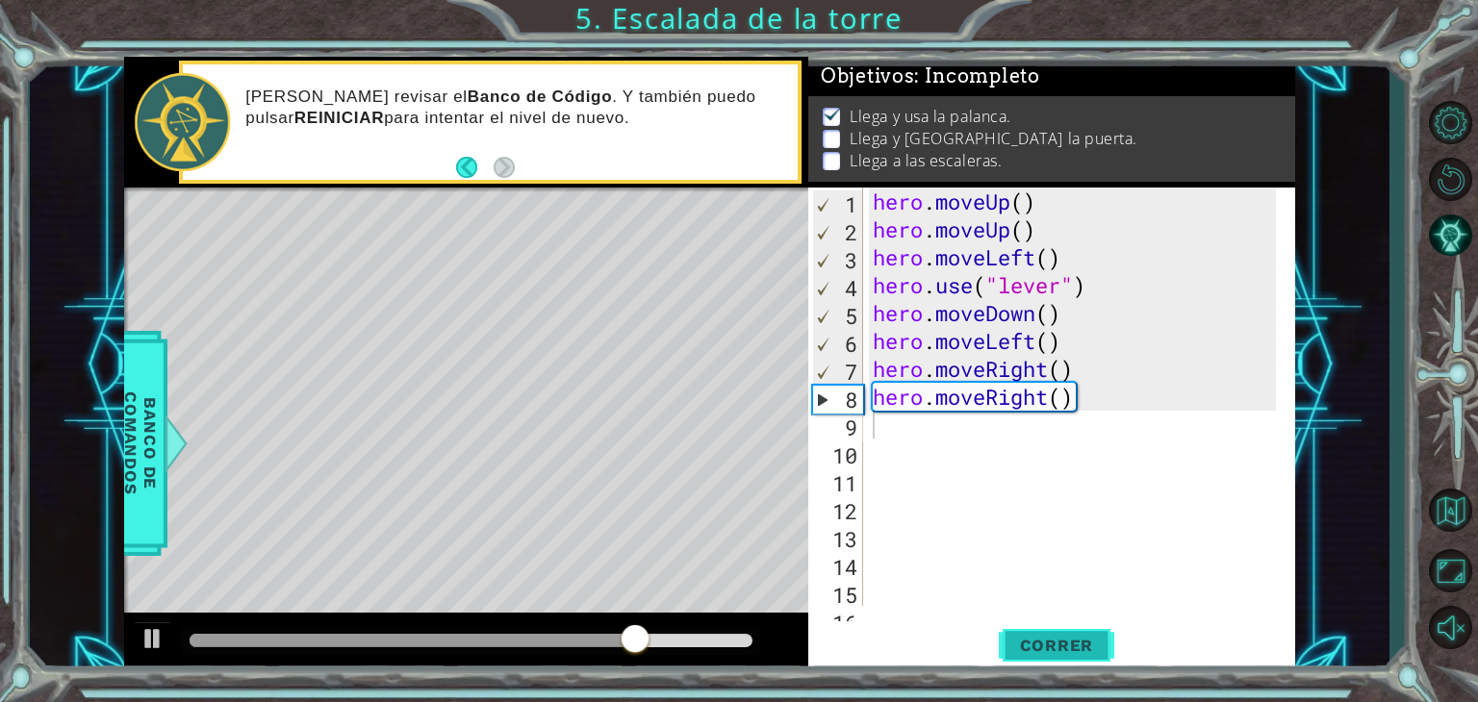
click at [1054, 649] on span "Correr" at bounding box center [1056, 645] width 113 height 19
click at [1010, 644] on span "Correr" at bounding box center [1056, 645] width 113 height 19
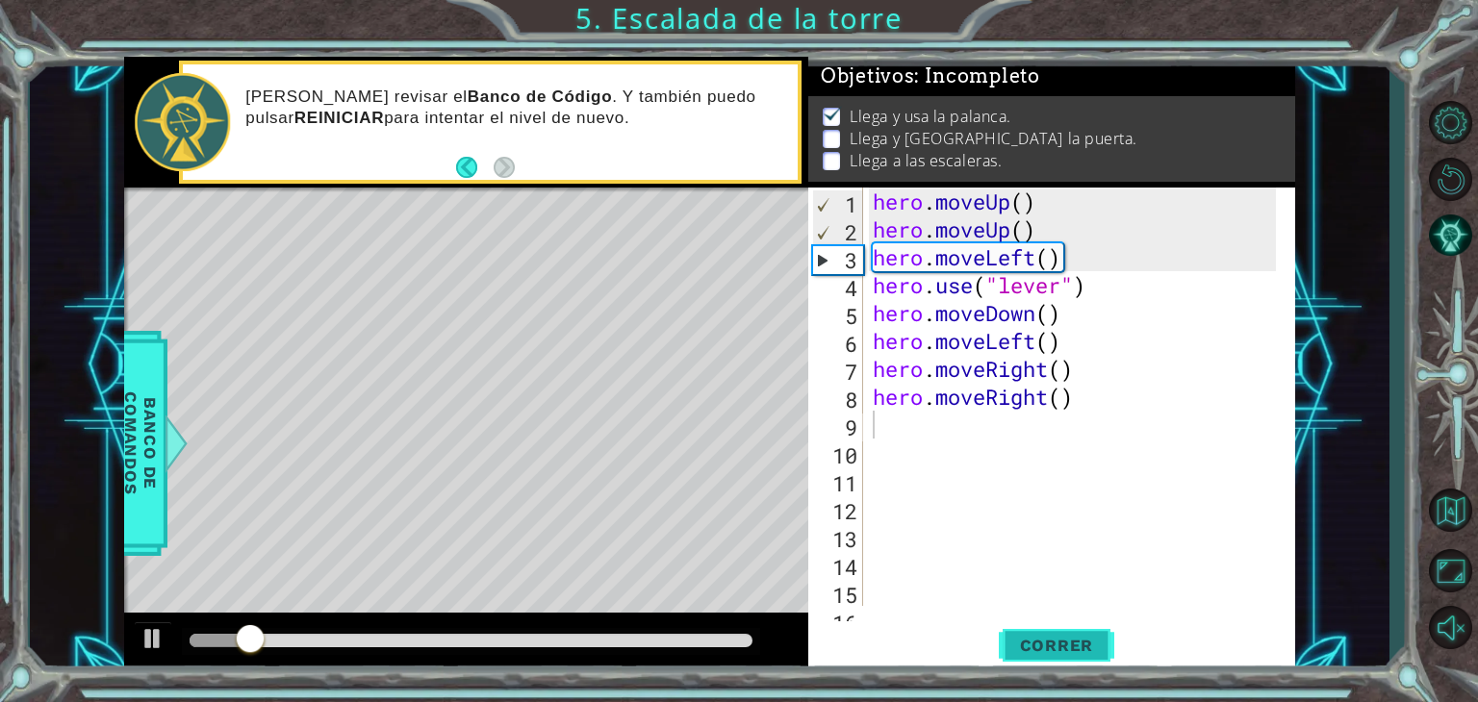
click at [1018, 644] on span "Correr" at bounding box center [1056, 645] width 113 height 19
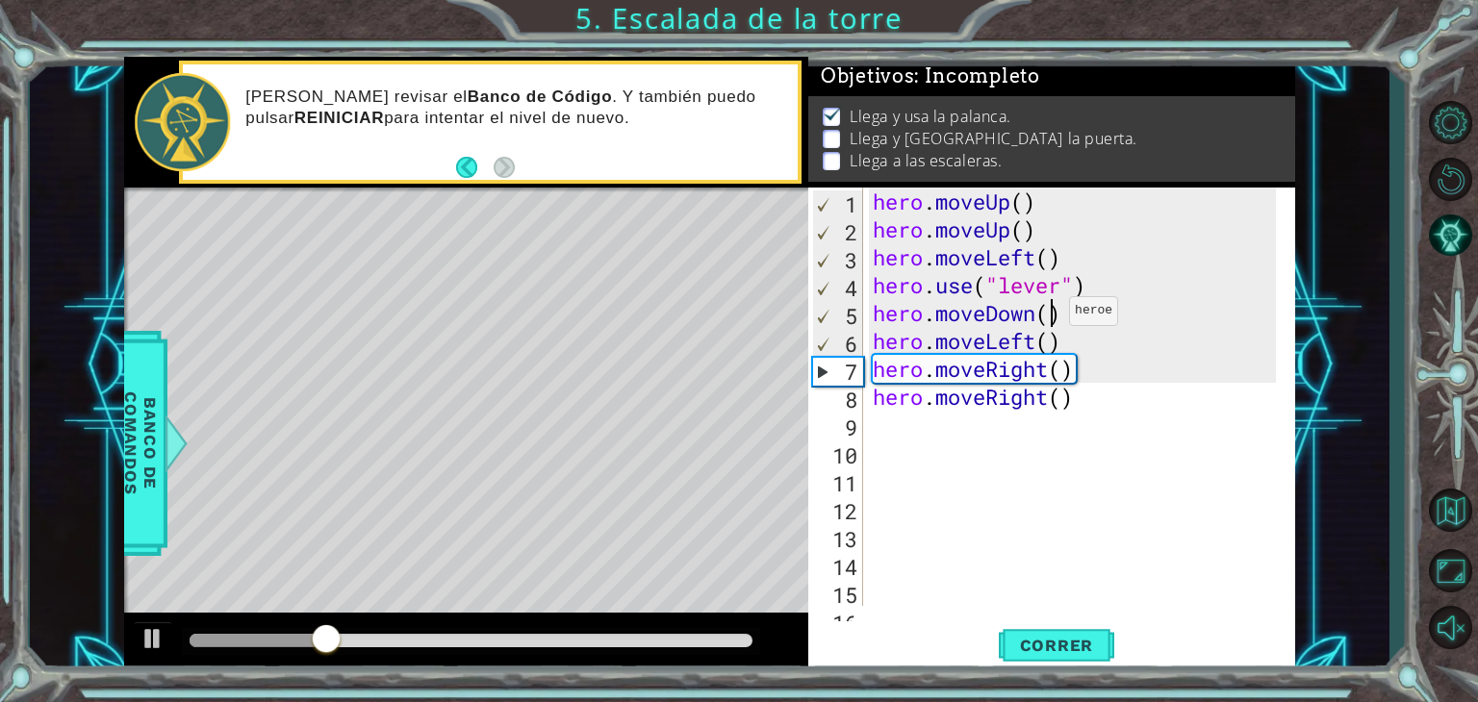
click at [1052, 316] on div "hero . moveUp ( ) hero . moveUp ( ) hero . moveLeft ( ) hero . use ( "lever" ) …" at bounding box center [1077, 425] width 417 height 474
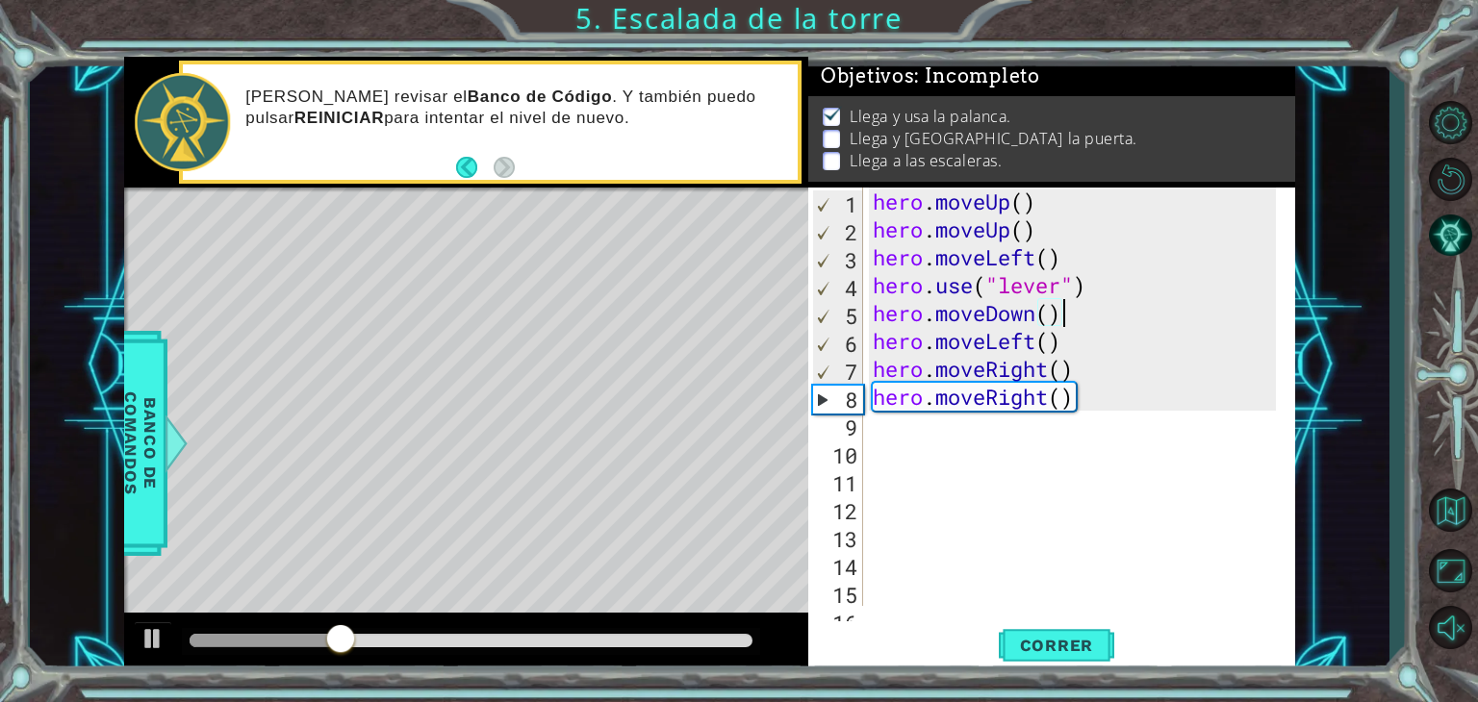
click at [1065, 317] on div "hero . moveUp ( ) hero . moveUp ( ) hero . moveLeft ( ) hero . use ( "lever" ) …" at bounding box center [1077, 425] width 417 height 474
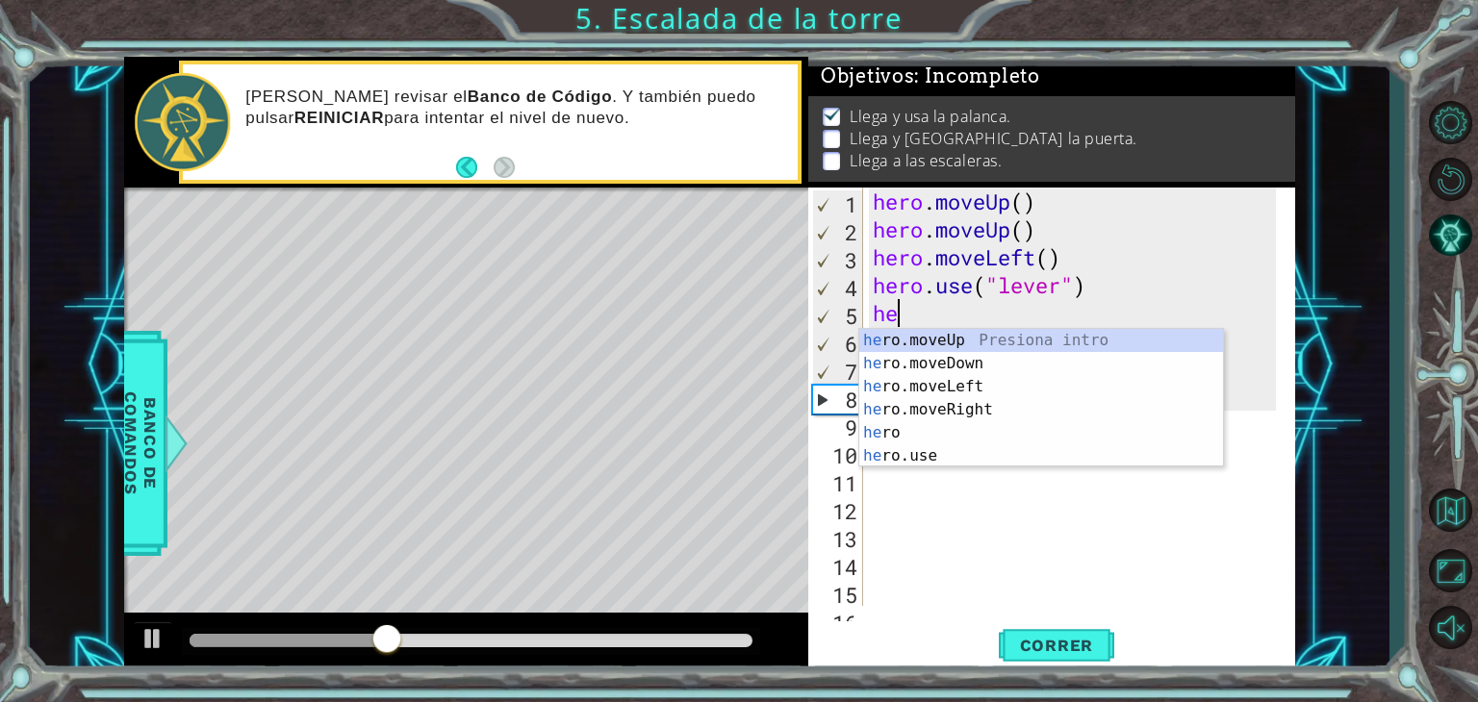
type textarea "h"
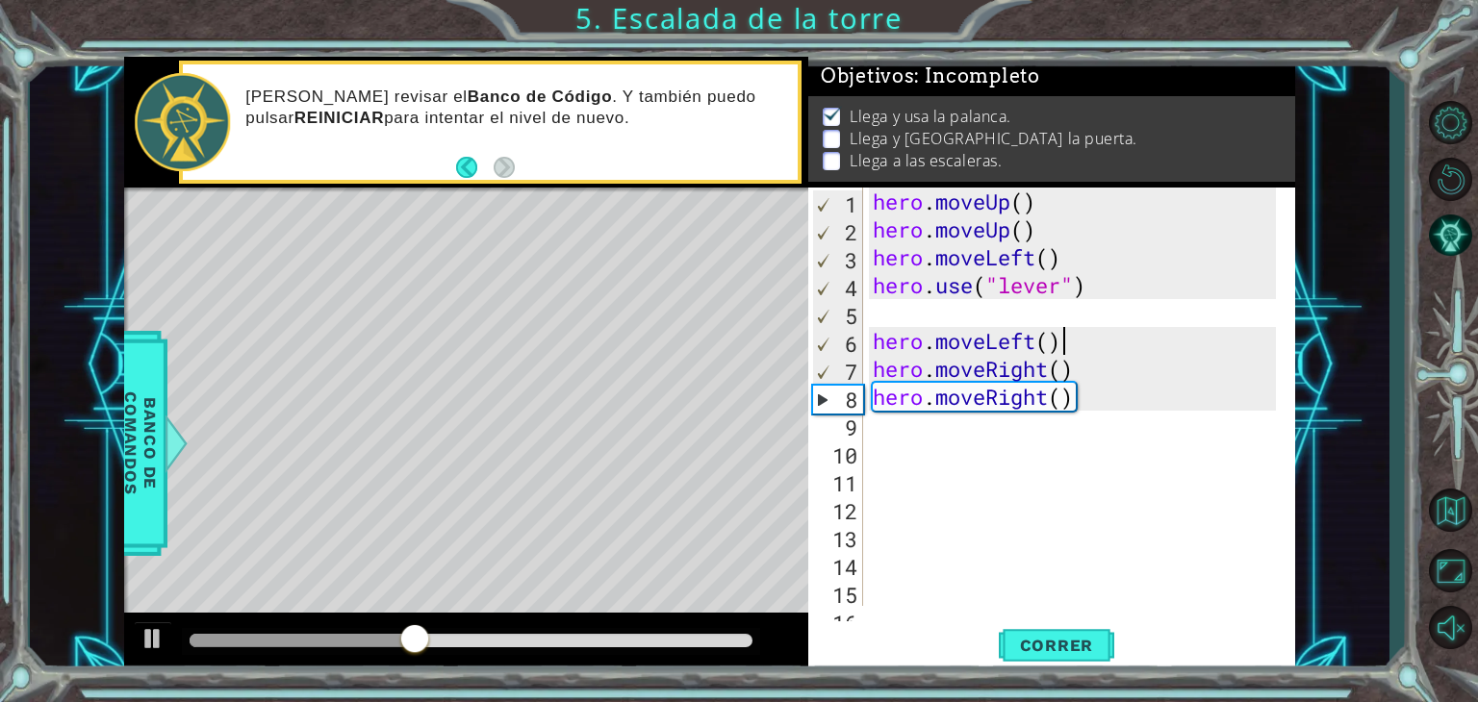
click at [1074, 328] on div "hero . moveUp ( ) hero . moveUp ( ) hero . moveLeft ( ) hero . use ( "lever" ) …" at bounding box center [1077, 425] width 417 height 474
type textarea "h"
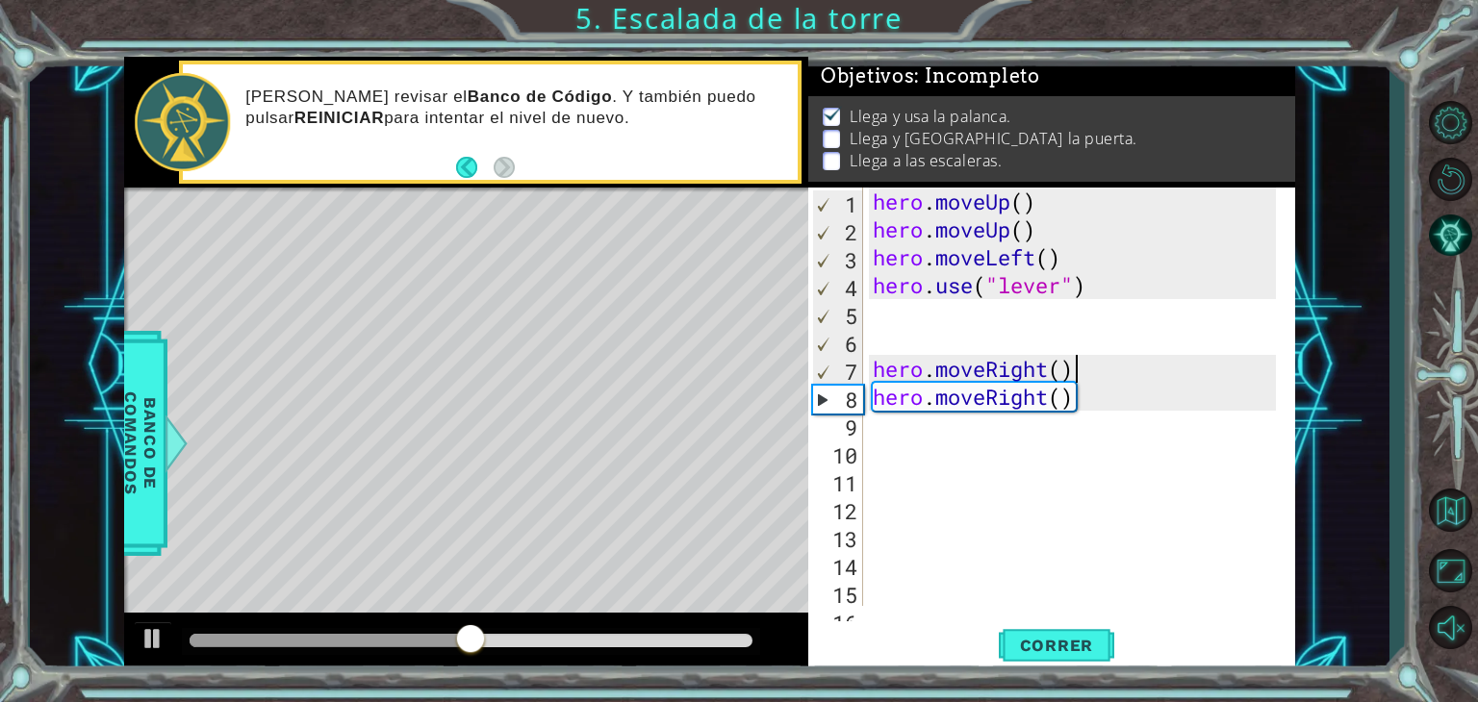
click at [1093, 366] on div "hero . moveUp ( ) hero . moveUp ( ) hero . moveLeft ( ) hero . use ( "lever" ) …" at bounding box center [1077, 425] width 417 height 474
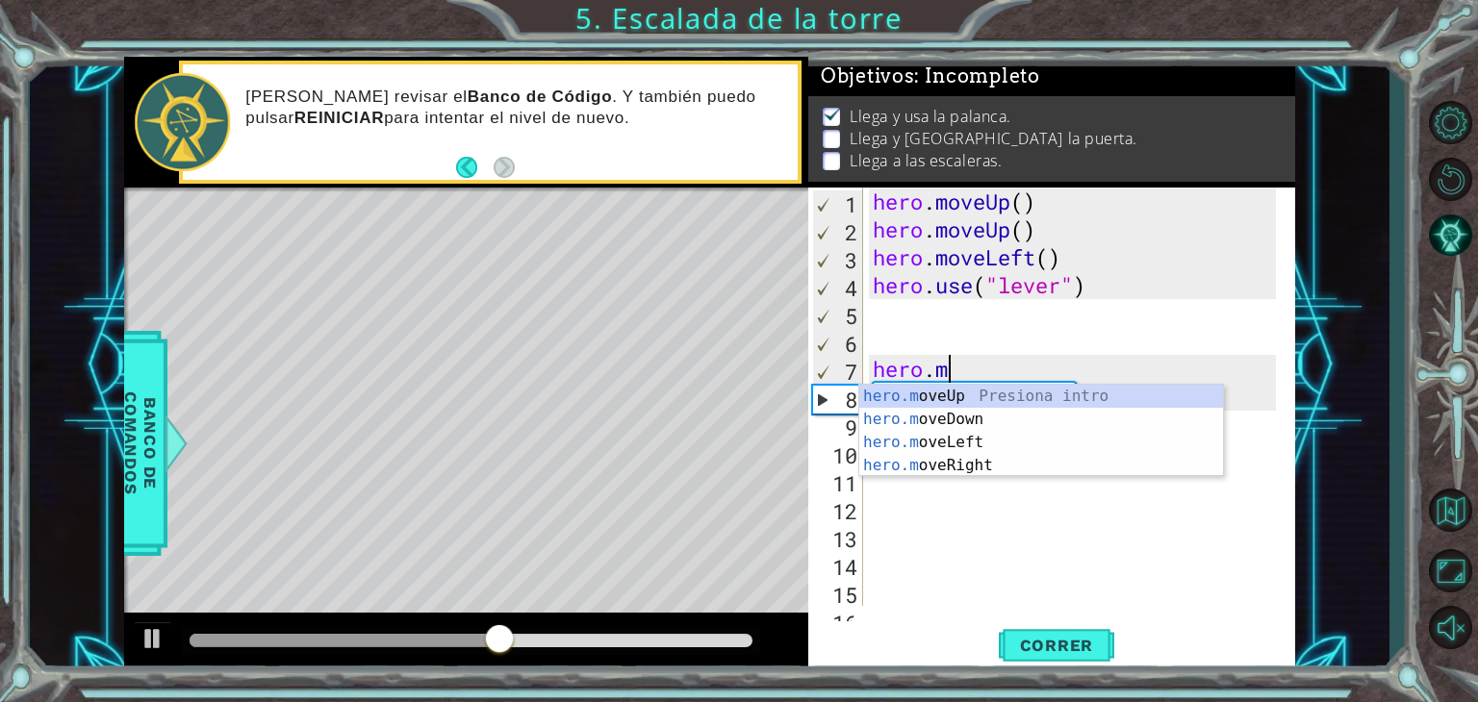
type textarea "h"
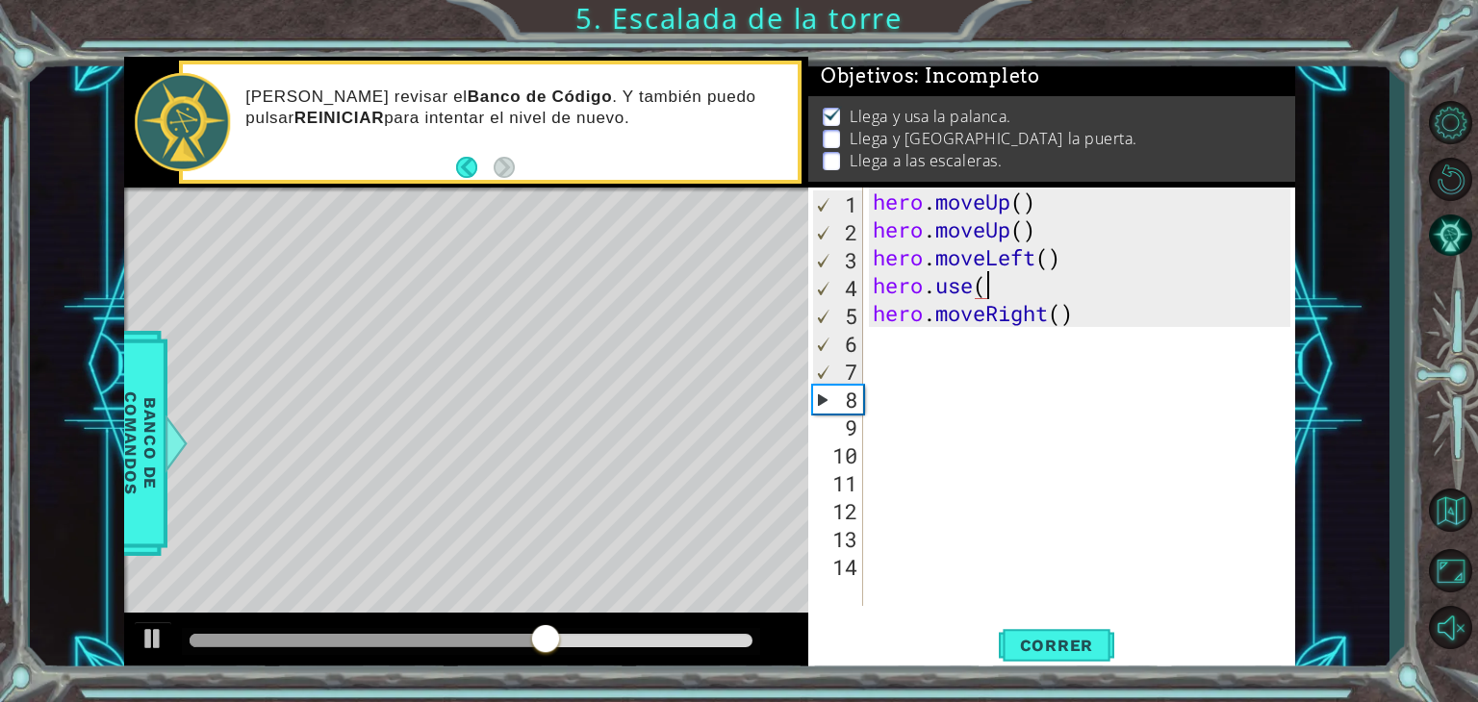
click at [1099, 327] on div "hero . moveUp ( ) hero . moveUp ( ) hero . moveLeft ( ) hero . use ( hero . mov…" at bounding box center [1084, 425] width 431 height 474
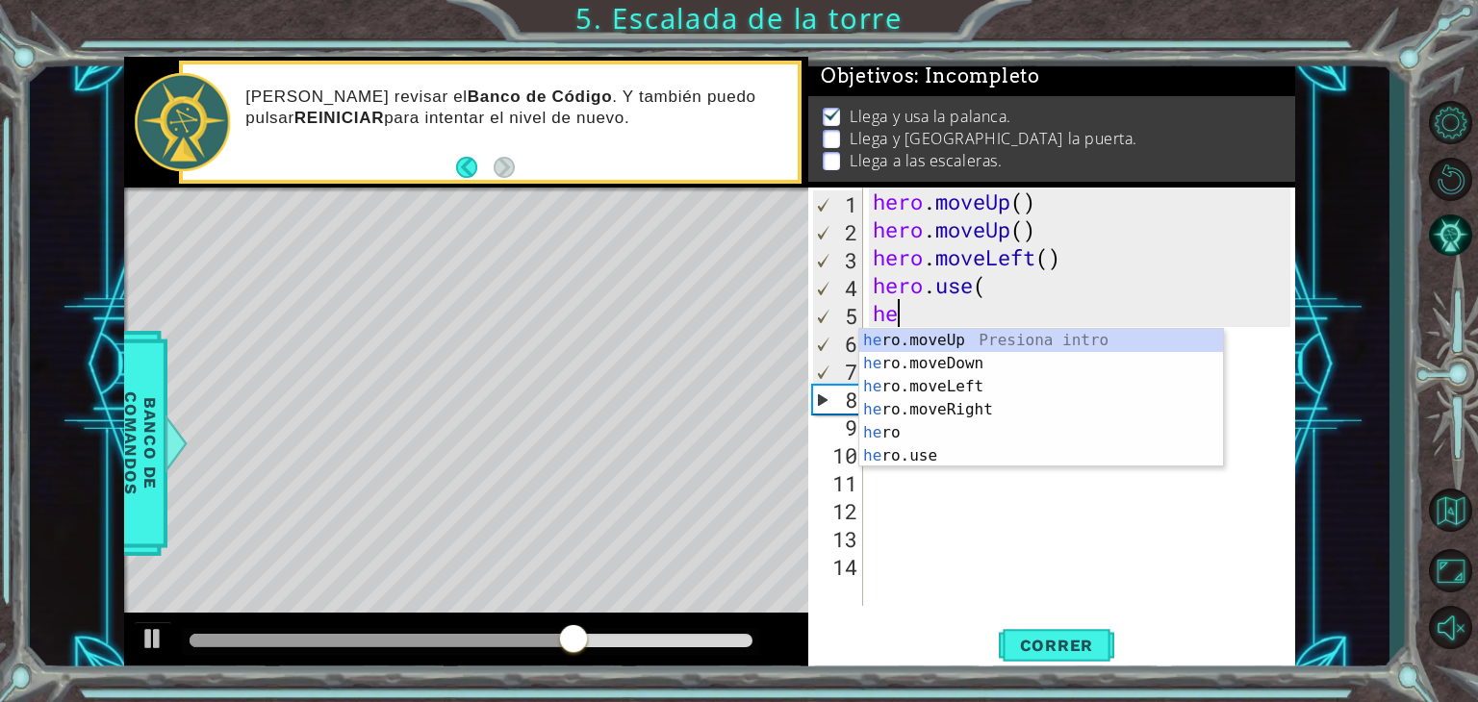
type textarea "h"
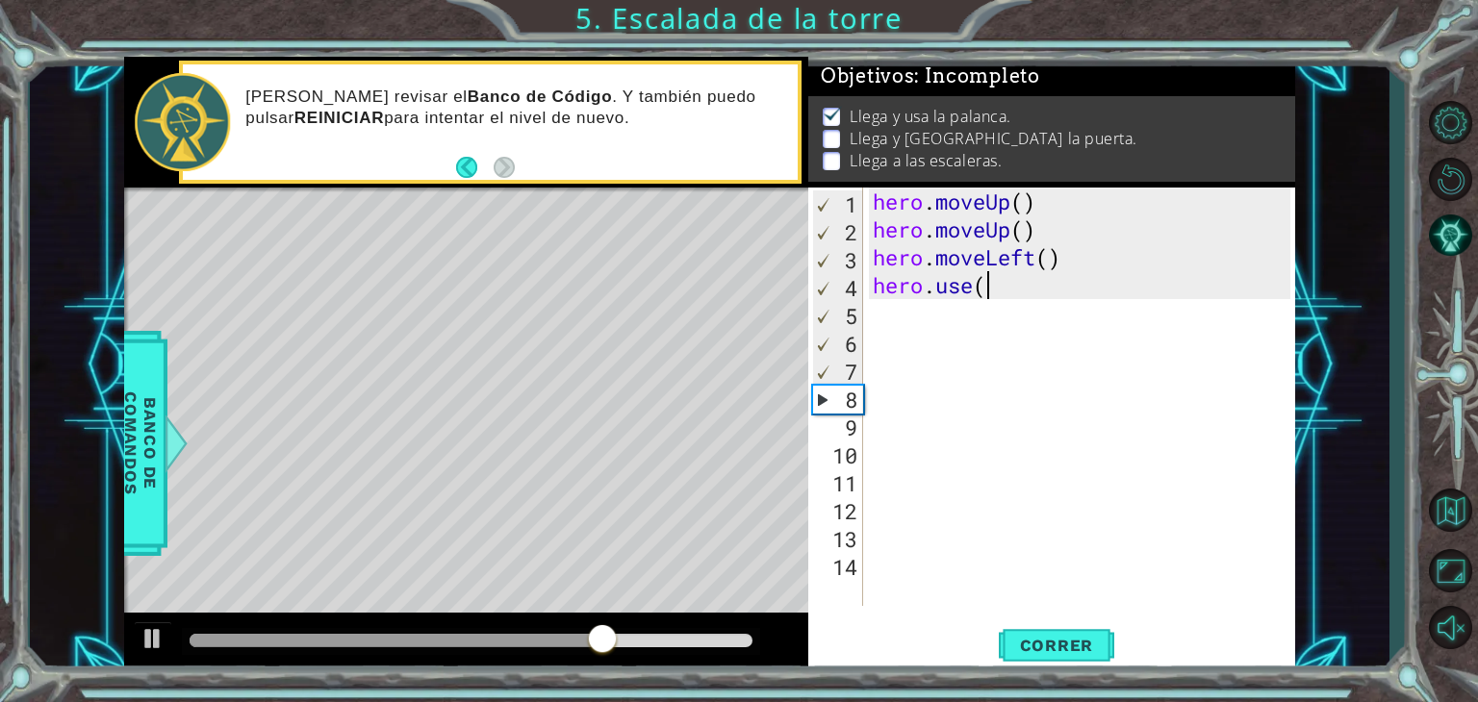
click at [1089, 274] on div "hero . moveUp ( ) hero . moveUp ( ) hero . moveLeft ( ) hero . use (" at bounding box center [1084, 425] width 431 height 474
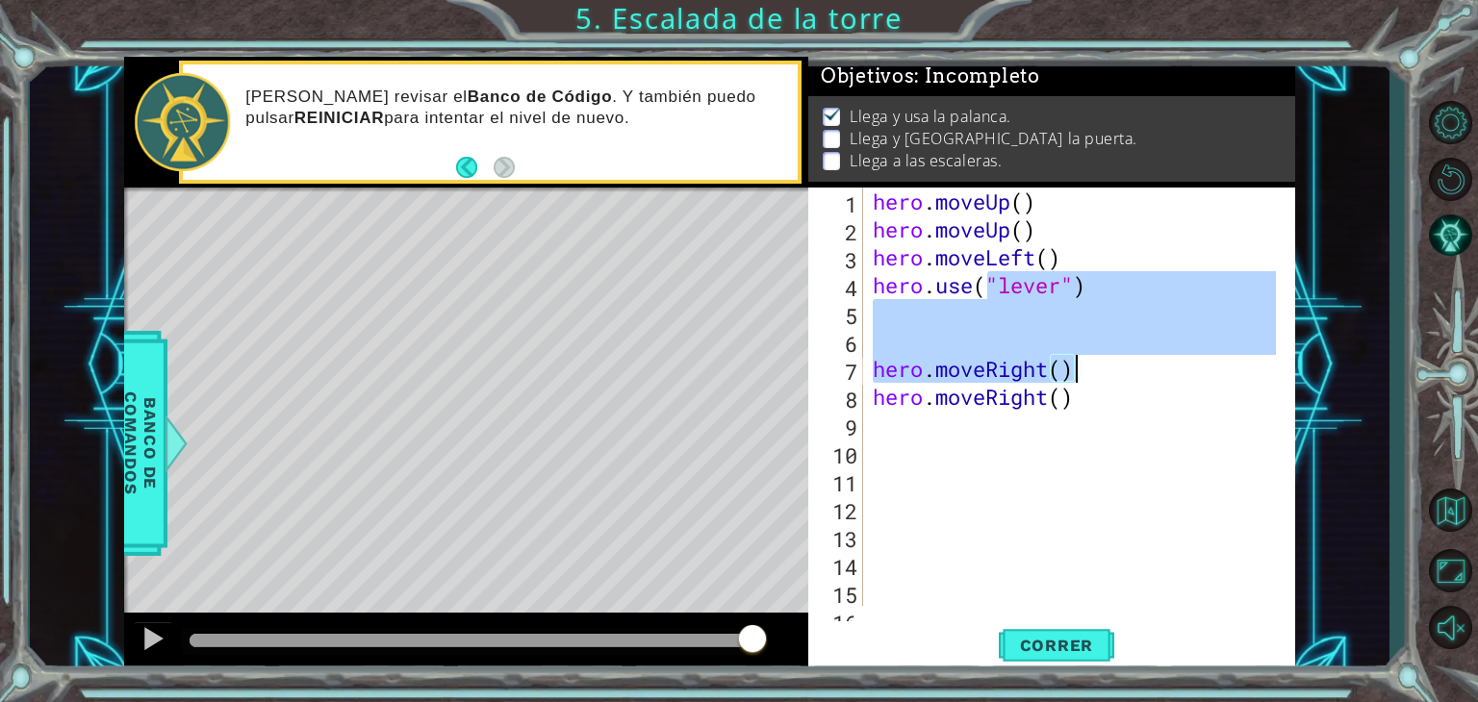
click at [1078, 398] on div "hero . moveUp ( ) hero . moveUp ( ) hero . moveLeft ( ) hero . use ( "lever" ) …" at bounding box center [1077, 425] width 417 height 474
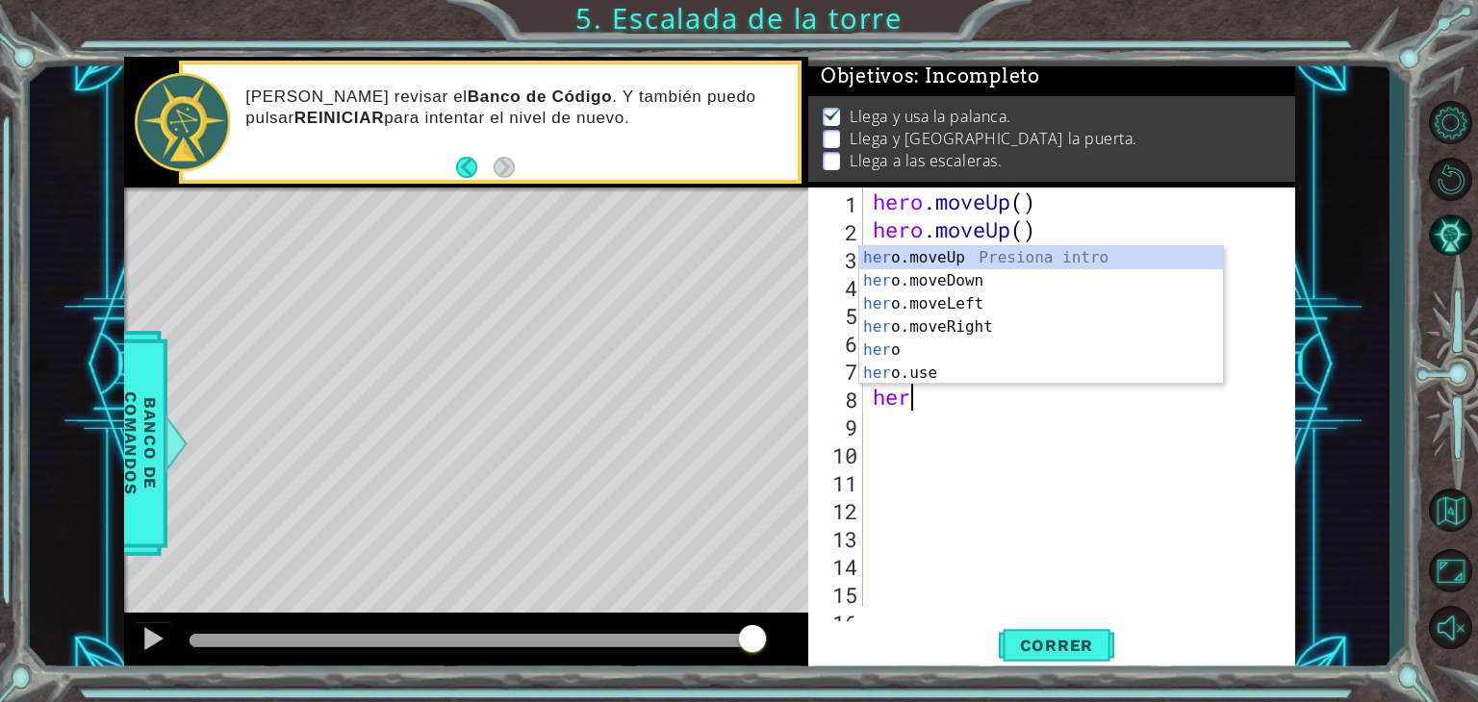
type textarea "h"
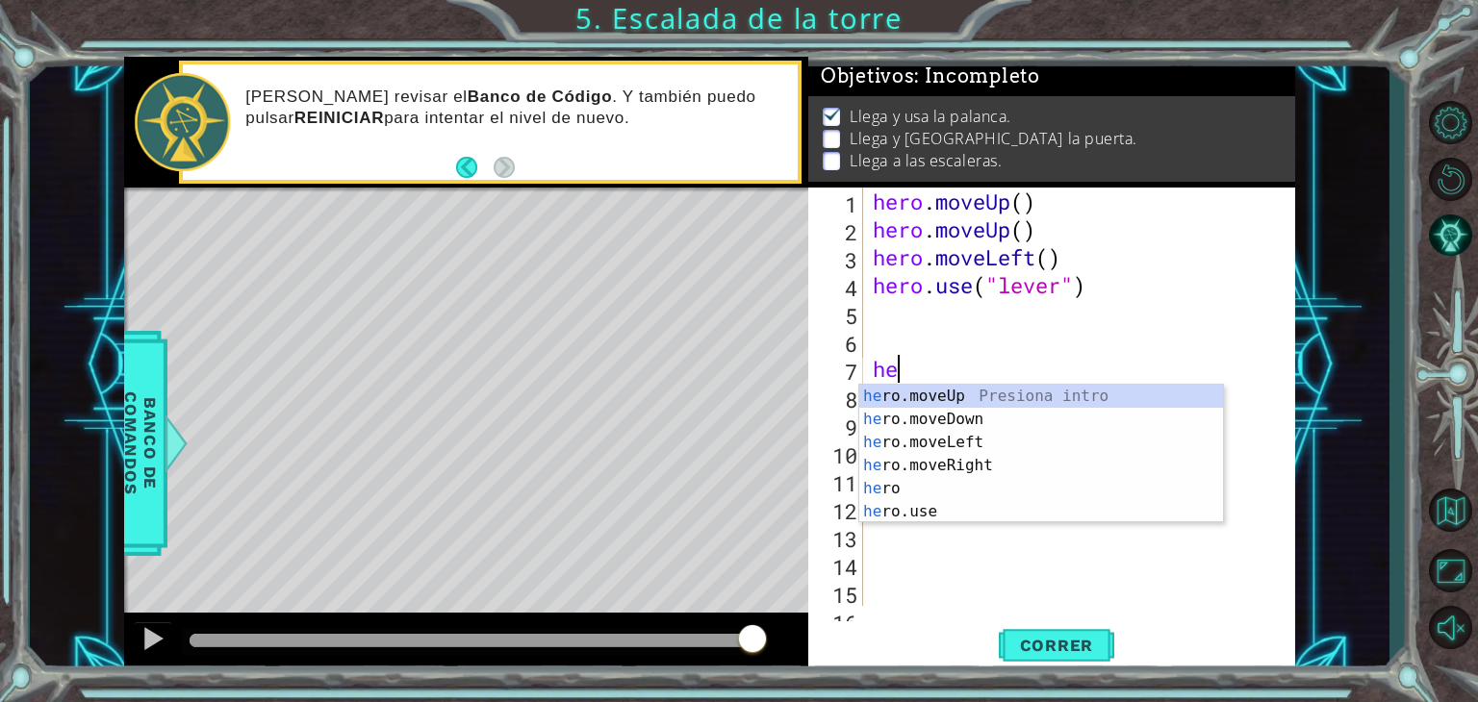
type textarea "h"
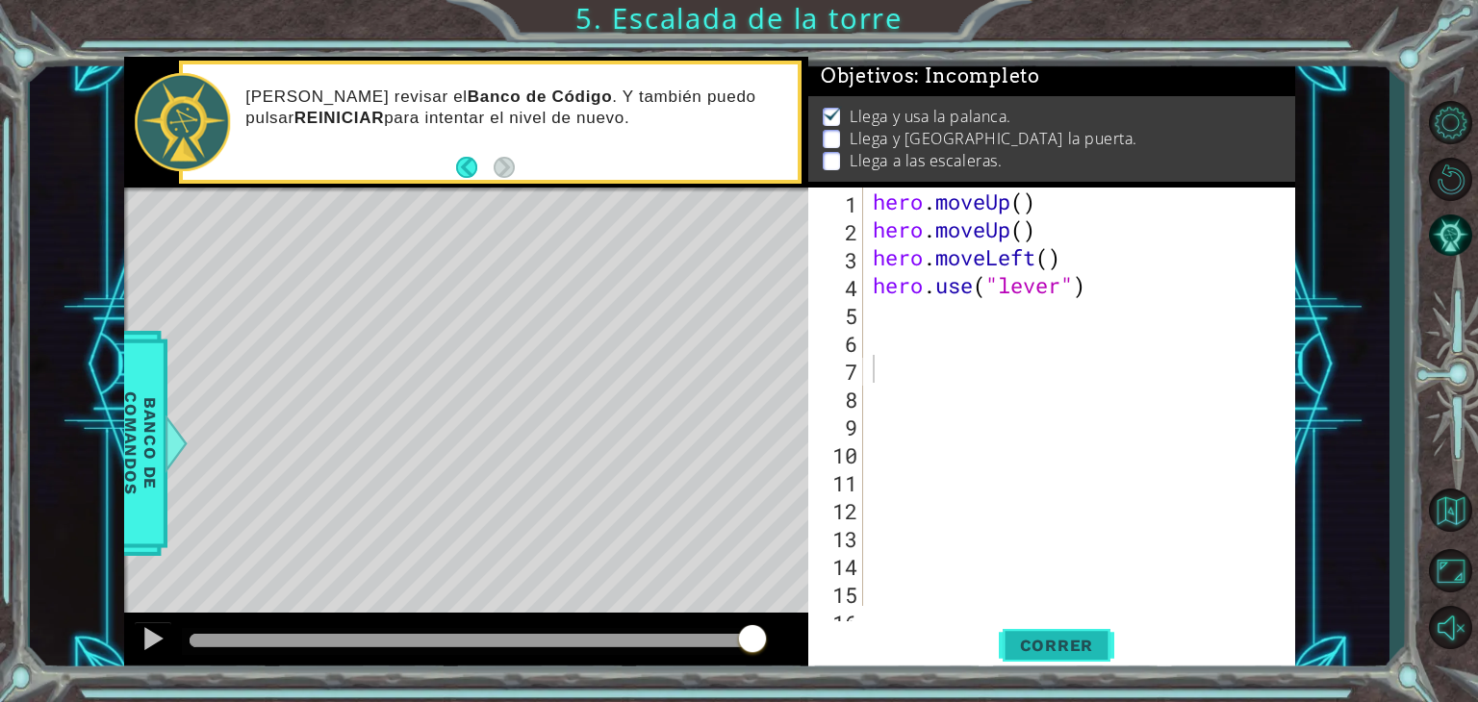
click at [1026, 644] on span "Correr" at bounding box center [1056, 645] width 113 height 19
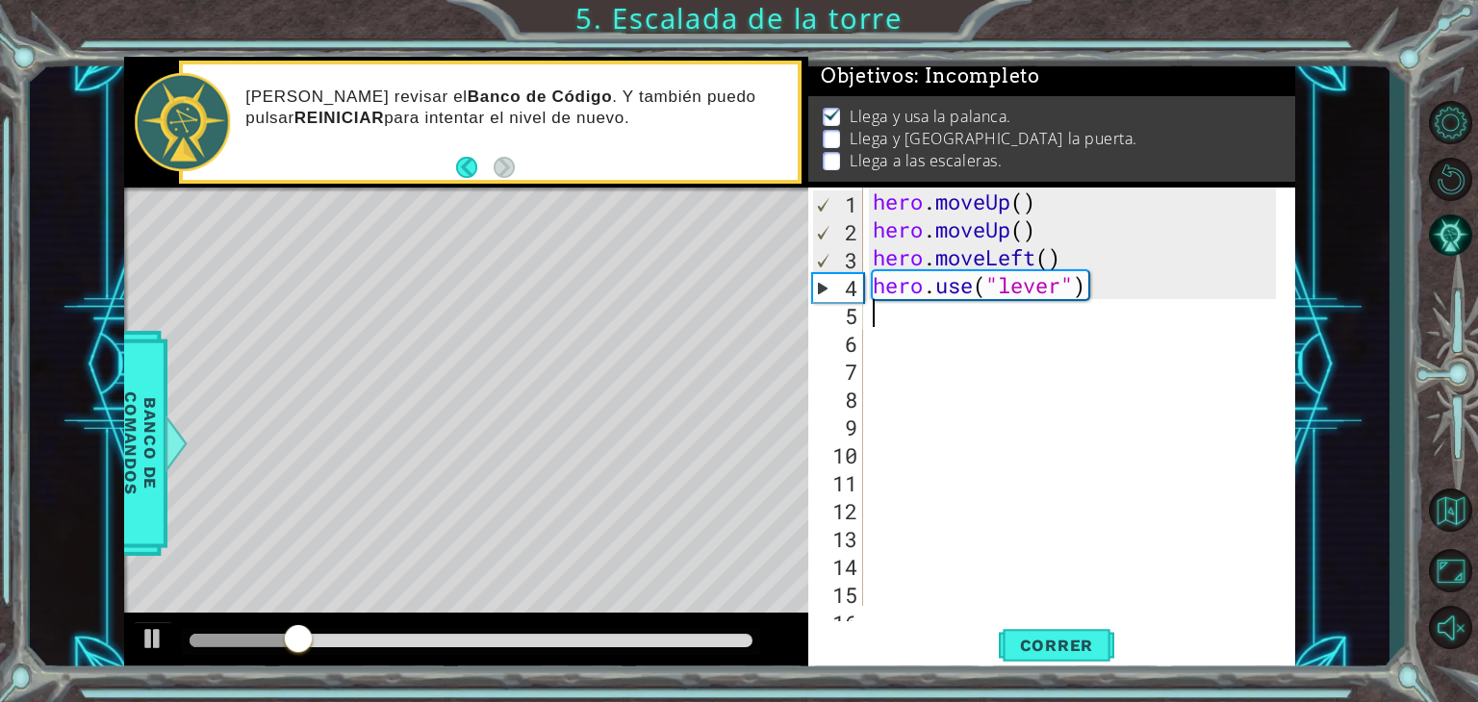
click at [949, 325] on div "hero . moveUp ( ) hero . moveUp ( ) hero . moveLeft ( ) hero . use ( "lever" )" at bounding box center [1077, 425] width 417 height 474
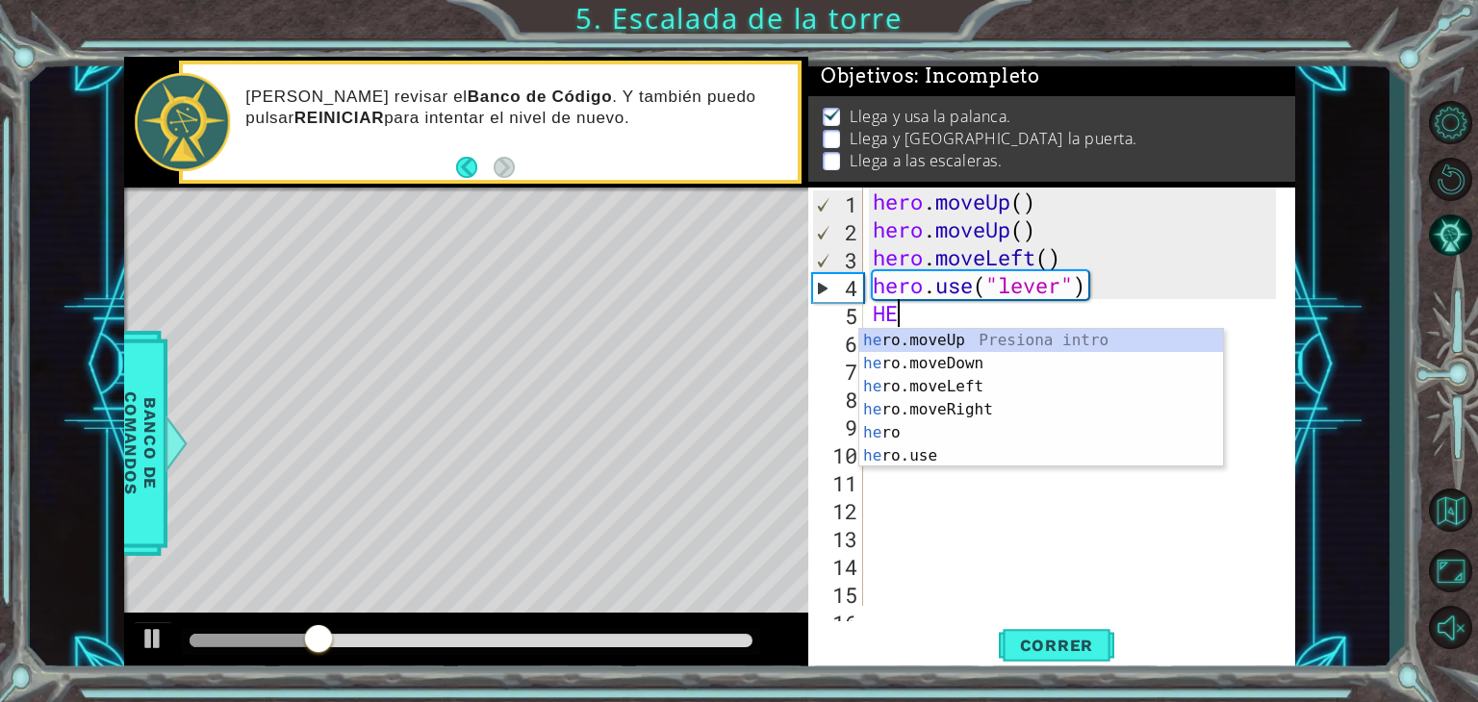
type textarea "HER"
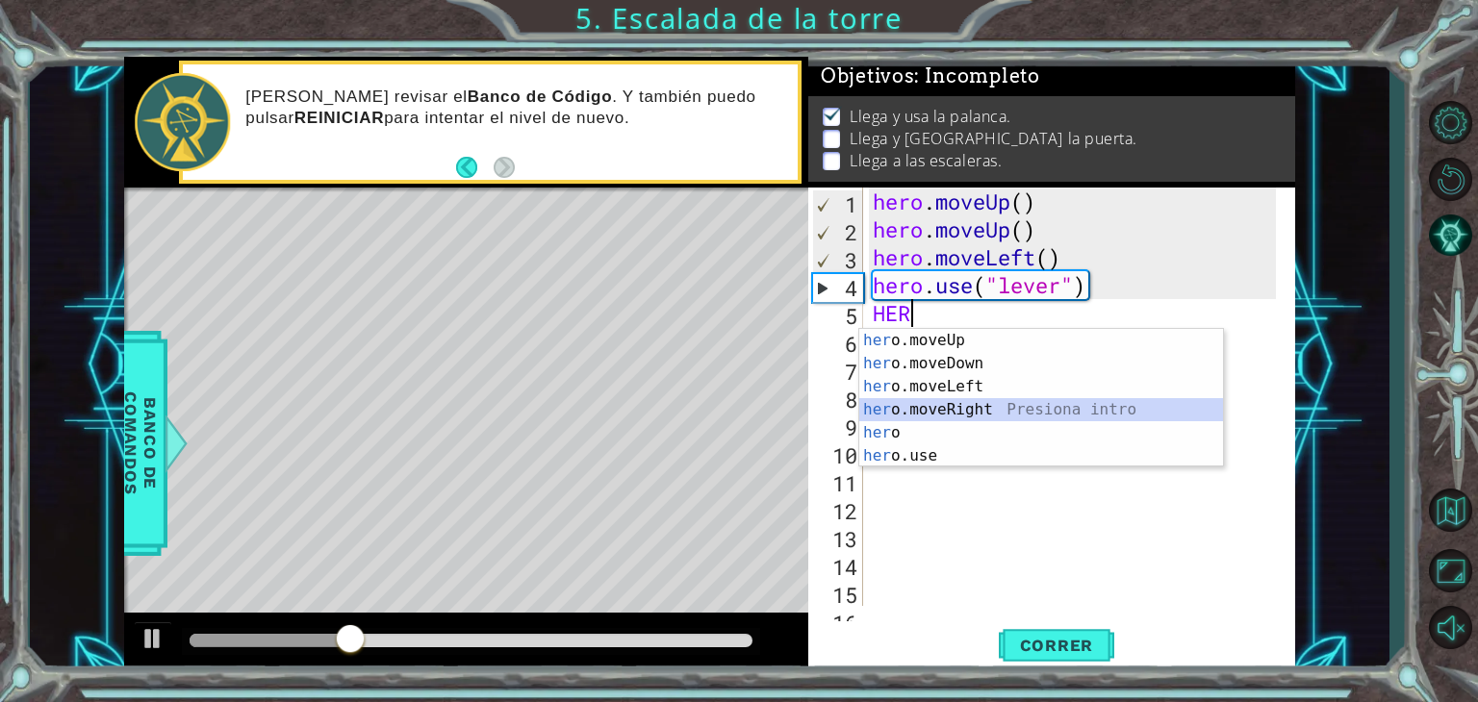
click at [946, 407] on div "her o.moveUp Presiona intro her o.moveDown Presiona intro her o.moveLeft Presio…" at bounding box center [1041, 421] width 364 height 185
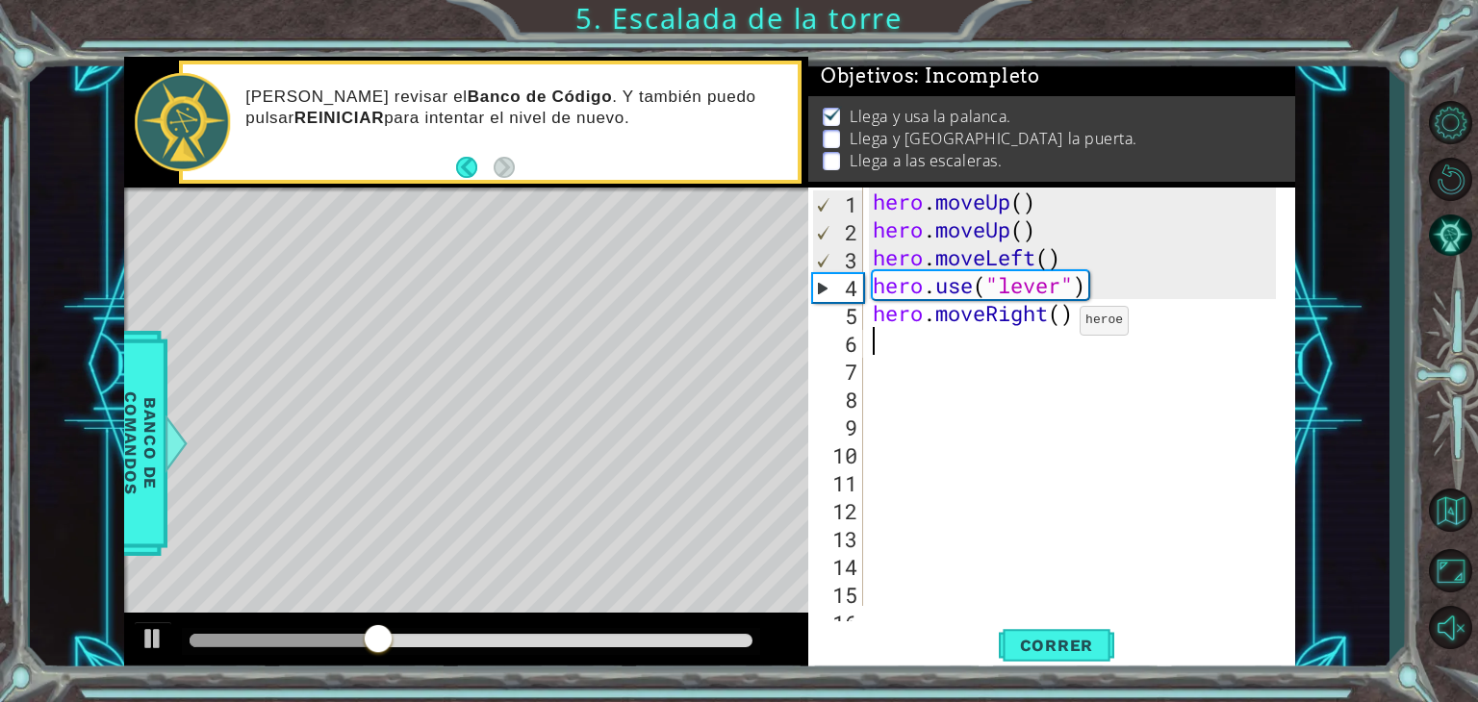
click at [1063, 325] on div "hero . moveUp ( ) hero . moveUp ( ) hero . moveLeft ( ) hero . use ( "lever" ) …" at bounding box center [1077, 425] width 417 height 474
type textarea "hero.moveRight(3)"
click at [901, 332] on div "hero . moveUp ( ) hero . moveUp ( ) hero . moveLeft ( ) hero . use ( "lever" ) …" at bounding box center [1077, 425] width 417 height 474
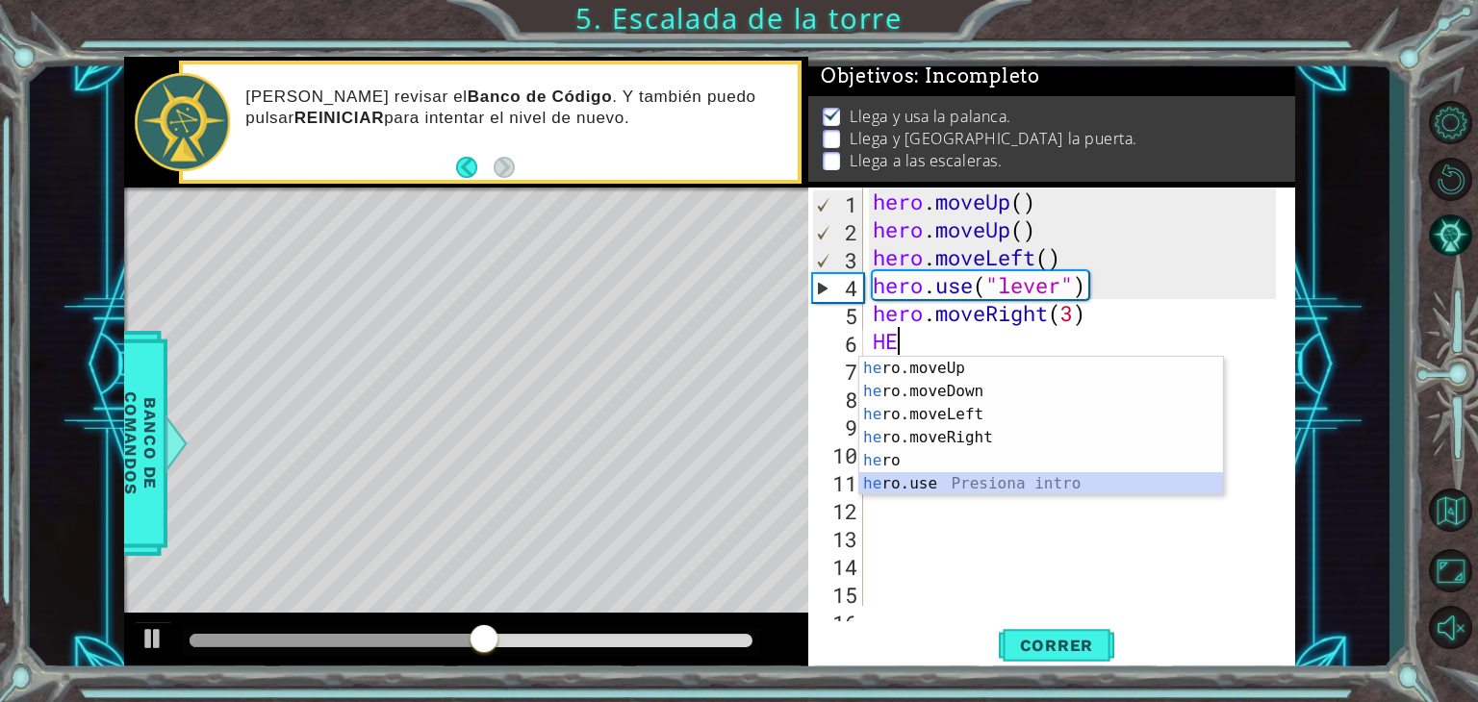
click at [916, 482] on div "he ro.moveUp Presiona intro he ro.moveDown Presiona intro he ro.moveLeft Presio…" at bounding box center [1041, 449] width 364 height 185
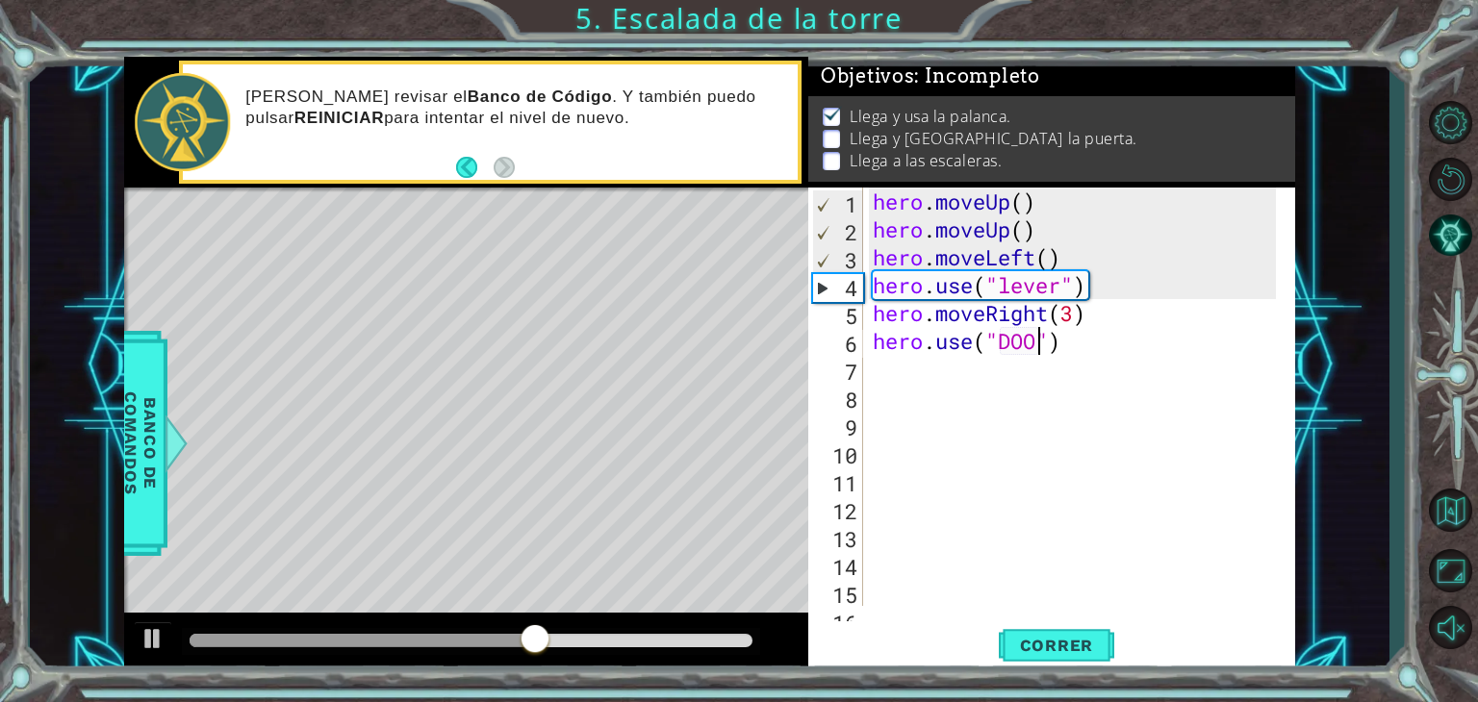
type textarea "hero.use("DOOR")"
click at [905, 374] on div "hero . moveUp ( ) hero . moveUp ( ) hero . moveLeft ( ) hero . use ( "lever" ) …" at bounding box center [1077, 425] width 417 height 474
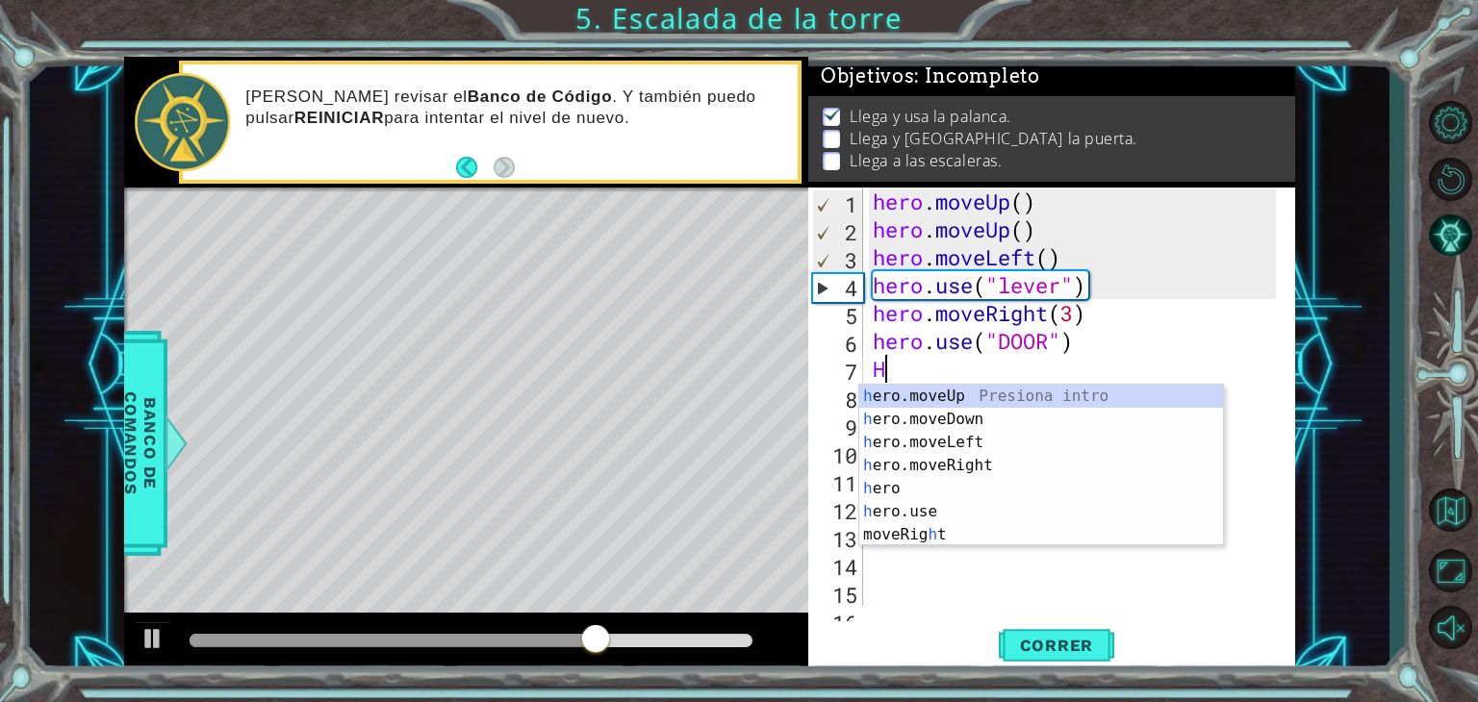
type textarea "HE"
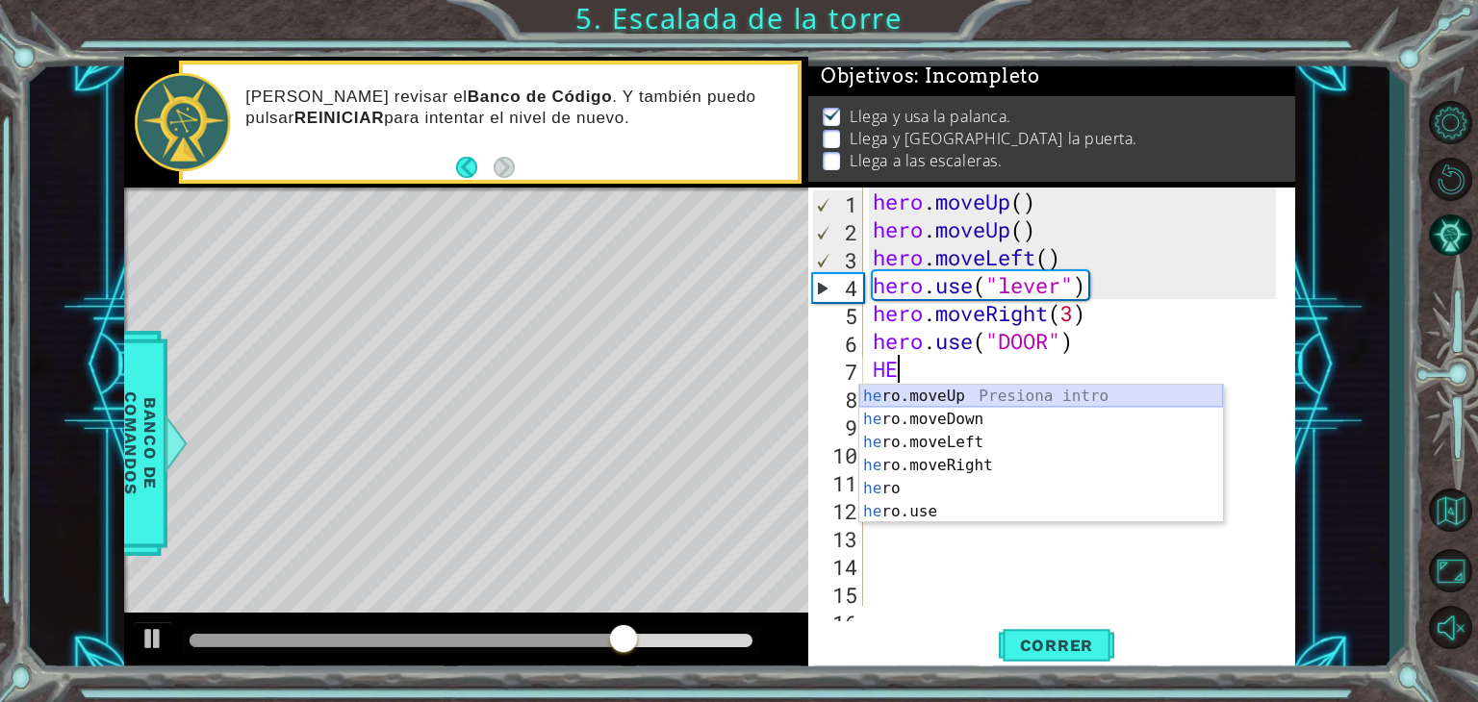
click at [919, 394] on div "he ro.moveUp Presiona intro he ro.moveDown Presiona intro he ro.moveLeft Presio…" at bounding box center [1041, 477] width 364 height 185
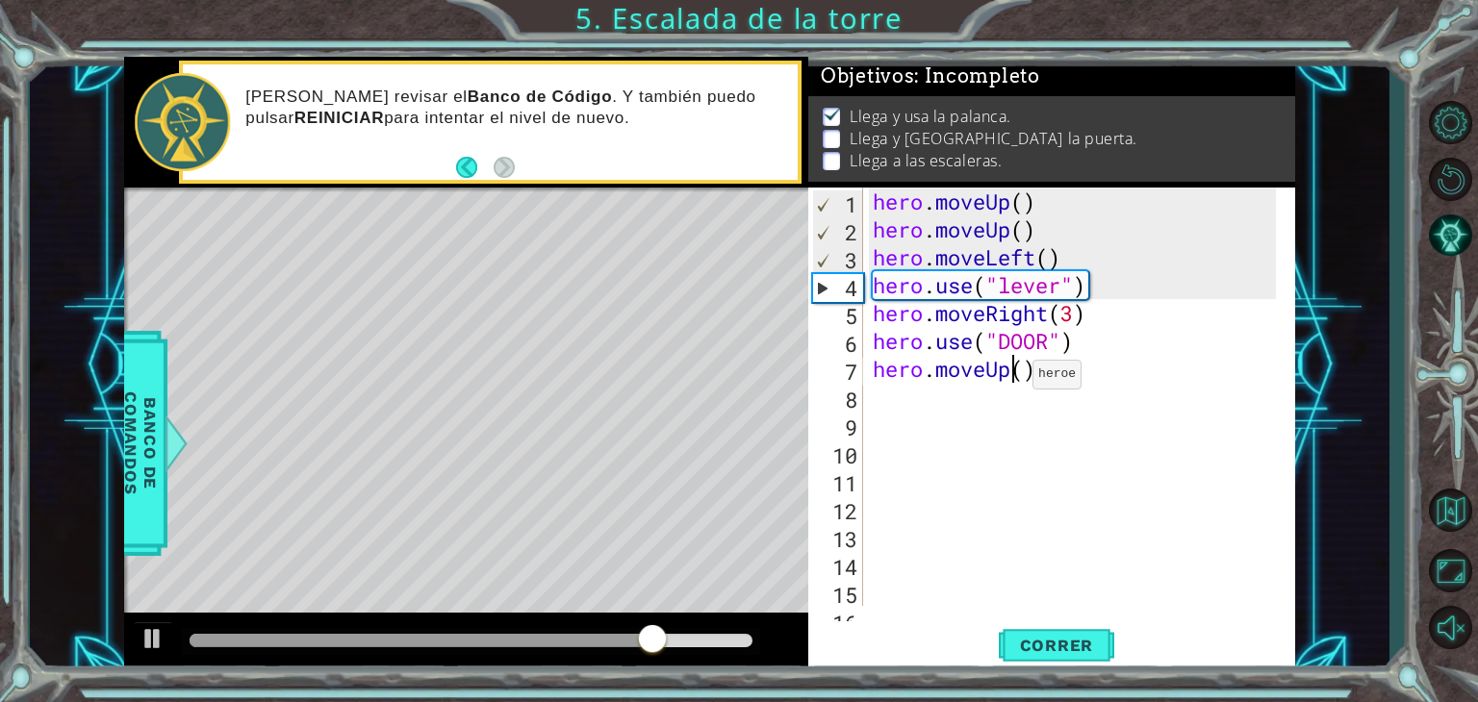
click at [1016, 378] on div "hero . moveUp ( ) hero . moveUp ( ) hero . moveLeft ( ) hero . use ( "lever" ) …" at bounding box center [1077, 425] width 417 height 474
click at [1028, 378] on div "hero . moveUp ( ) hero . moveUp ( ) hero . moveLeft ( ) hero . use ( "lever" ) …" at bounding box center [1077, 425] width 417 height 474
type textarea "hero.moveUp(2)"
click at [989, 392] on div "hero . moveUp ( ) hero . moveUp ( ) hero . moveLeft ( ) hero . use ( "lever" ) …" at bounding box center [1077, 425] width 417 height 474
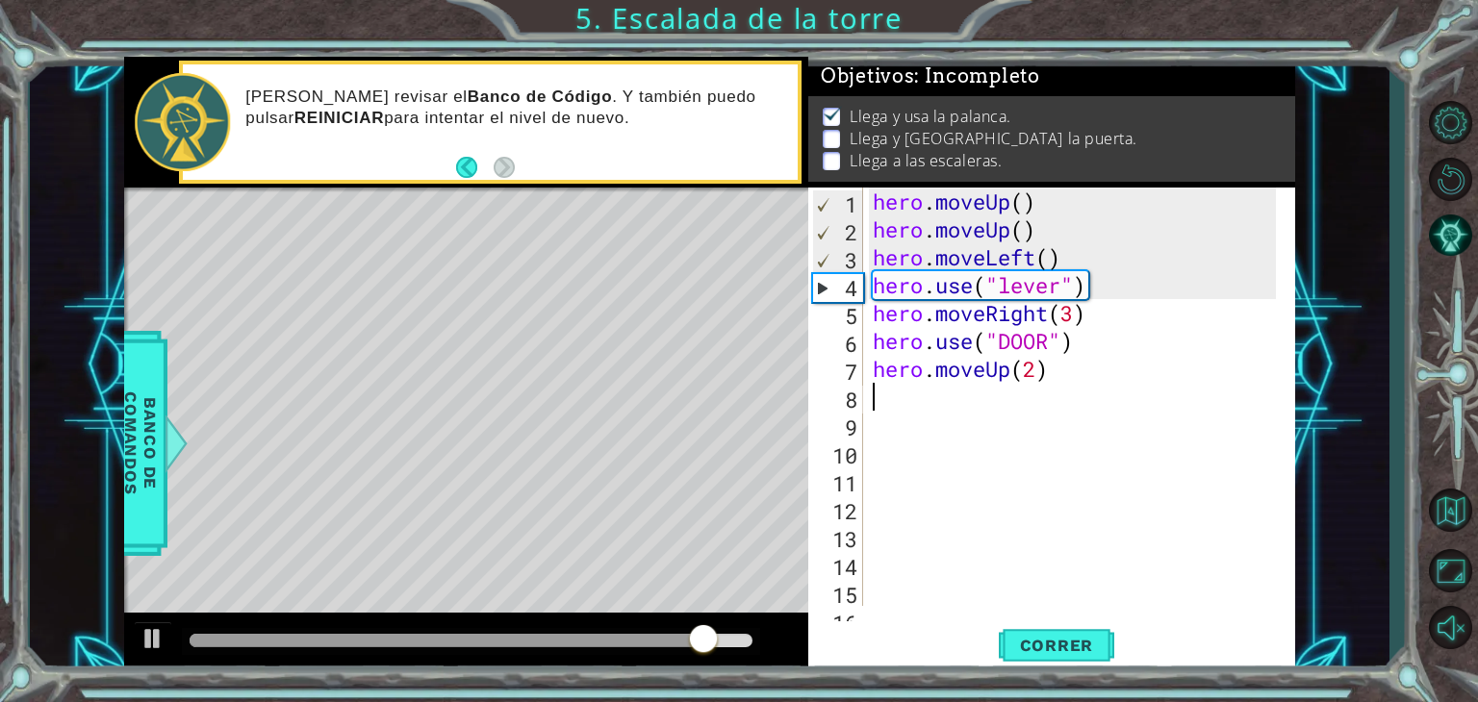
scroll to position [0, 0]
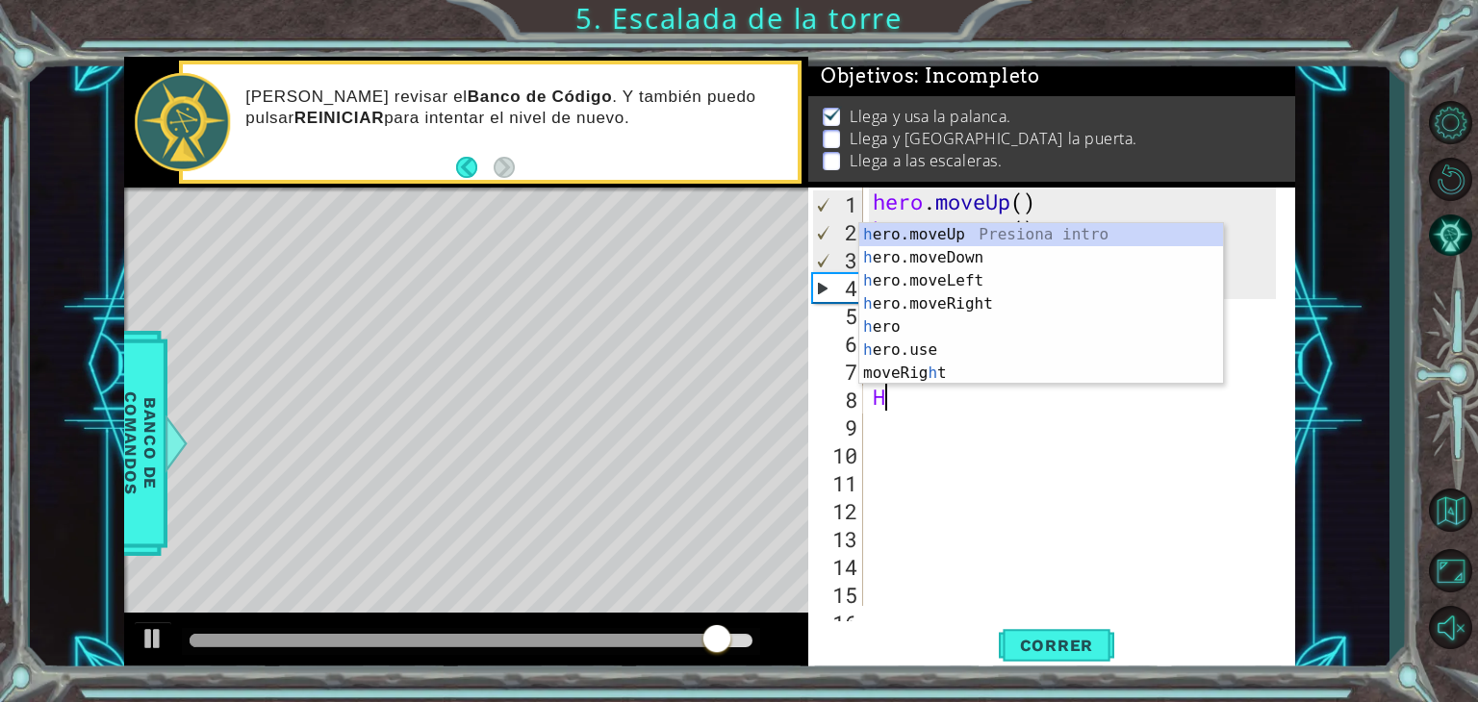
type textarea "HE"
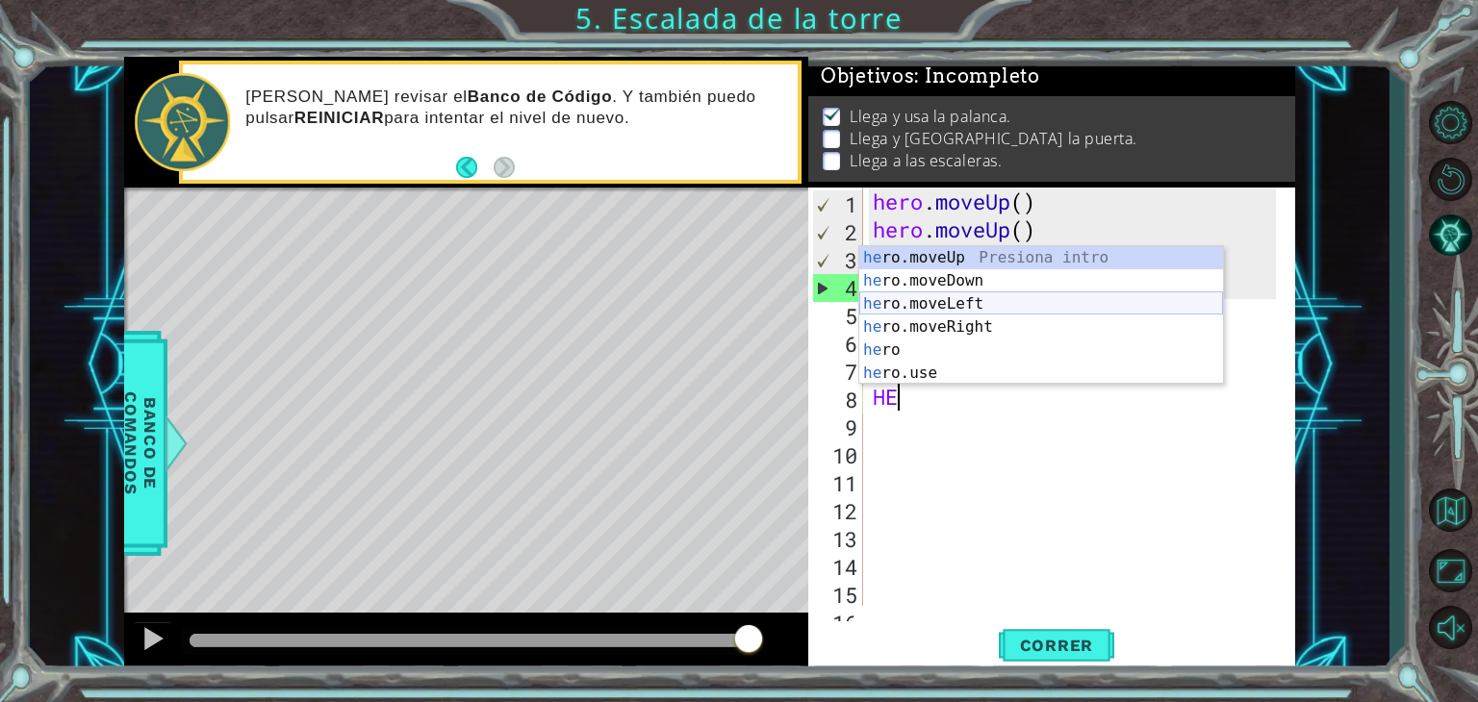
click at [974, 308] on div "he ro.moveUp Presiona intro he ro.moveDown Presiona intro he ro.moveLeft Presio…" at bounding box center [1041, 338] width 364 height 185
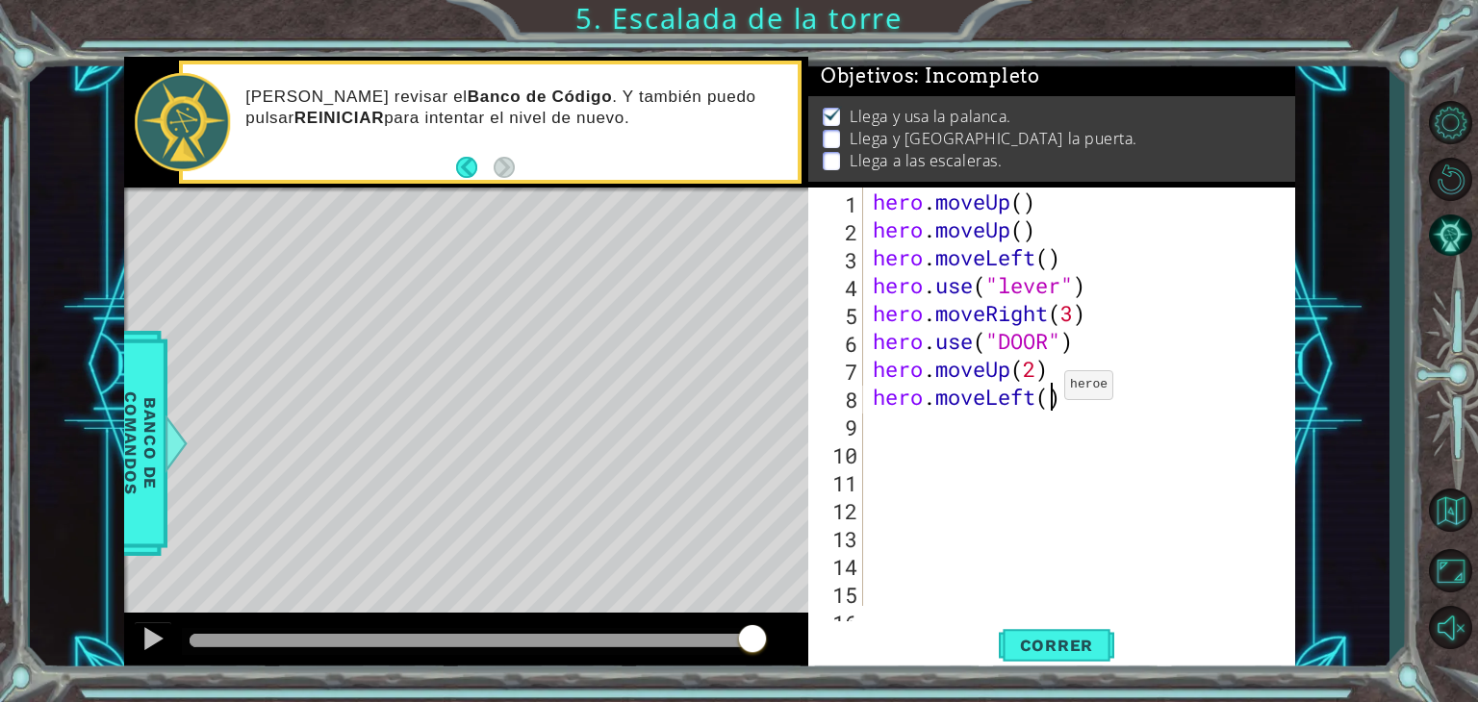
click at [1047, 390] on div "hero . moveUp ( ) hero . moveUp ( ) hero . moveLeft ( ) hero . use ( "lever" ) …" at bounding box center [1077, 425] width 417 height 474
type textarea "hero.moveLeft(4)"
click at [1003, 427] on div "hero . moveUp ( ) hero . moveUp ( ) hero . moveLeft ( ) hero . use ( "lever" ) …" at bounding box center [1077, 425] width 417 height 474
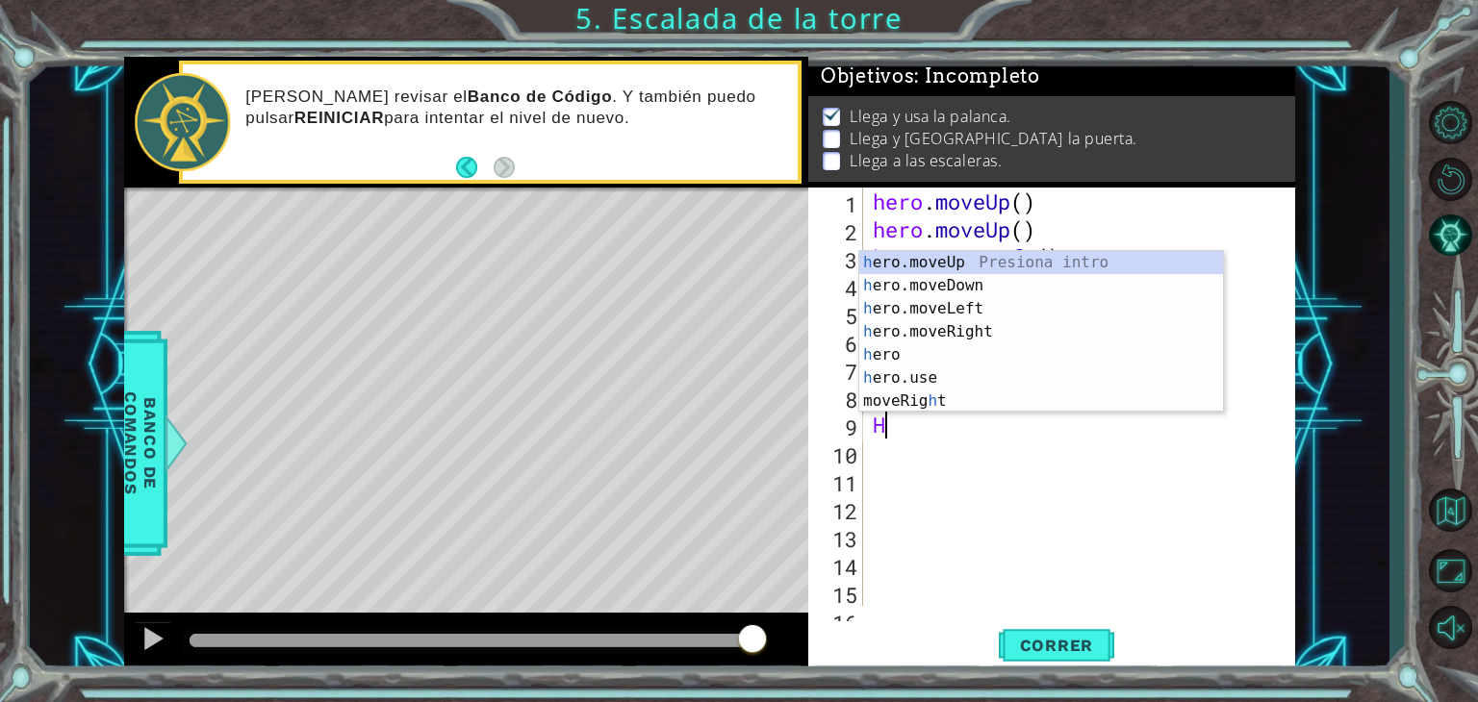
type textarea "HE"
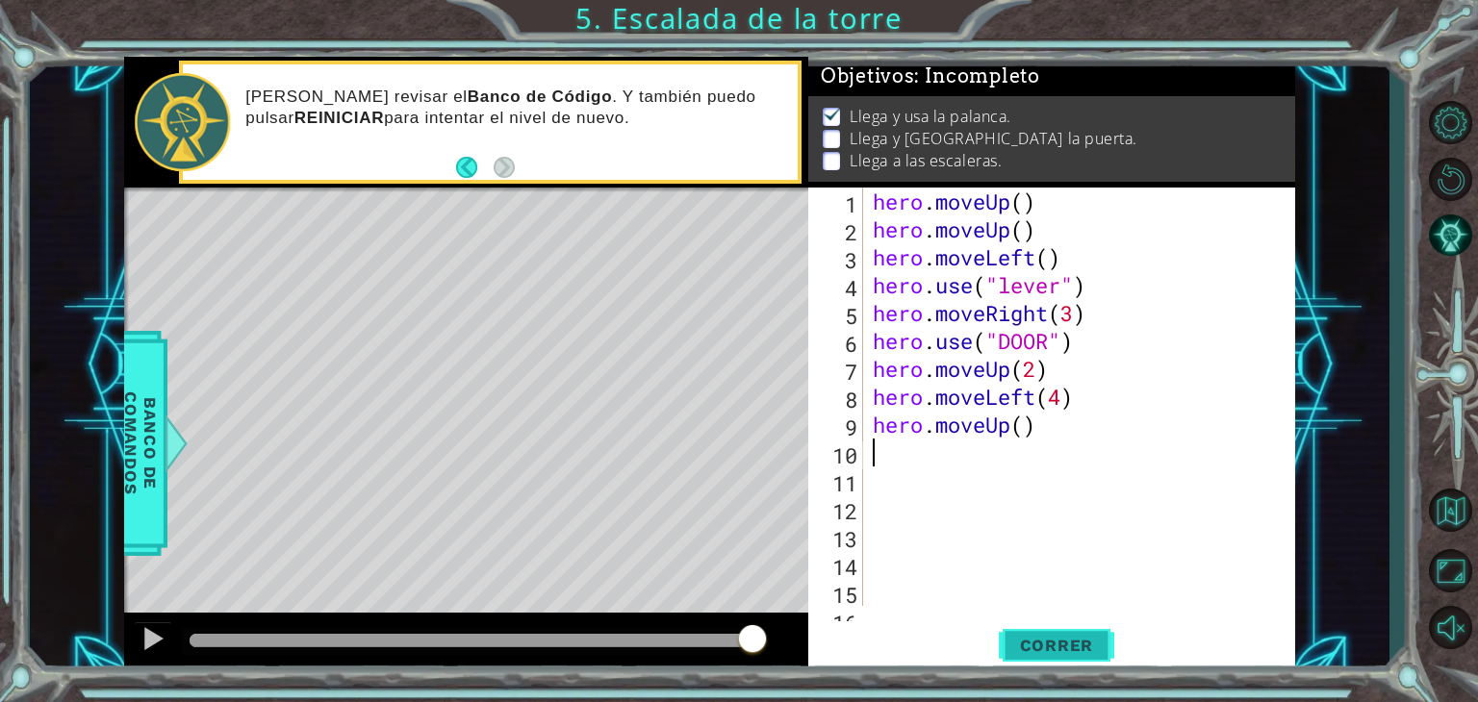
click at [1045, 643] on span "Correr" at bounding box center [1056, 645] width 113 height 19
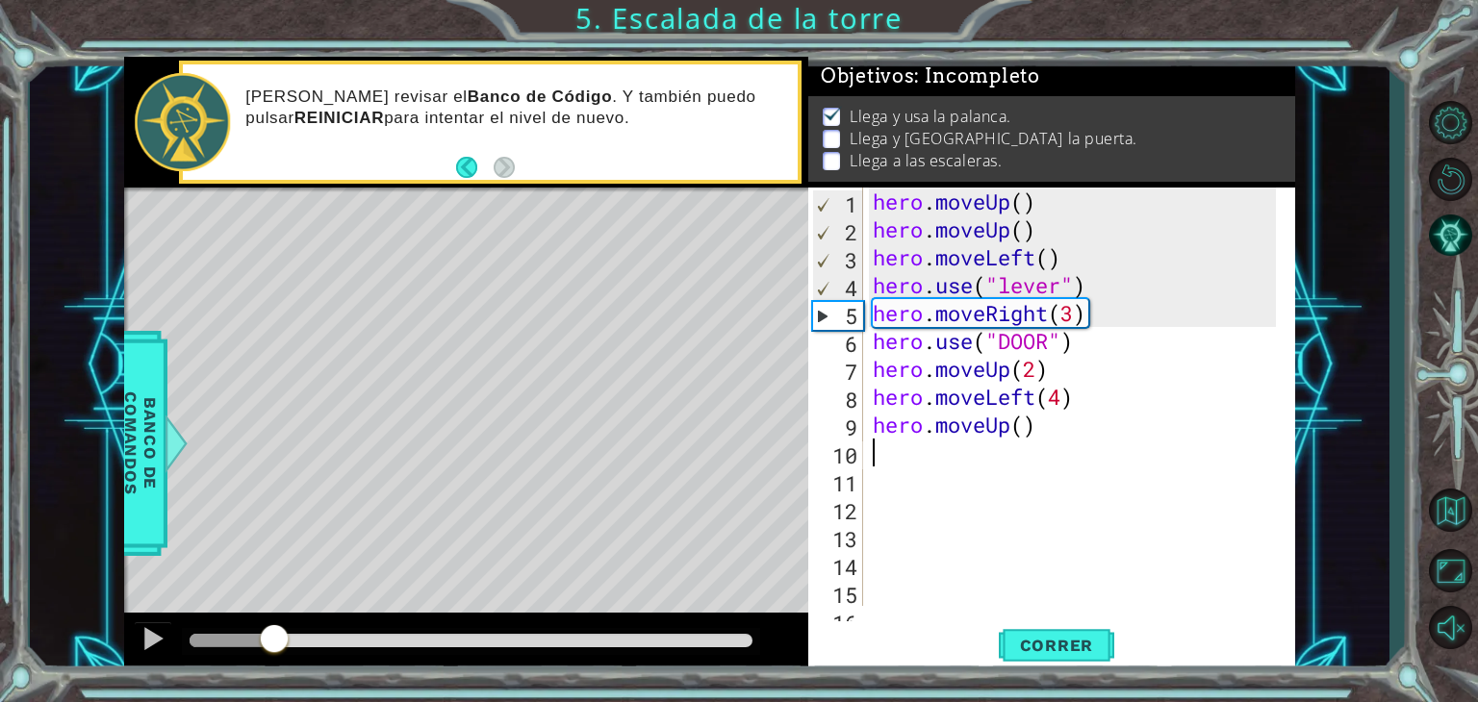
drag, startPoint x: 420, startPoint y: 635, endPoint x: 232, endPoint y: 655, distance: 189.6
click at [257, 655] on div at bounding box center [274, 640] width 35 height 35
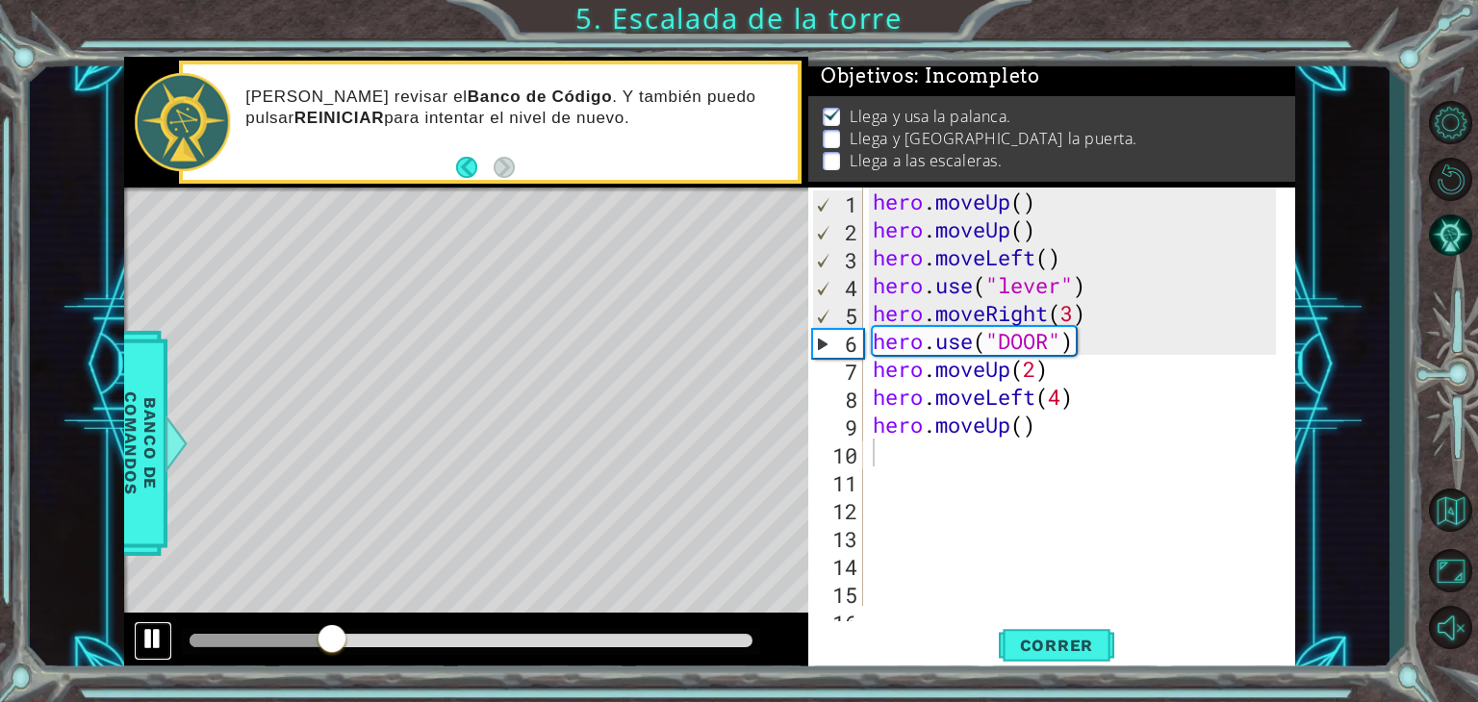
click at [154, 636] on div at bounding box center [152, 638] width 25 height 25
click at [1047, 349] on div "hero . moveUp ( ) hero . moveUp ( ) hero . moveLeft ( ) hero . use ( "lever" ) …" at bounding box center [1077, 425] width 417 height 474
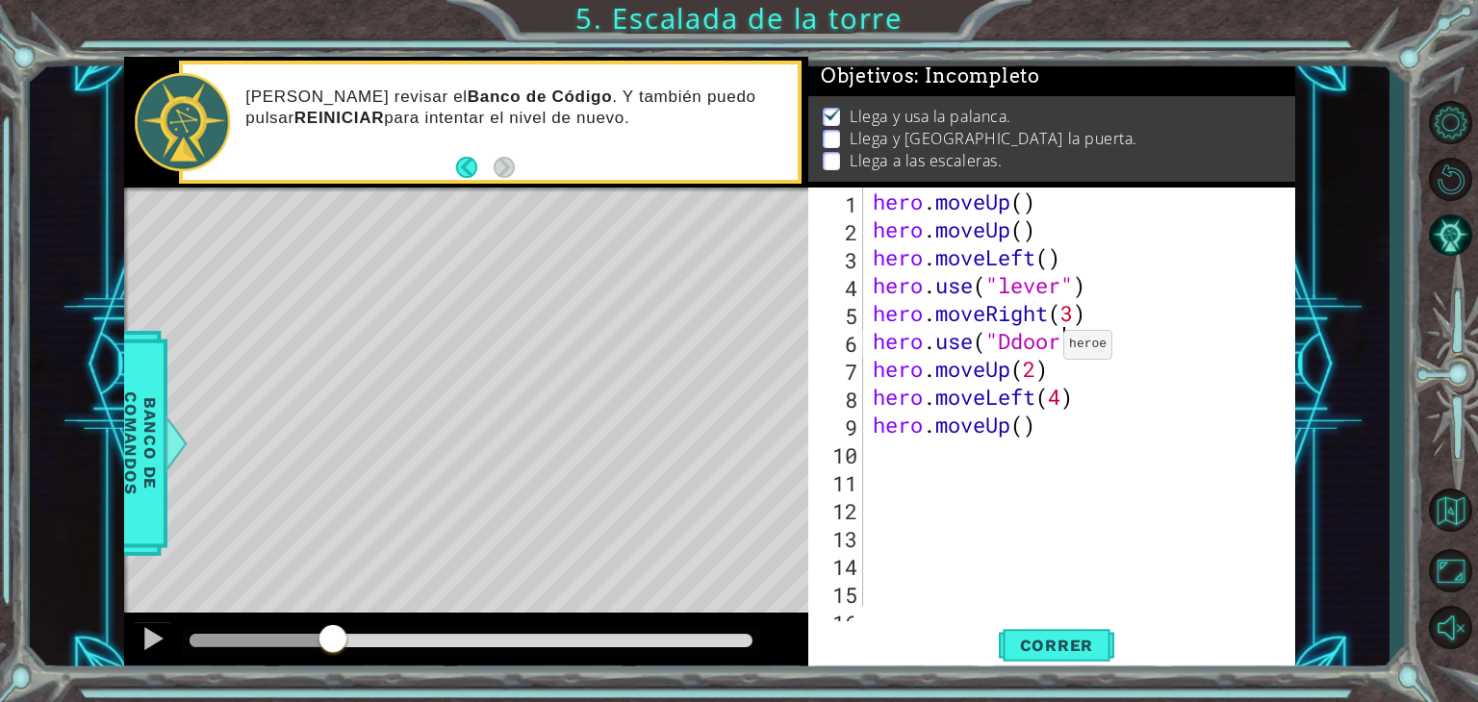
scroll to position [0, 8]
click at [1023, 343] on div "hero . moveUp ( ) hero . moveUp ( ) hero . moveLeft ( ) hero . use ( "lever" ) …" at bounding box center [1077, 425] width 417 height 474
type textarea "hero.use("door")"
click at [1024, 636] on span "Correr" at bounding box center [1056, 645] width 113 height 19
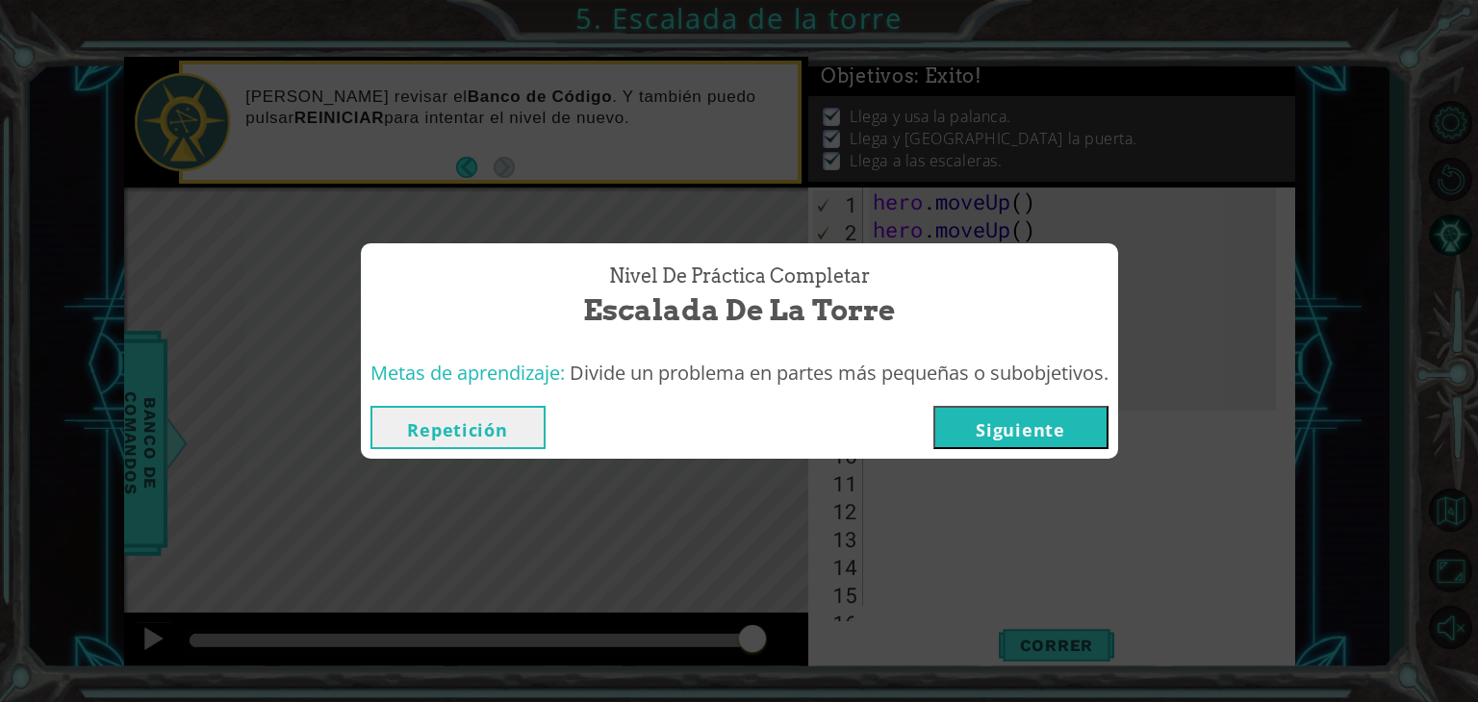
click at [992, 410] on button "Siguiente" at bounding box center [1020, 427] width 175 height 43
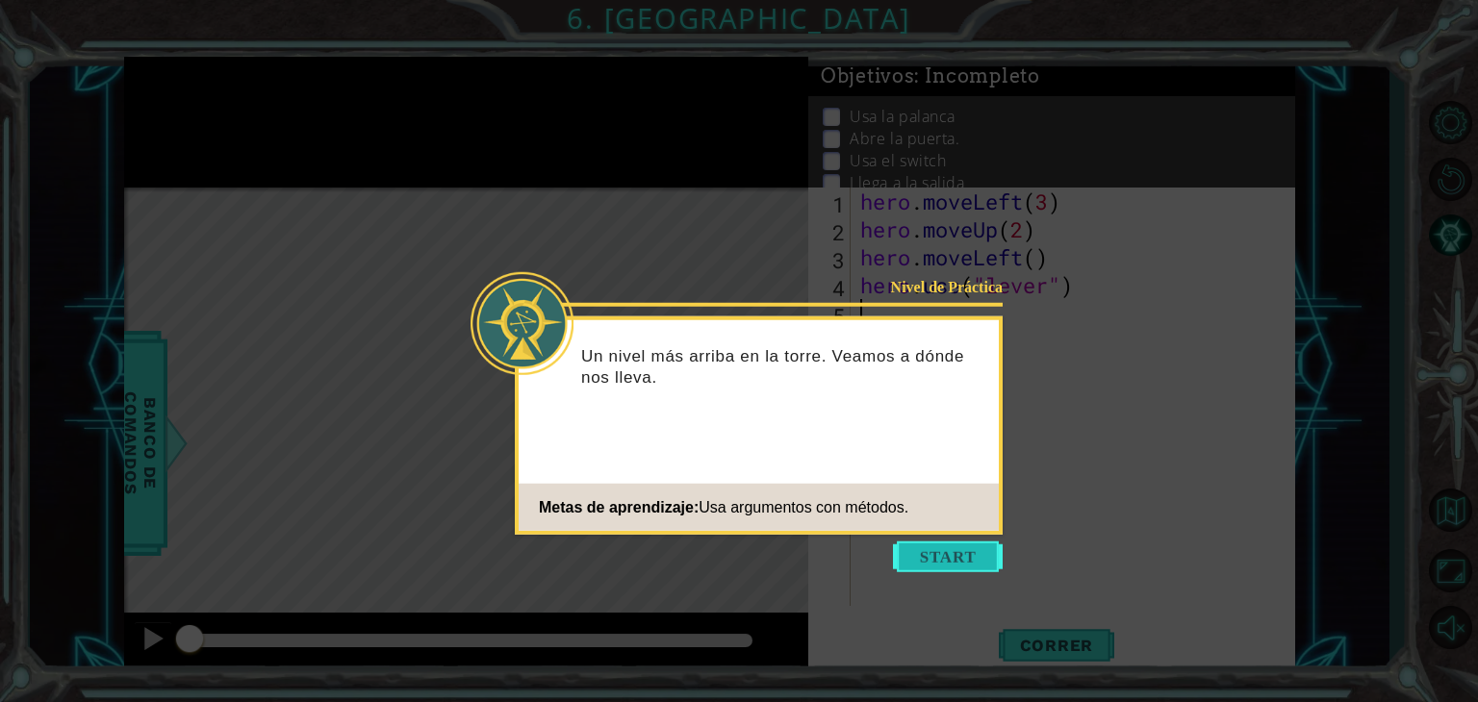
click at [942, 568] on button "Start" at bounding box center [948, 557] width 110 height 31
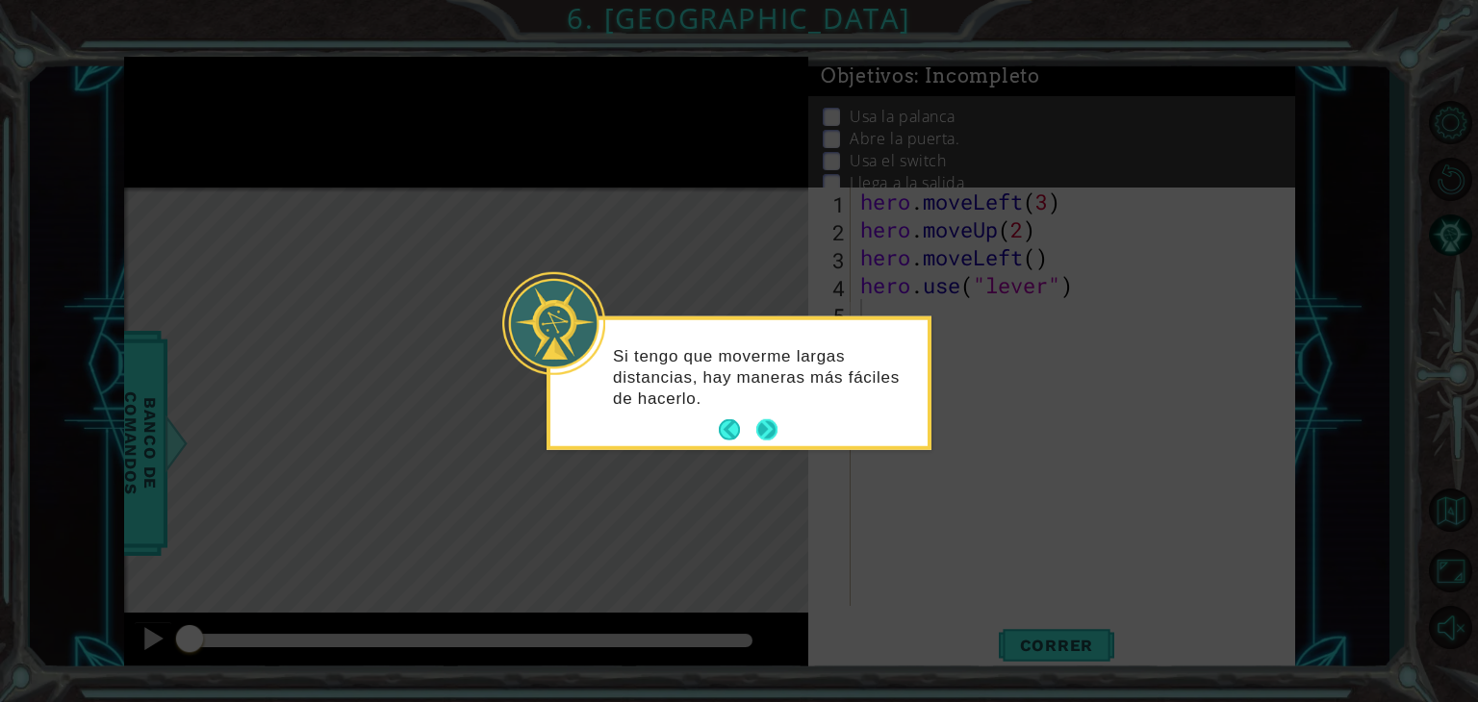
click at [765, 419] on button "Next" at bounding box center [766, 429] width 21 height 21
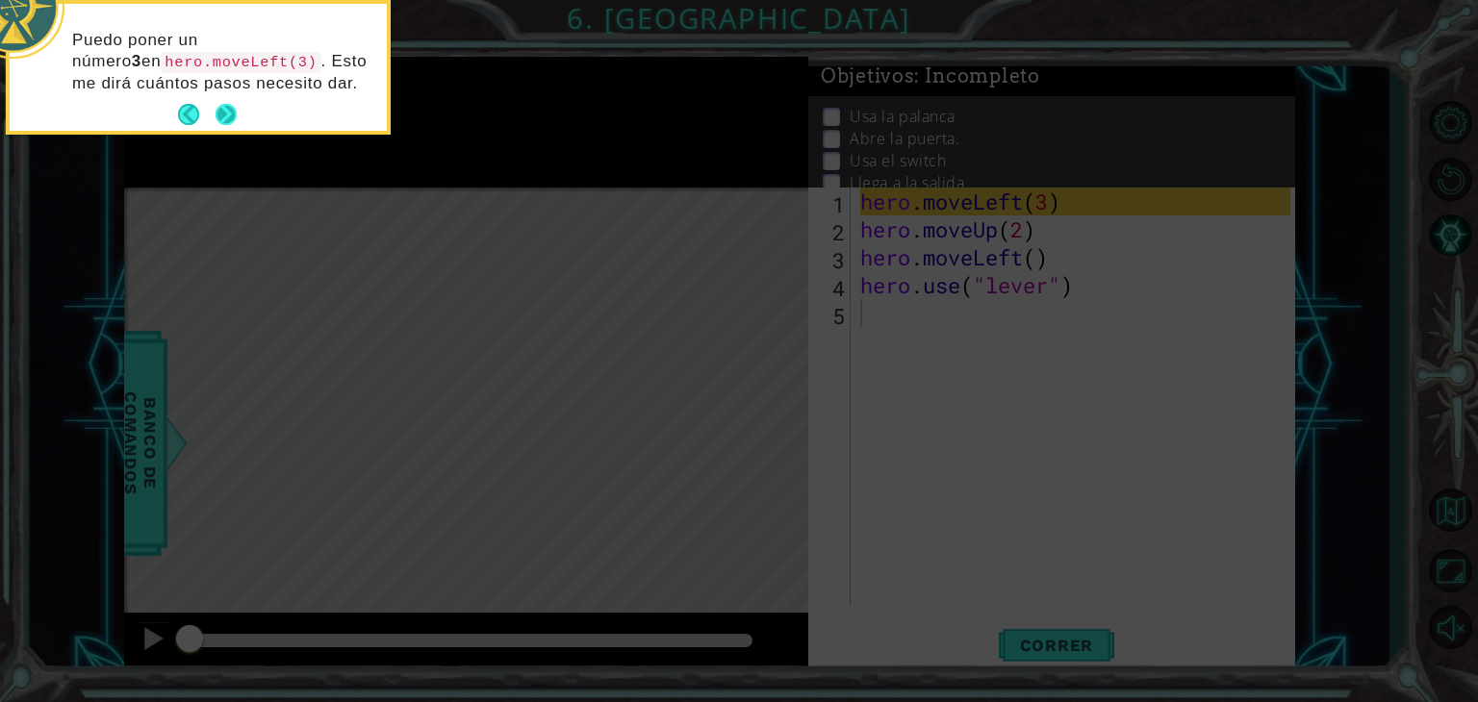
click at [226, 117] on button "Next" at bounding box center [226, 115] width 22 height 22
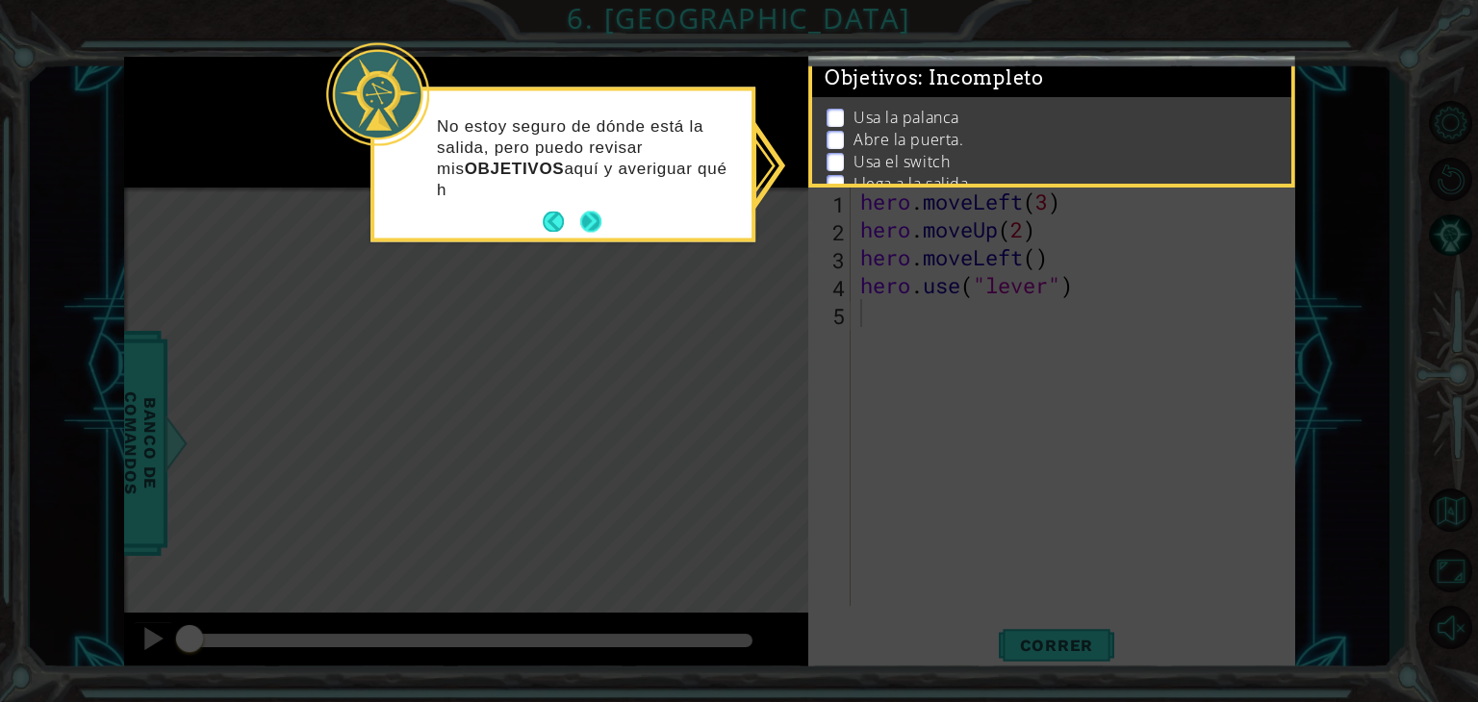
click at [585, 205] on div "No estoy seguro de dónde está la salida, pero puedo revisar mis OBJETIVOS aquí …" at bounding box center [562, 163] width 377 height 147
click at [592, 216] on button "Next" at bounding box center [591, 222] width 22 height 22
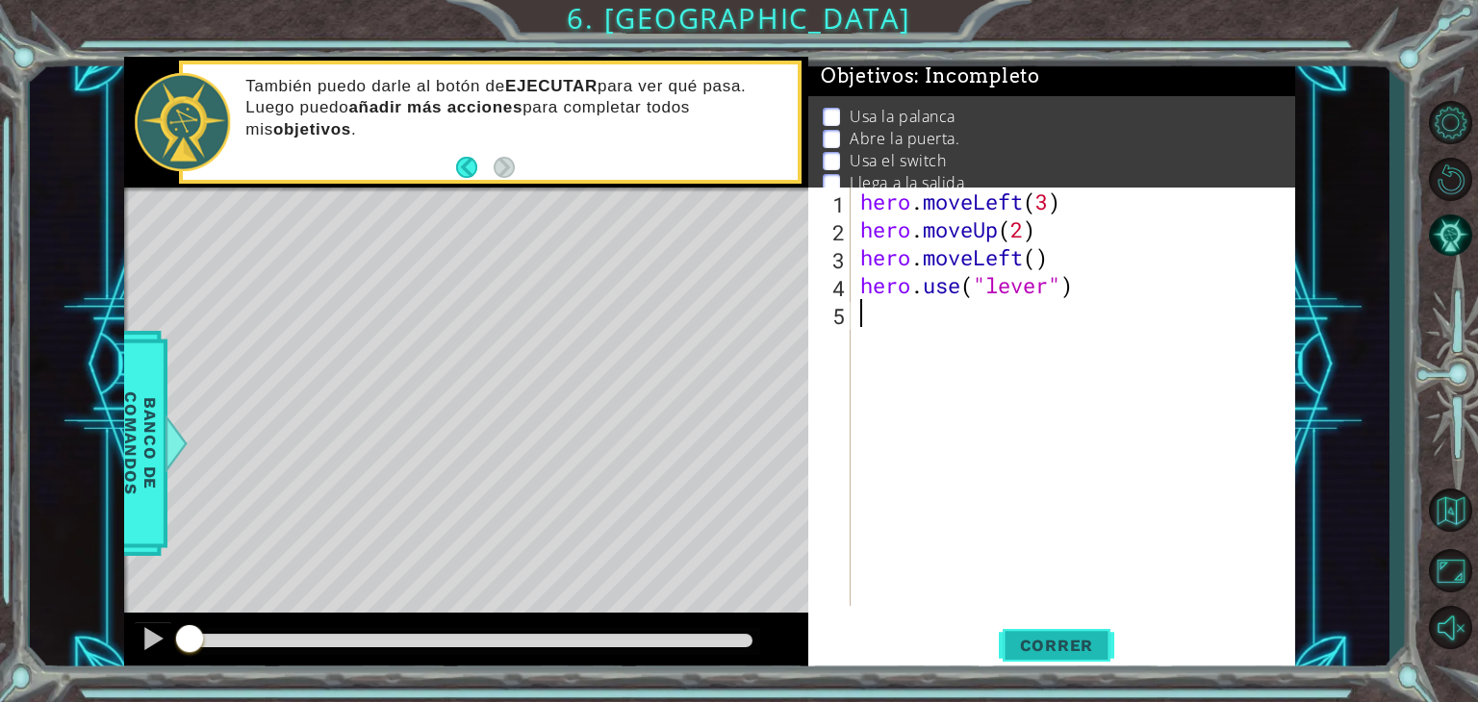
click at [1043, 644] on span "Correr" at bounding box center [1056, 645] width 113 height 19
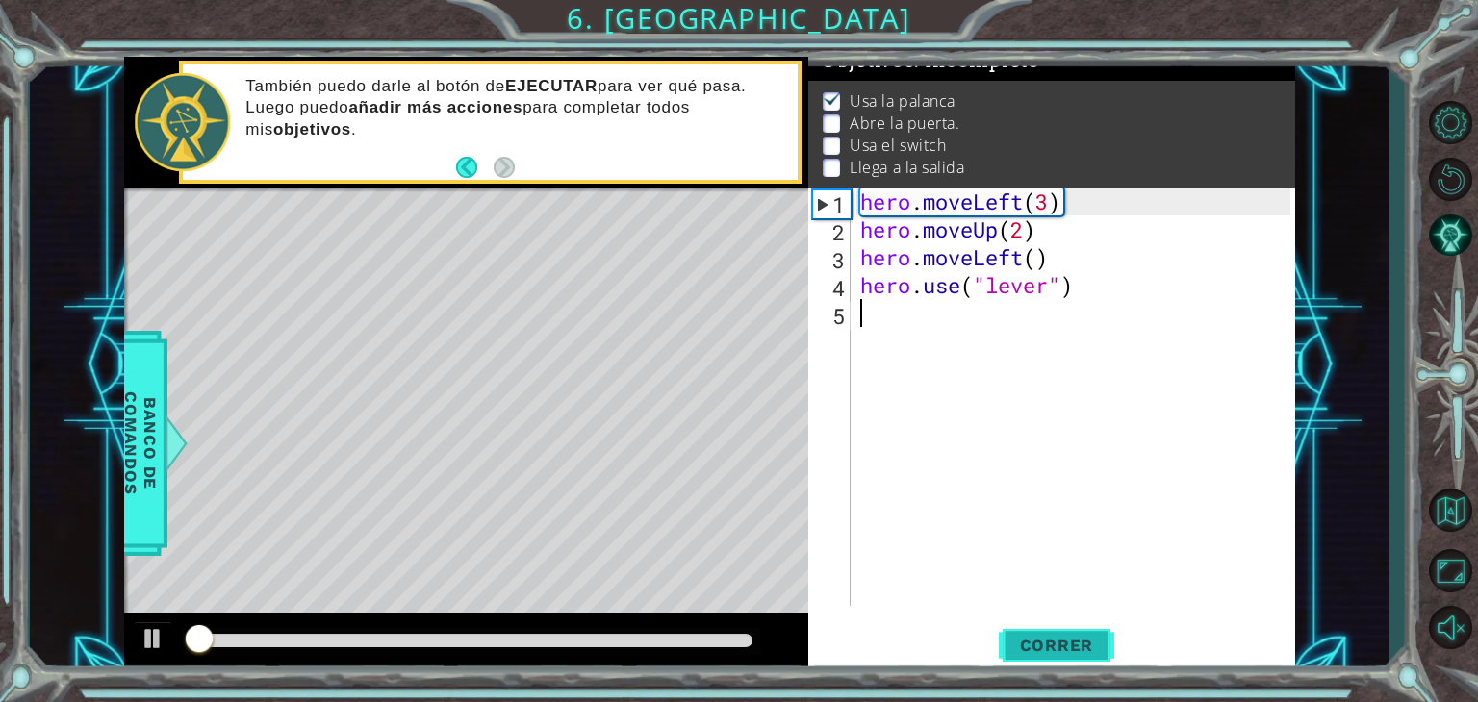
scroll to position [19, 0]
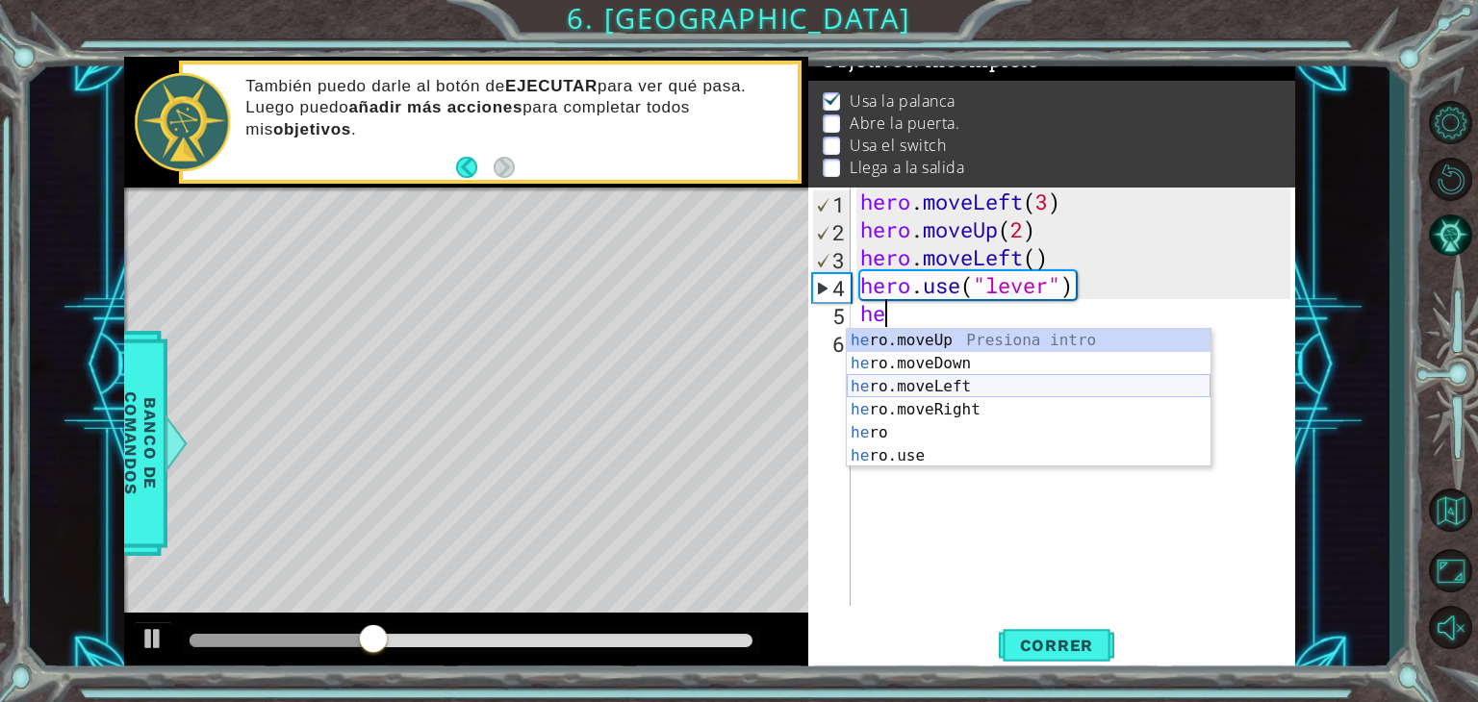
click at [935, 383] on div "he ro.moveUp Presiona intro he ro.moveDown Presiona intro he ro.moveLeft Presio…" at bounding box center [1029, 421] width 364 height 185
type textarea "hero.moveLeft(1)"
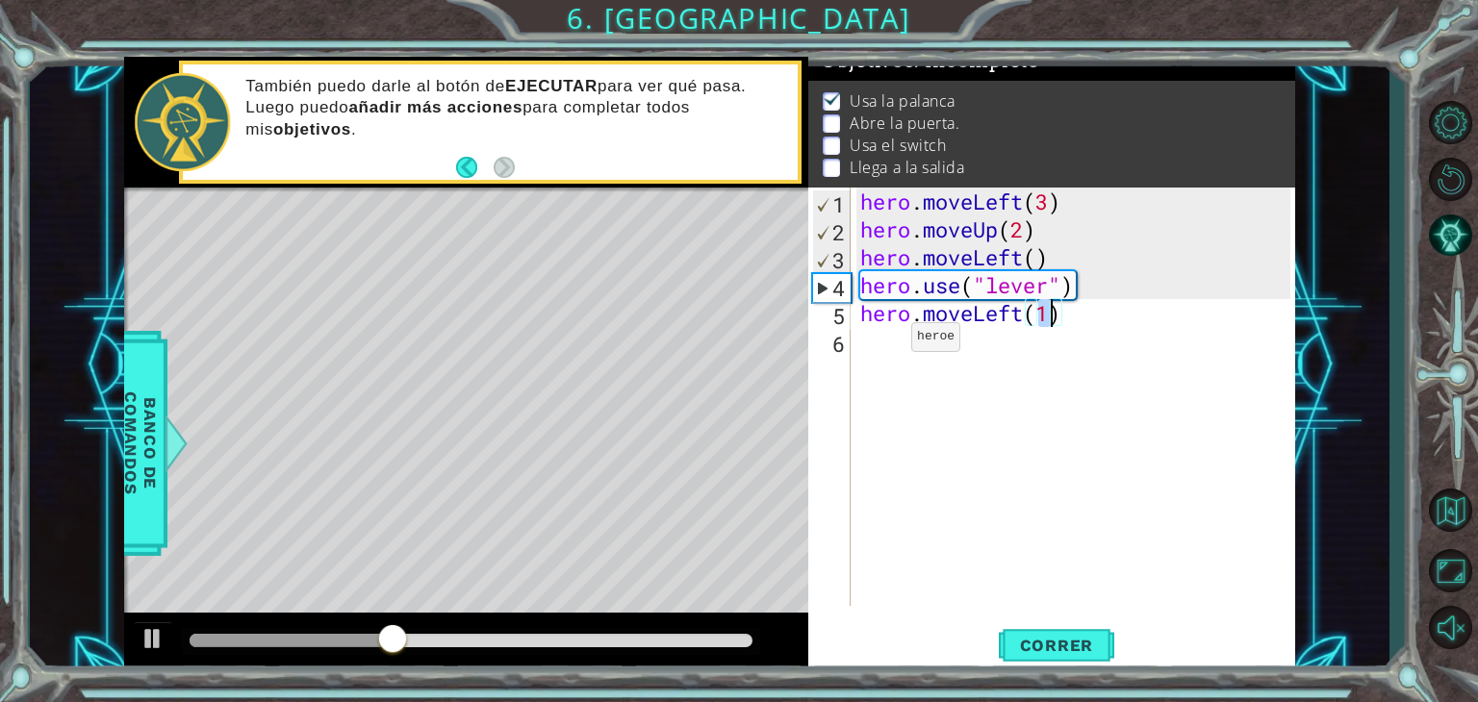
click at [881, 341] on div "hero . moveLeft ( 3 ) hero . moveUp ( 2 ) hero . moveLeft ( ) hero . use ( "lev…" at bounding box center [1077, 425] width 443 height 474
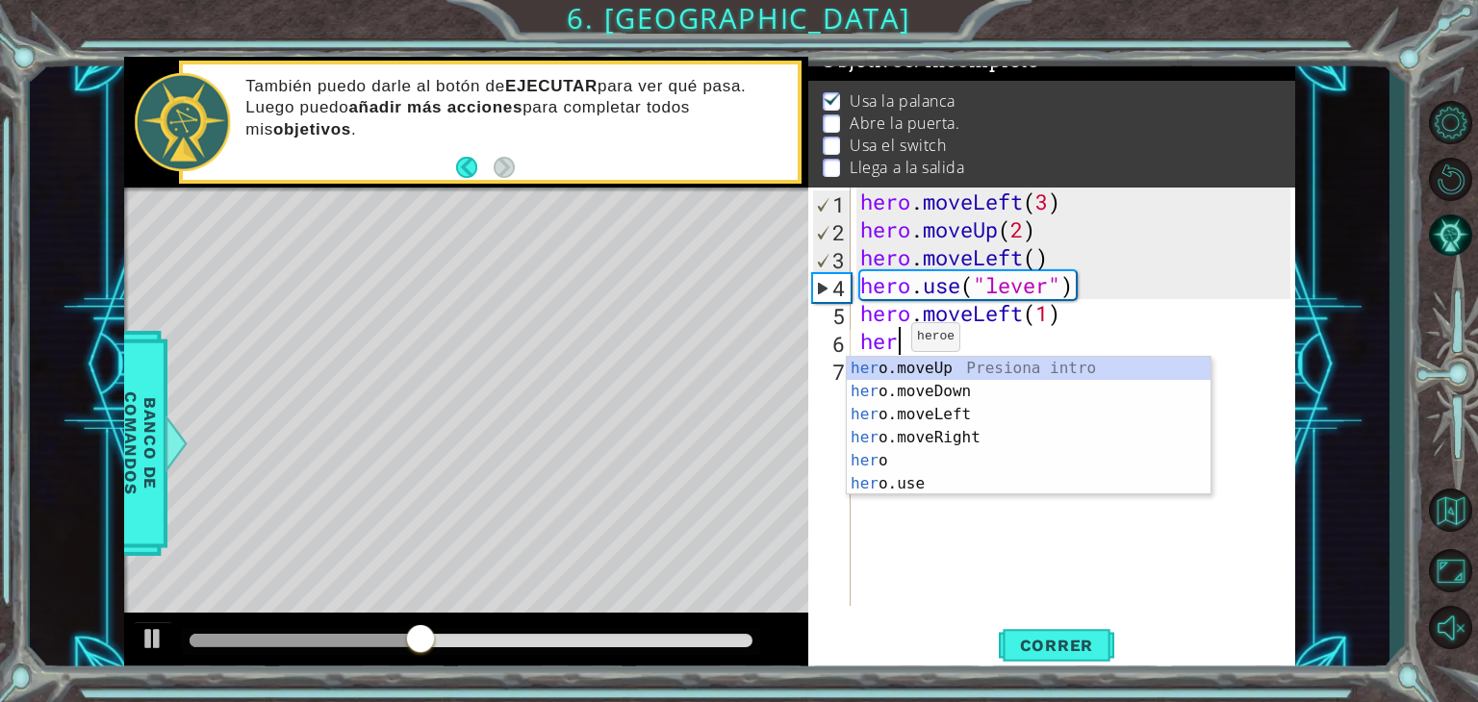
scroll to position [0, 0]
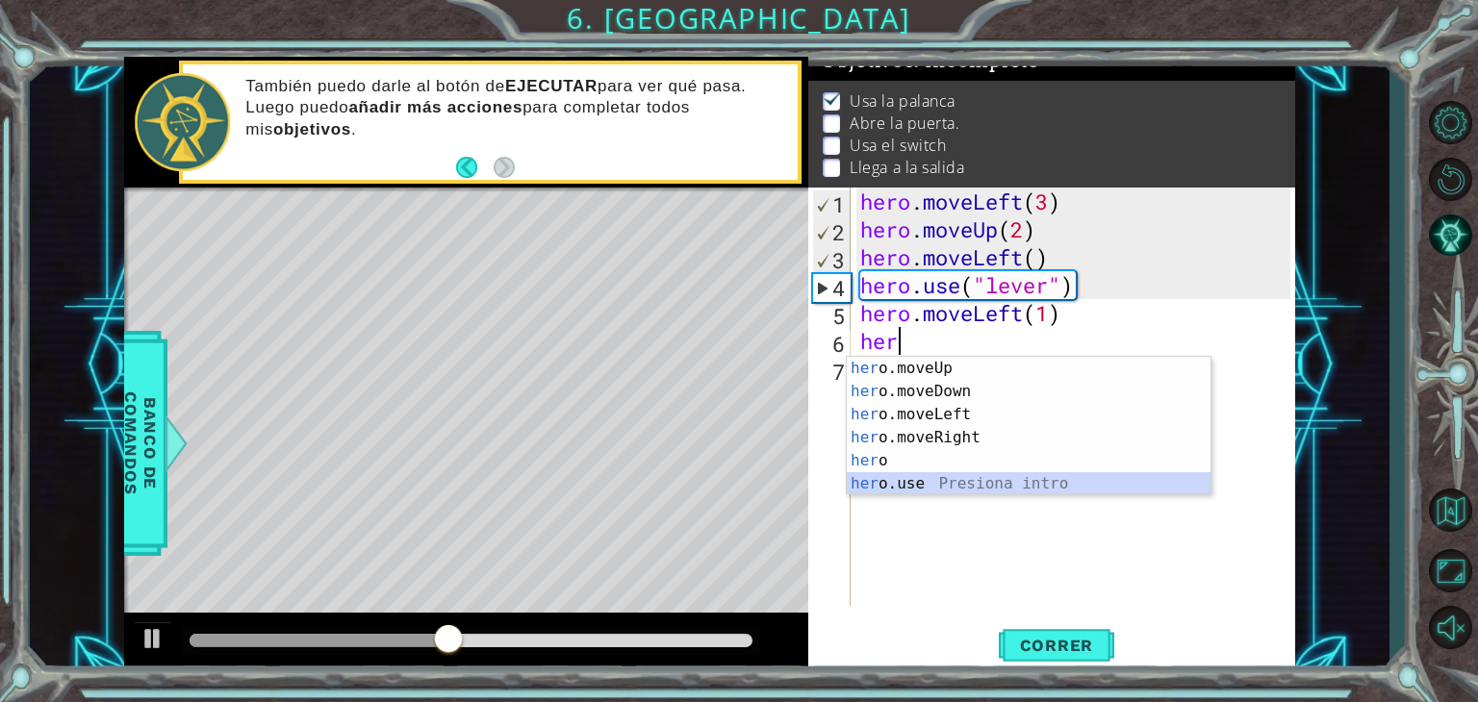
click at [931, 481] on div "her o.moveUp Presiona intro her o.moveDown Presiona intro her o.moveLeft Presio…" at bounding box center [1029, 449] width 364 height 185
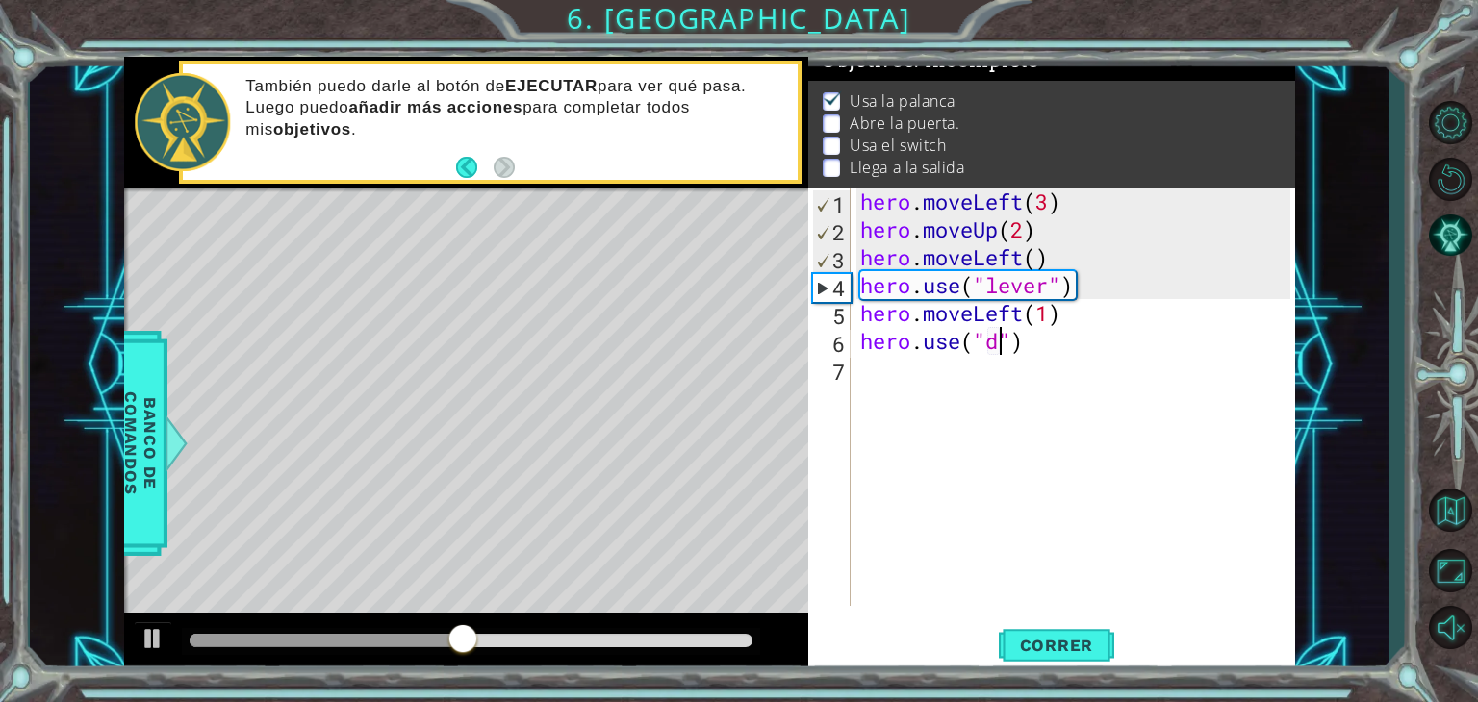
scroll to position [0, 6]
type textarea "hero.use("door")"
click at [901, 374] on div "hero . moveLeft ( 3 ) hero . moveUp ( 2 ) hero . moveLeft ( ) hero . use ( "lev…" at bounding box center [1077, 425] width 443 height 474
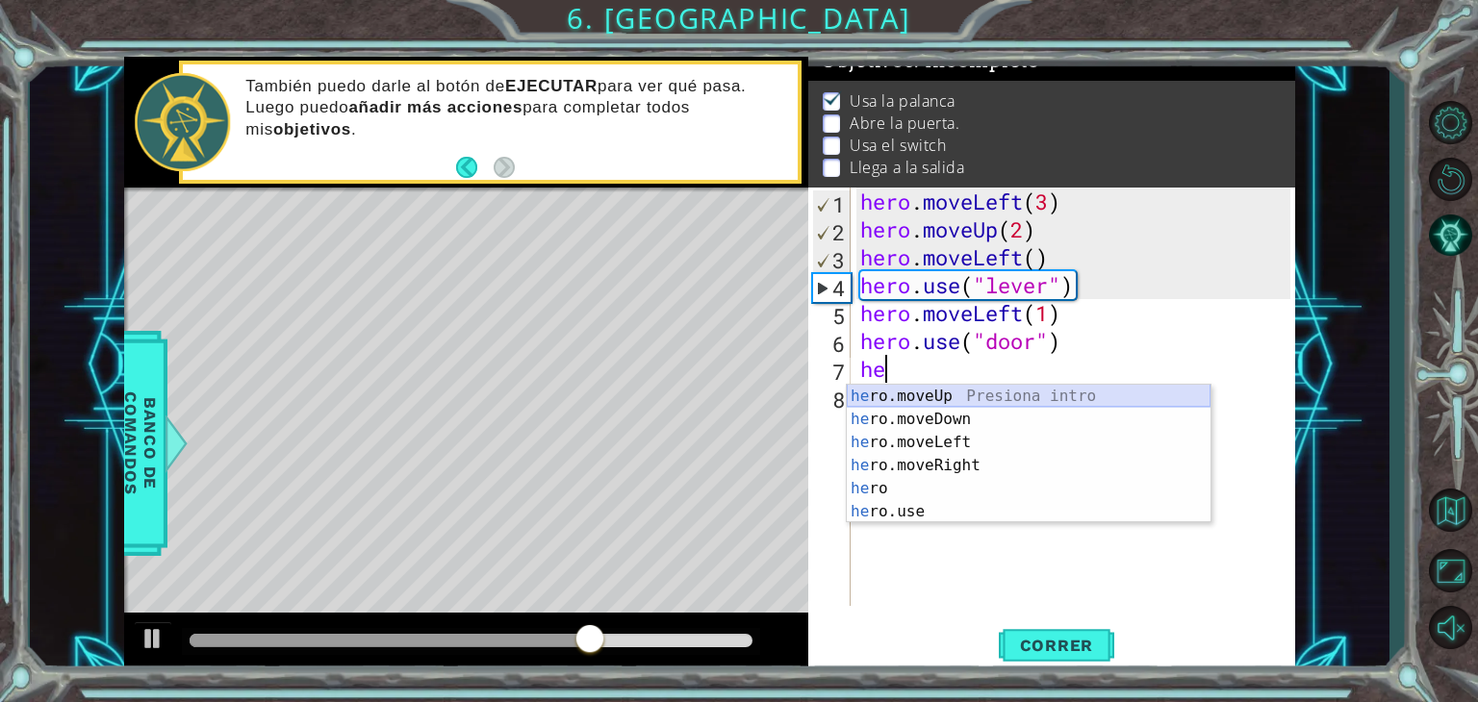
type textarea "hero.moveUp(1)"
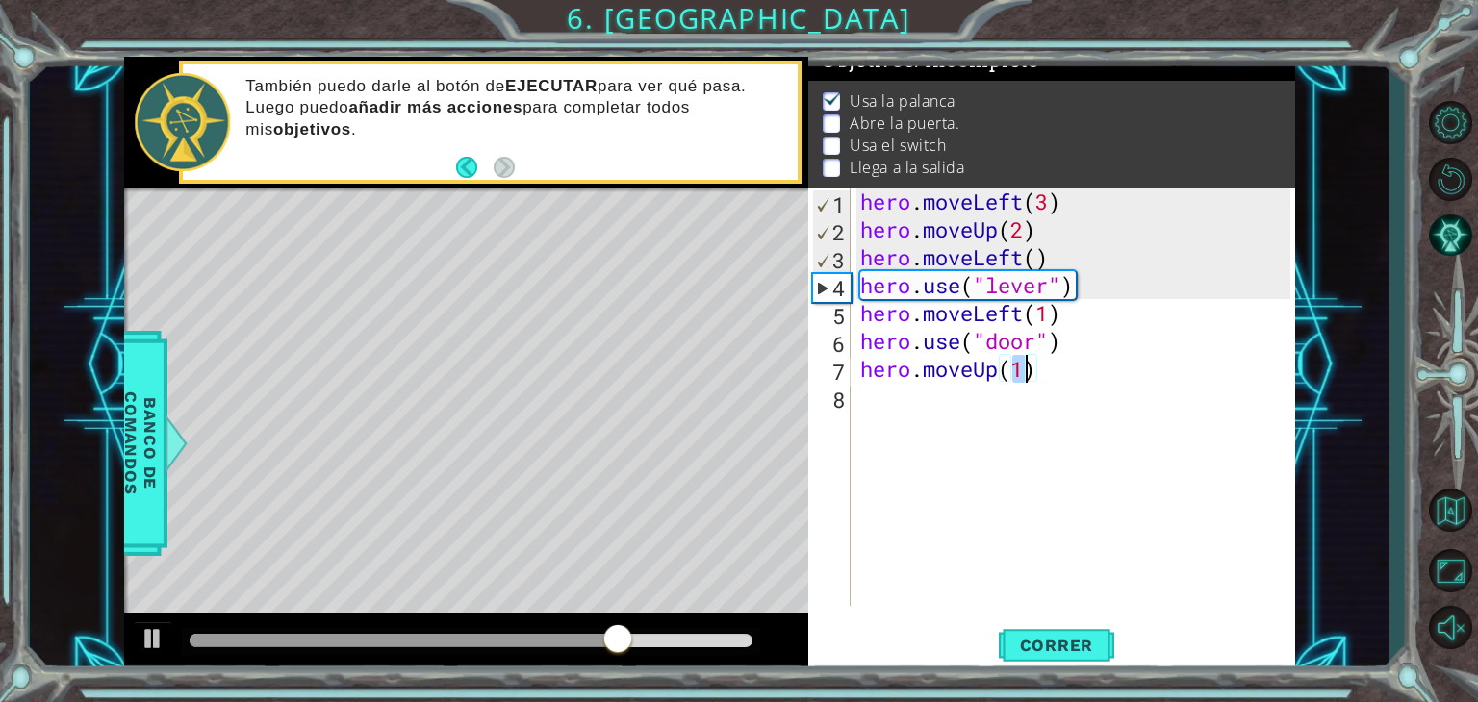
click at [902, 402] on div "hero . moveLeft ( 3 ) hero . moveUp ( 2 ) hero . moveLeft ( ) hero . use ( "lev…" at bounding box center [1077, 425] width 443 height 474
click at [1058, 644] on span "Correr" at bounding box center [1056, 645] width 113 height 19
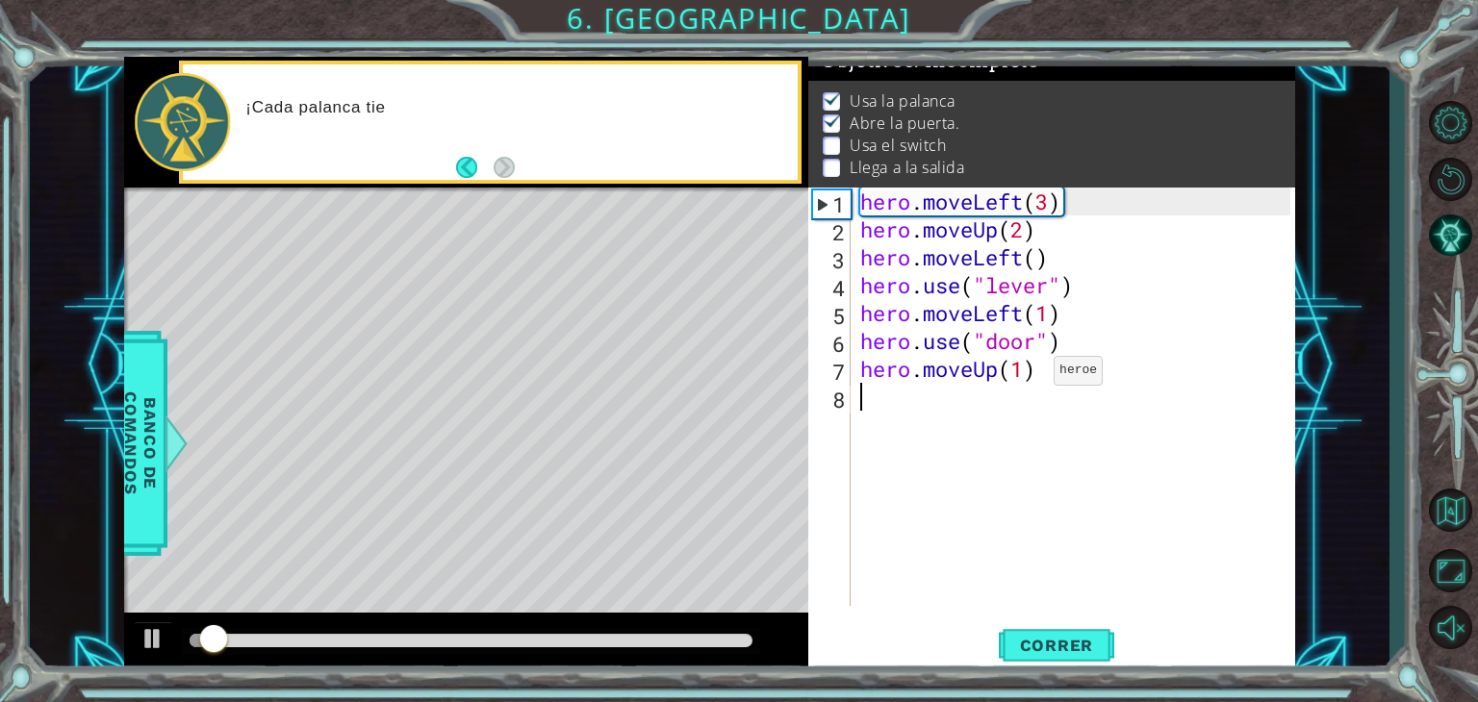
click at [1024, 375] on div "hero . moveLeft ( 3 ) hero . moveUp ( 2 ) hero . moveLeft ( ) hero . use ( "lev…" at bounding box center [1077, 425] width 443 height 474
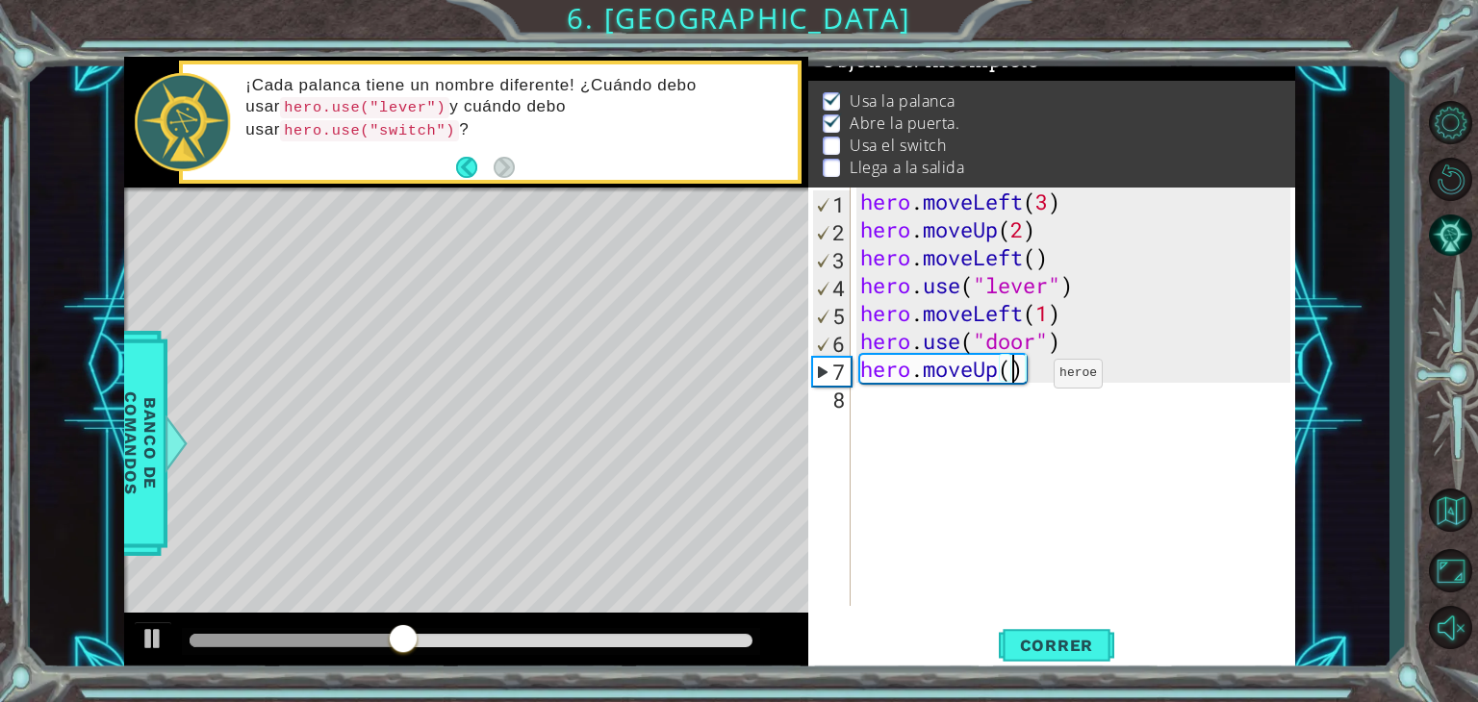
scroll to position [0, 7]
type textarea "hero.moveUp(2)"
click at [919, 404] on div "hero . moveLeft ( 3 ) hero . moveUp ( 2 ) hero . moveLeft ( ) hero . use ( "lev…" at bounding box center [1077, 425] width 443 height 474
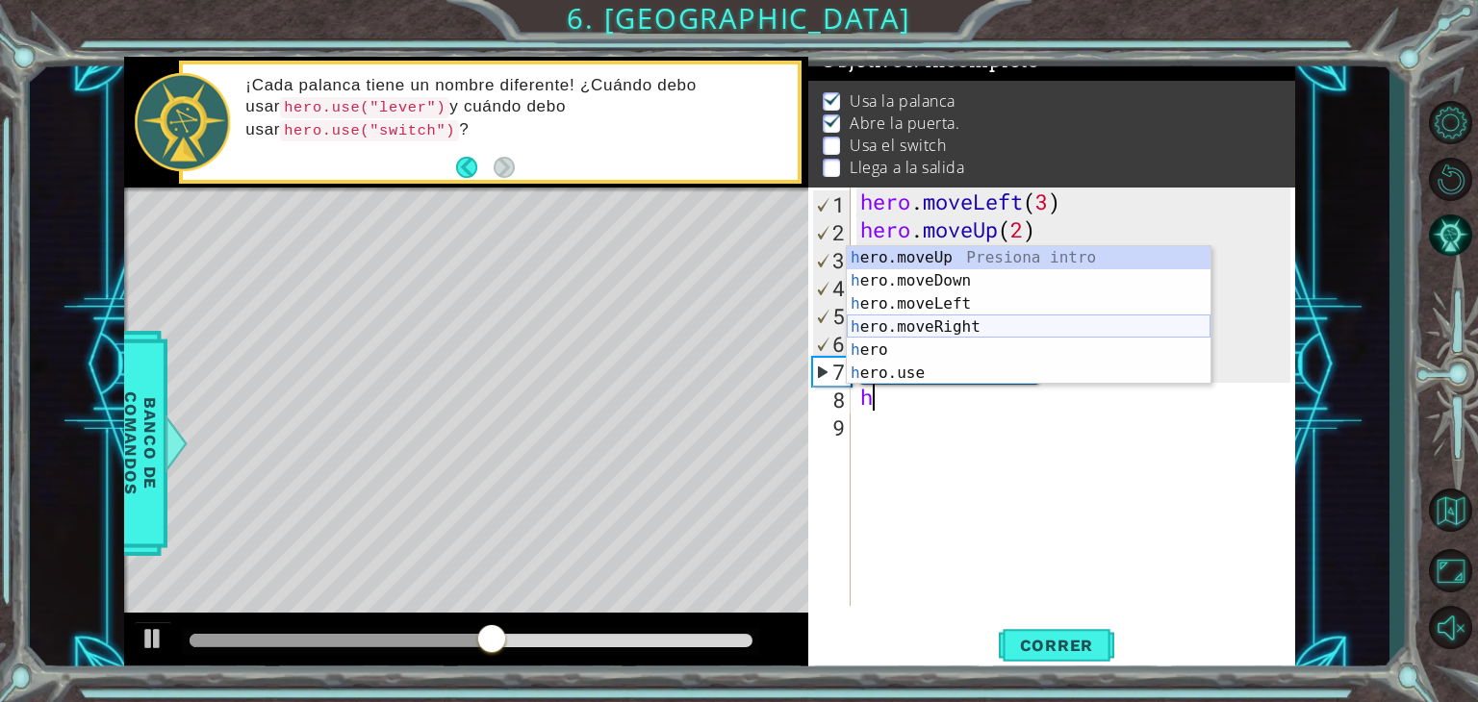
click at [948, 330] on div "h ero.moveUp Presiona intro h ero.moveDown Presiona intro h ero.moveLeft Presio…" at bounding box center [1029, 338] width 364 height 185
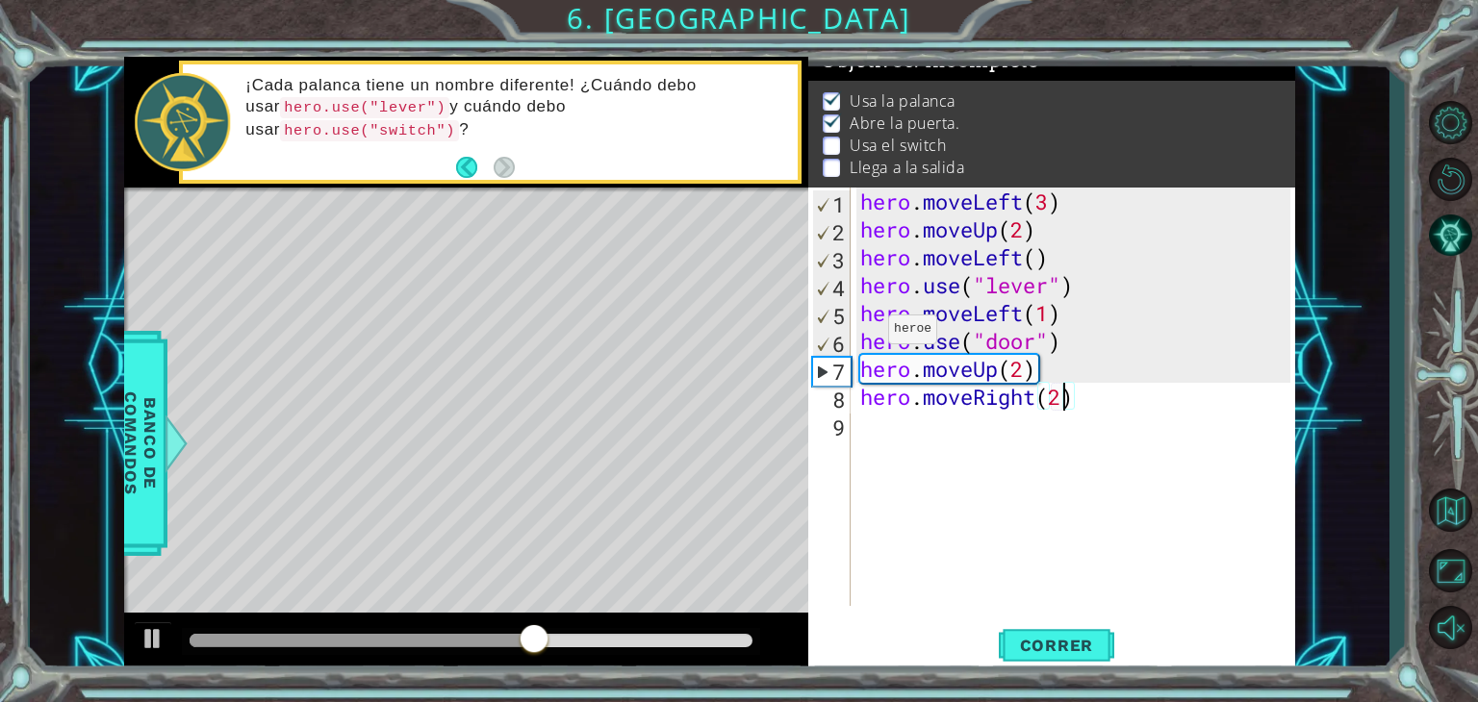
type textarea "hero.moveRight(2)"
click at [905, 424] on div "hero . moveLeft ( 3 ) hero . moveUp ( 2 ) hero . moveLeft ( ) hero . use ( "lev…" at bounding box center [1077, 425] width 443 height 474
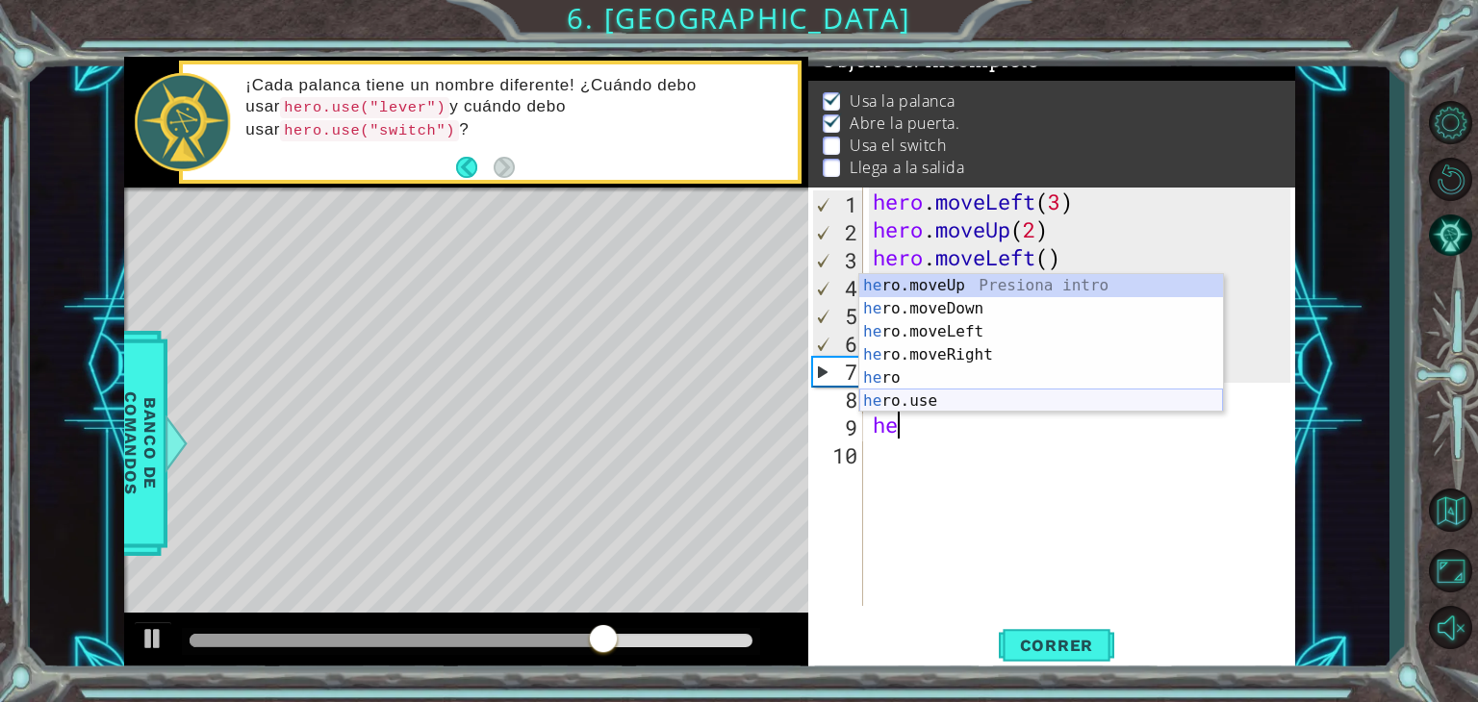
click at [923, 398] on div "he ro.moveUp Presiona intro he ro.moveDown Presiona intro he ro.moveLeft Presio…" at bounding box center [1041, 366] width 364 height 185
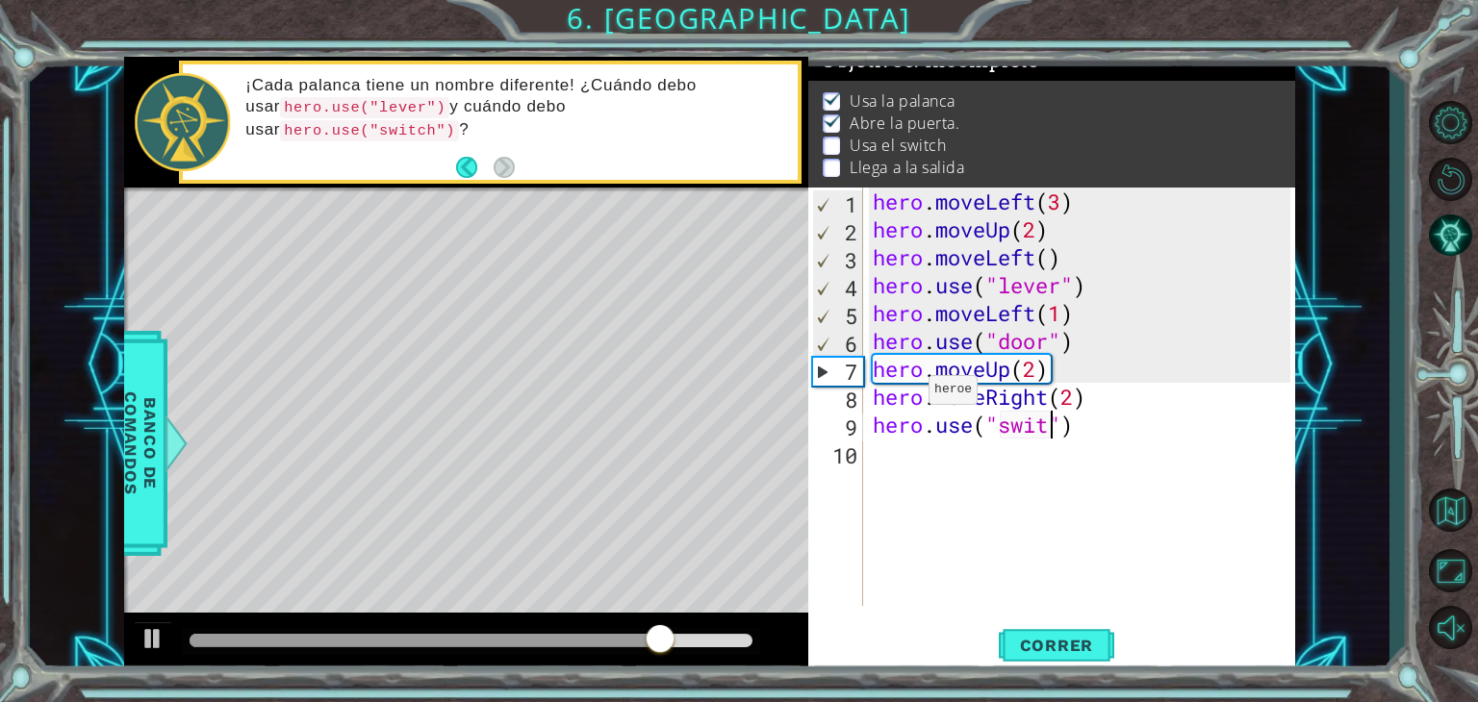
scroll to position [0, 8]
type textarea "hero.use("switch")"
click at [877, 462] on div "hero . moveLeft ( 3 ) hero . moveUp ( 2 ) hero . moveLeft ( ) hero . use ( "lev…" at bounding box center [1085, 425] width 432 height 474
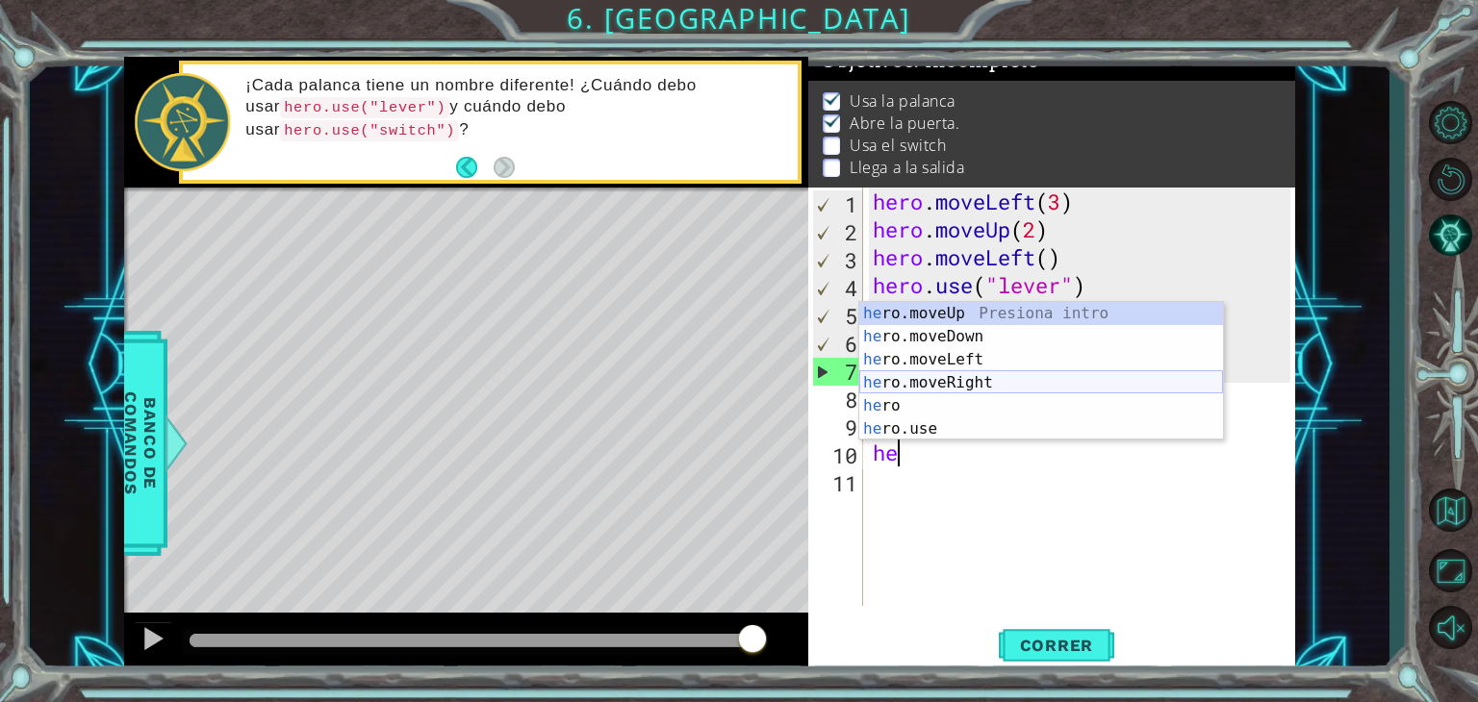
click at [954, 382] on div "he ro.moveUp Presiona intro he ro.moveDown Presiona intro he ro.moveLeft Presio…" at bounding box center [1041, 394] width 364 height 185
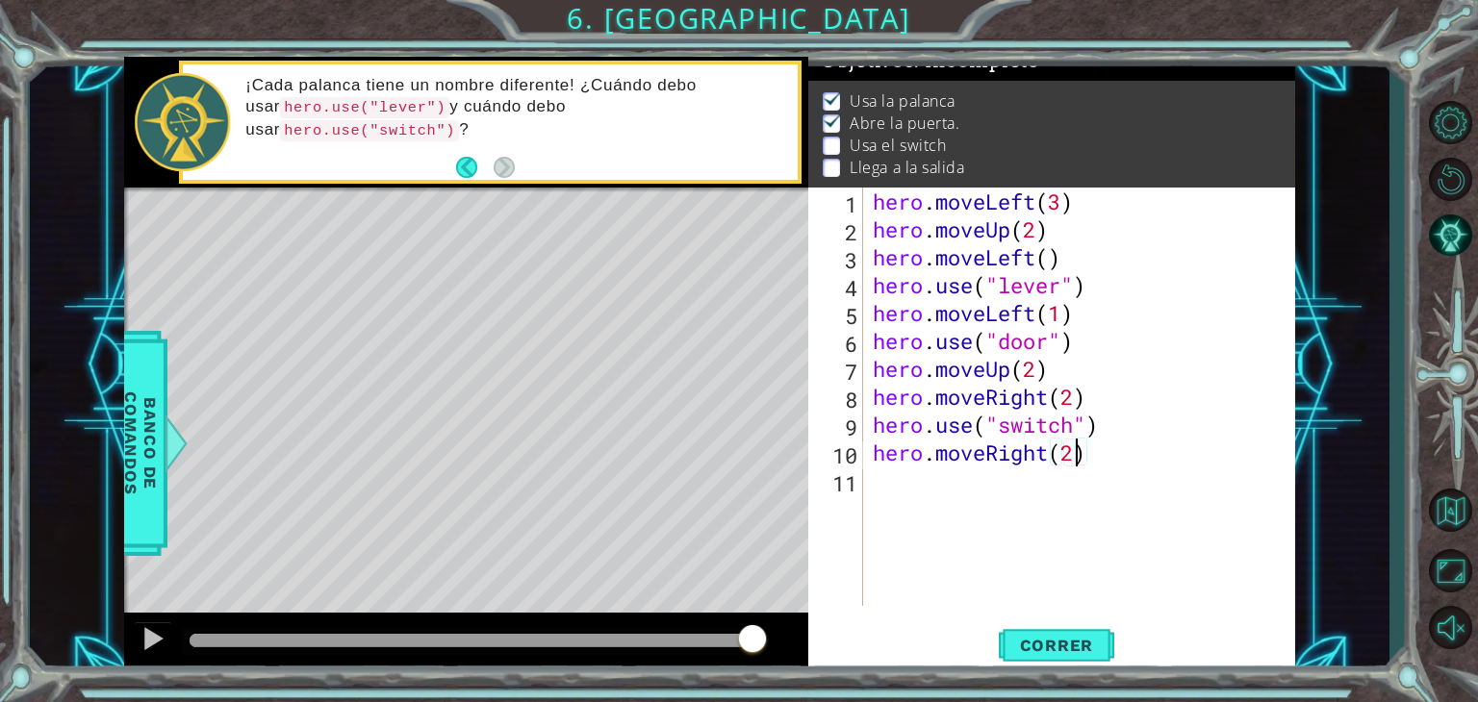
scroll to position [0, 8]
type textarea "hero.moveRight(1)"
click at [962, 486] on div "hero . moveLeft ( 3 ) hero . moveUp ( 2 ) hero . moveLeft ( ) hero . use ( "lev…" at bounding box center [1085, 425] width 432 height 474
click at [1045, 647] on span "Correr" at bounding box center [1056, 645] width 113 height 19
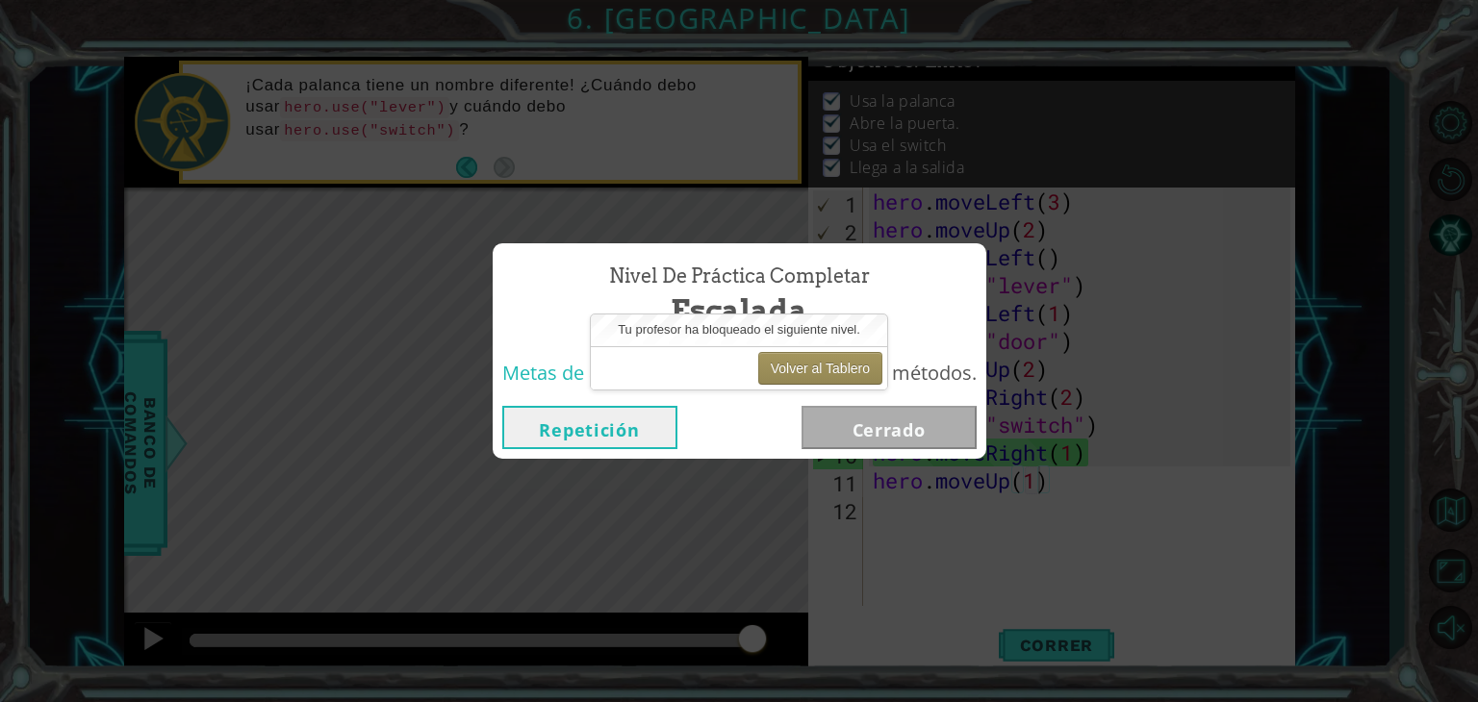
click at [577, 430] on button "Repetición" at bounding box center [589, 427] width 175 height 43
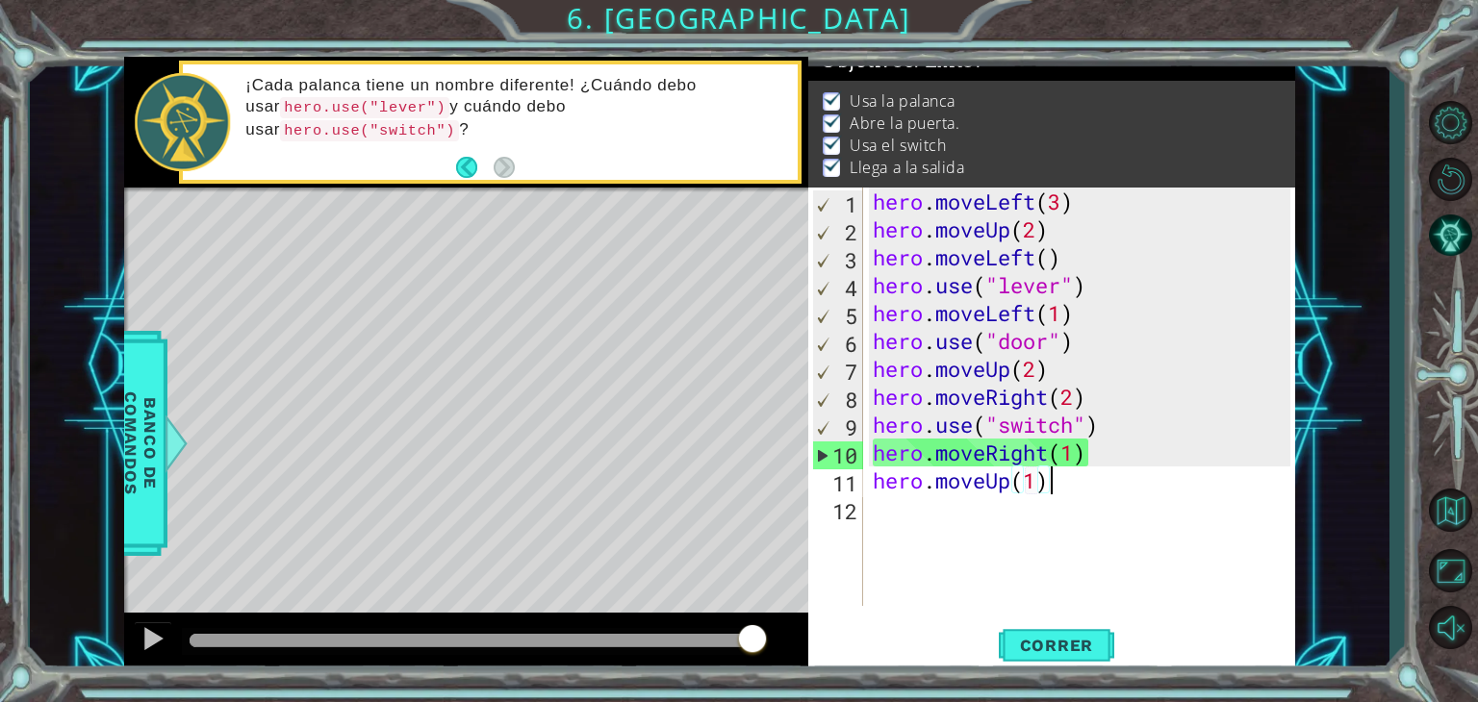
click at [1067, 479] on div "hero . moveLeft ( 3 ) hero . moveUp ( 2 ) hero . moveLeft ( ) hero . use ( "lev…" at bounding box center [1085, 425] width 432 height 474
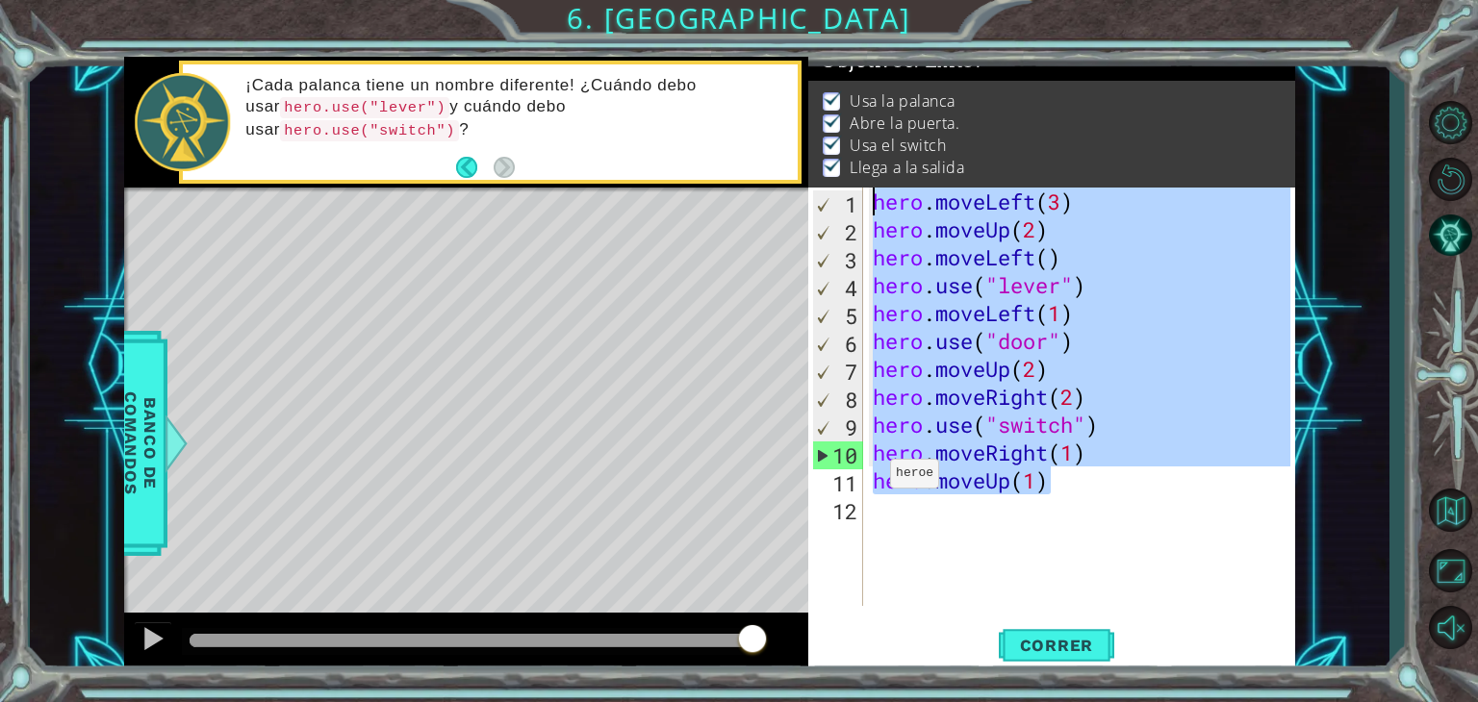
click at [803, 202] on div "1 ההההההההההההההההההההההההההההההההההההההההההההההההההההההההההההההההההההההההההההה…" at bounding box center [709, 366] width 1171 height 618
type textarea "hero.moveLeft(3) hero.moveUp(2)"
